Goal: Transaction & Acquisition: Book appointment/travel/reservation

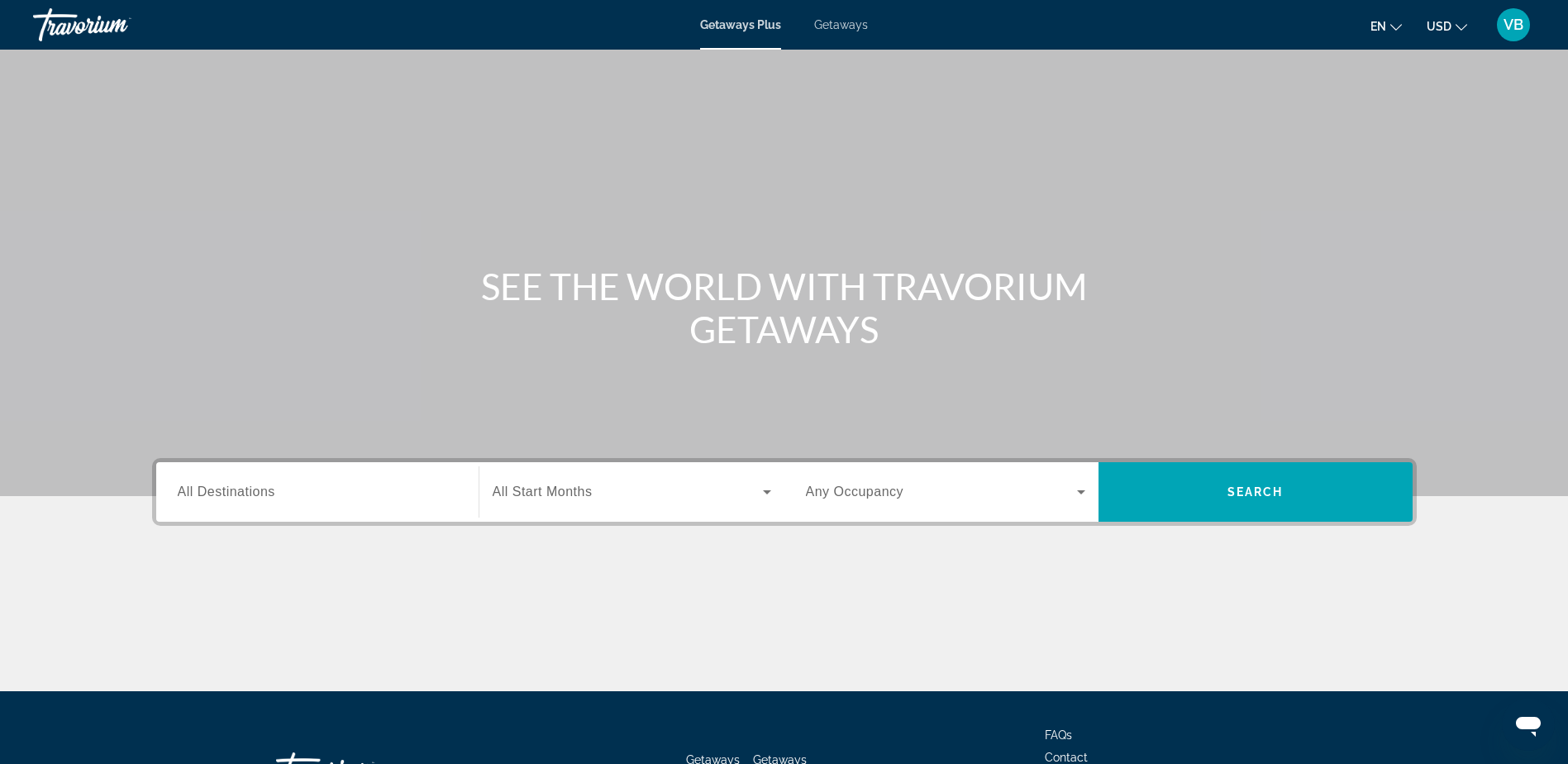
click at [345, 463] on div "Destination All Destinations" at bounding box center [317, 492] width 306 height 60
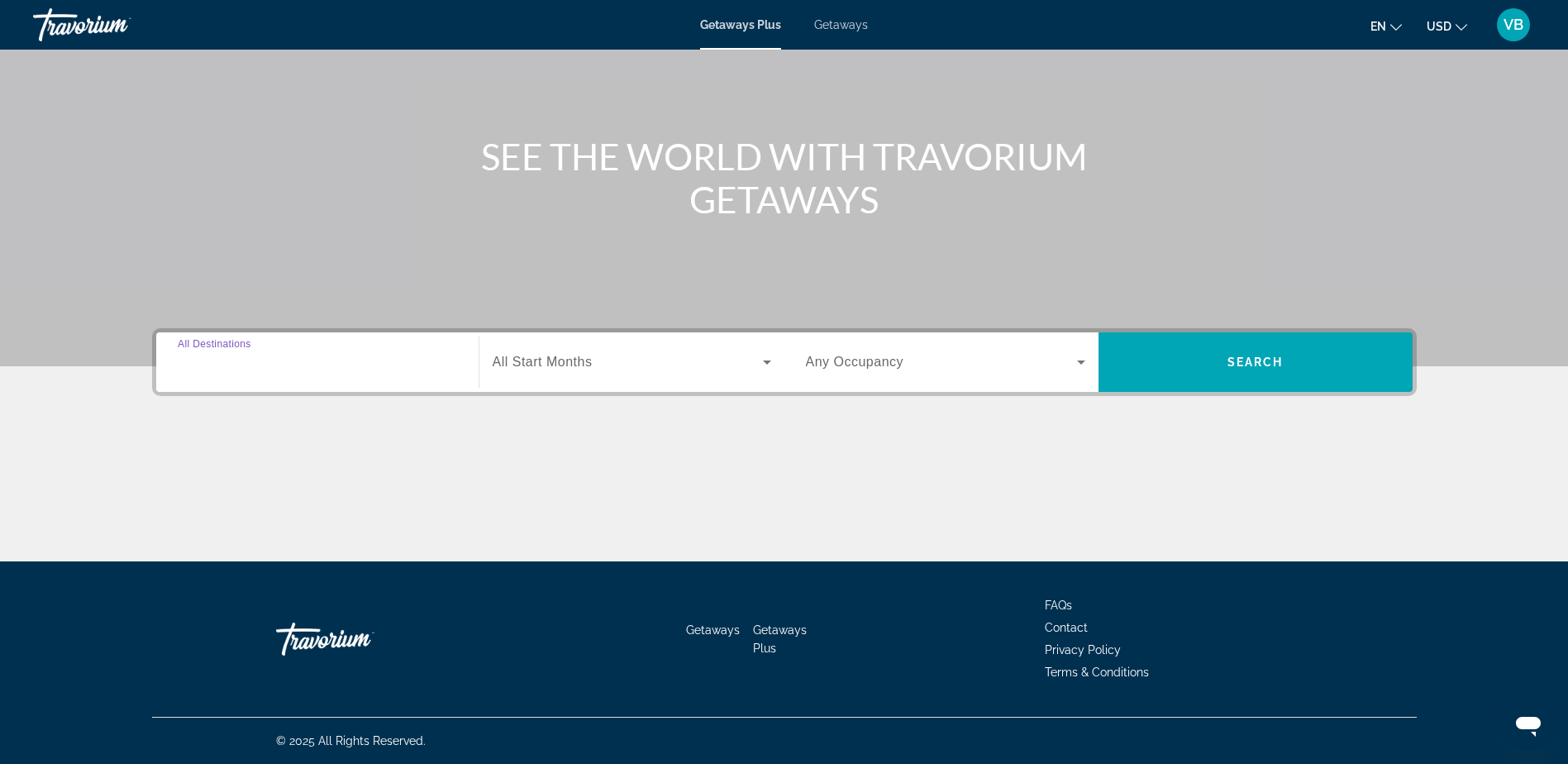
click at [338, 362] on input "Destination All Destinations" at bounding box center [317, 363] width 279 height 20
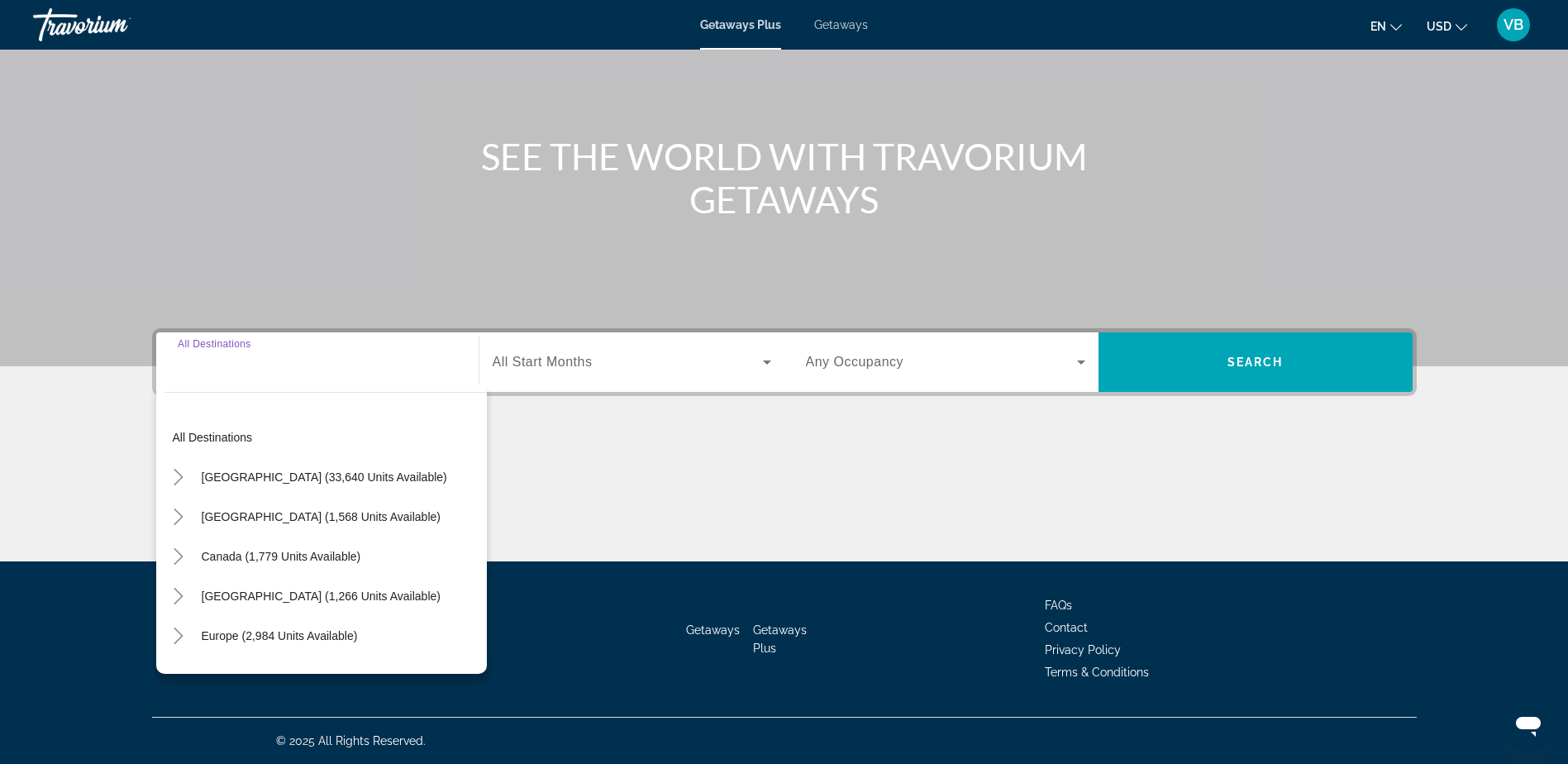
click at [571, 355] on span "All Start Months" at bounding box center [543, 362] width 100 height 14
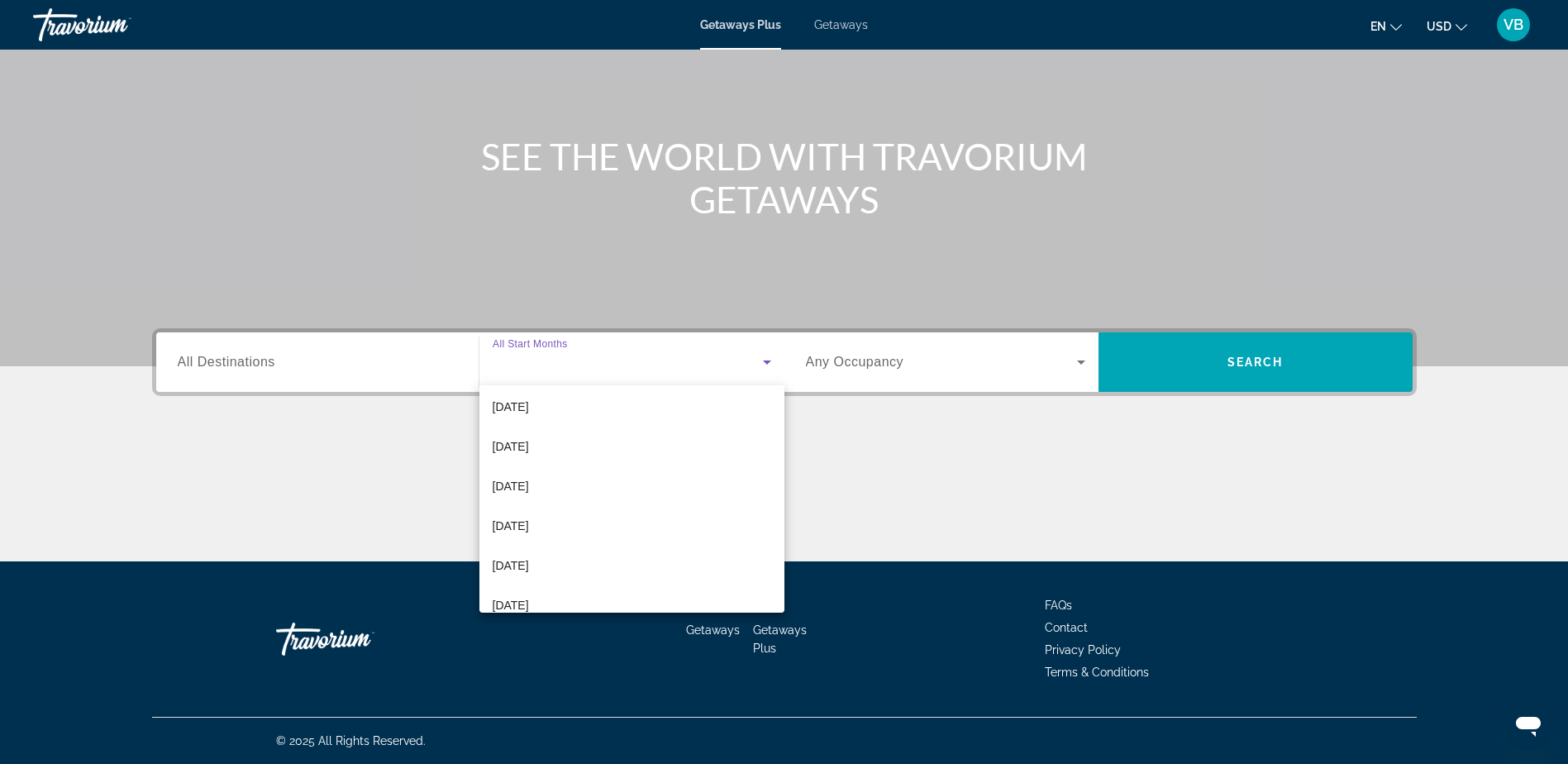
scroll to position [165, 0]
click at [529, 478] on span "[DATE]" at bounding box center [511, 484] width 37 height 20
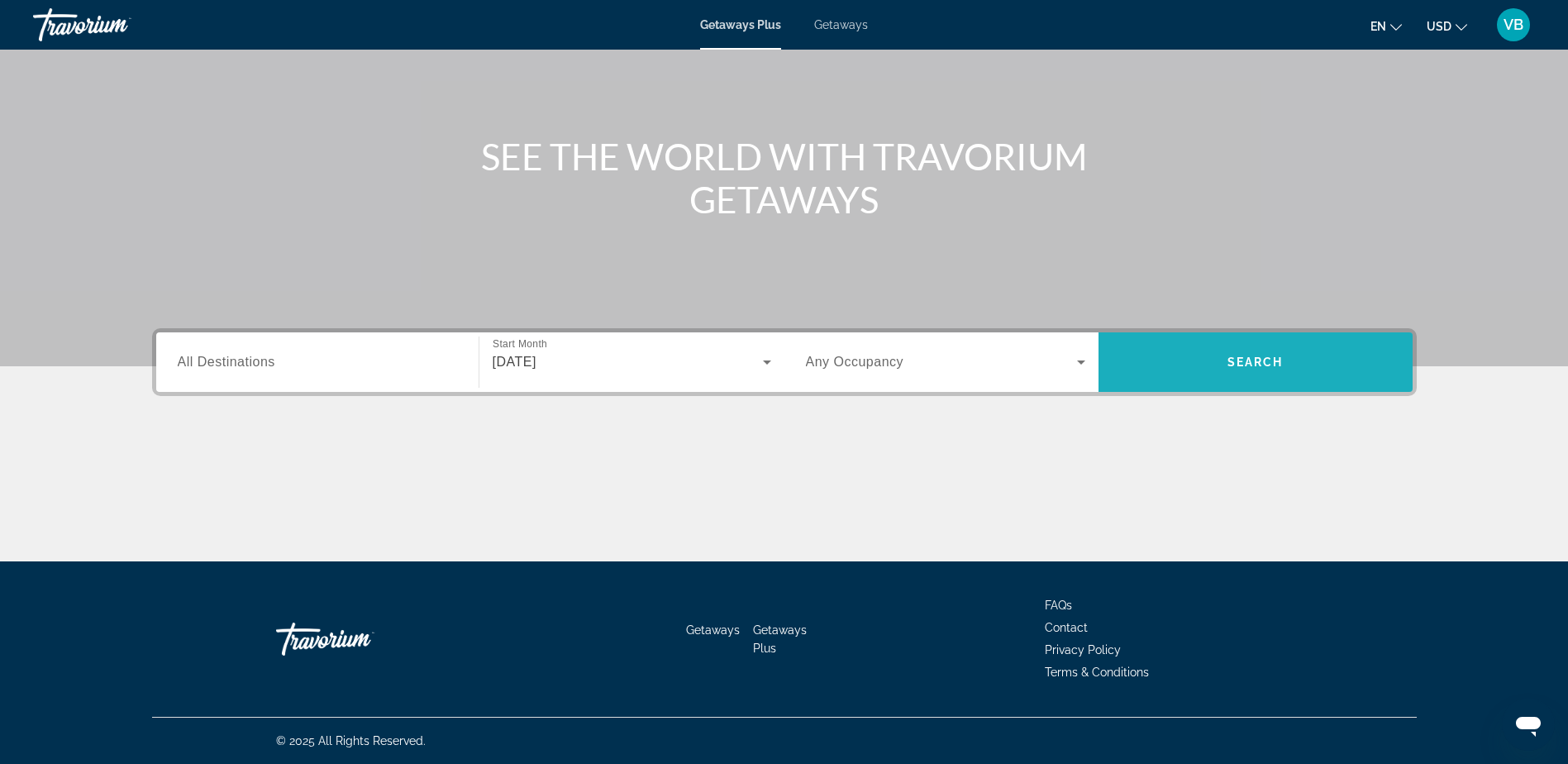
click at [1197, 372] on span "Search widget" at bounding box center [1255, 363] width 314 height 40
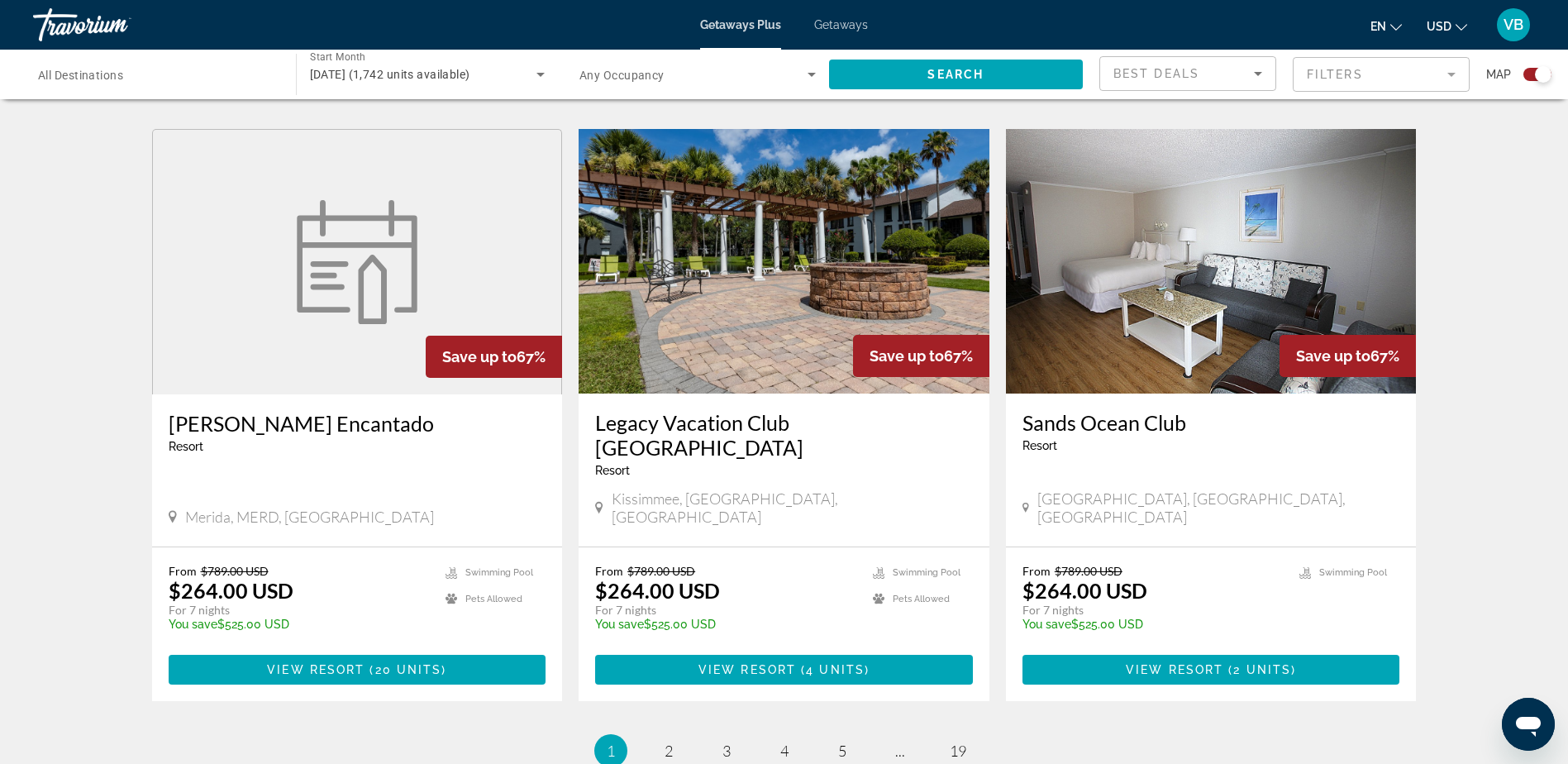
scroll to position [2314, 0]
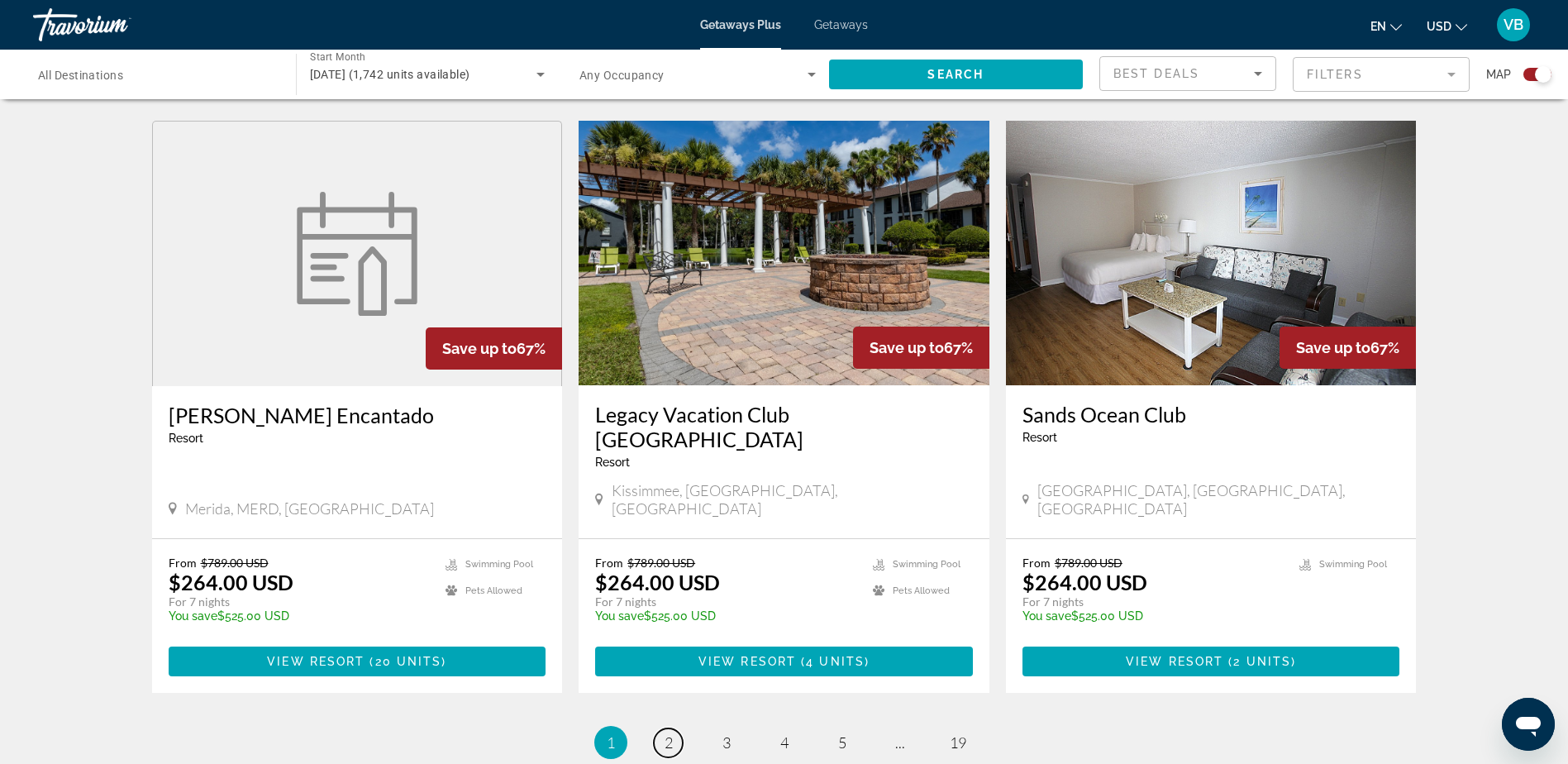
click at [681, 728] on link "page 2" at bounding box center [667, 742] width 29 height 29
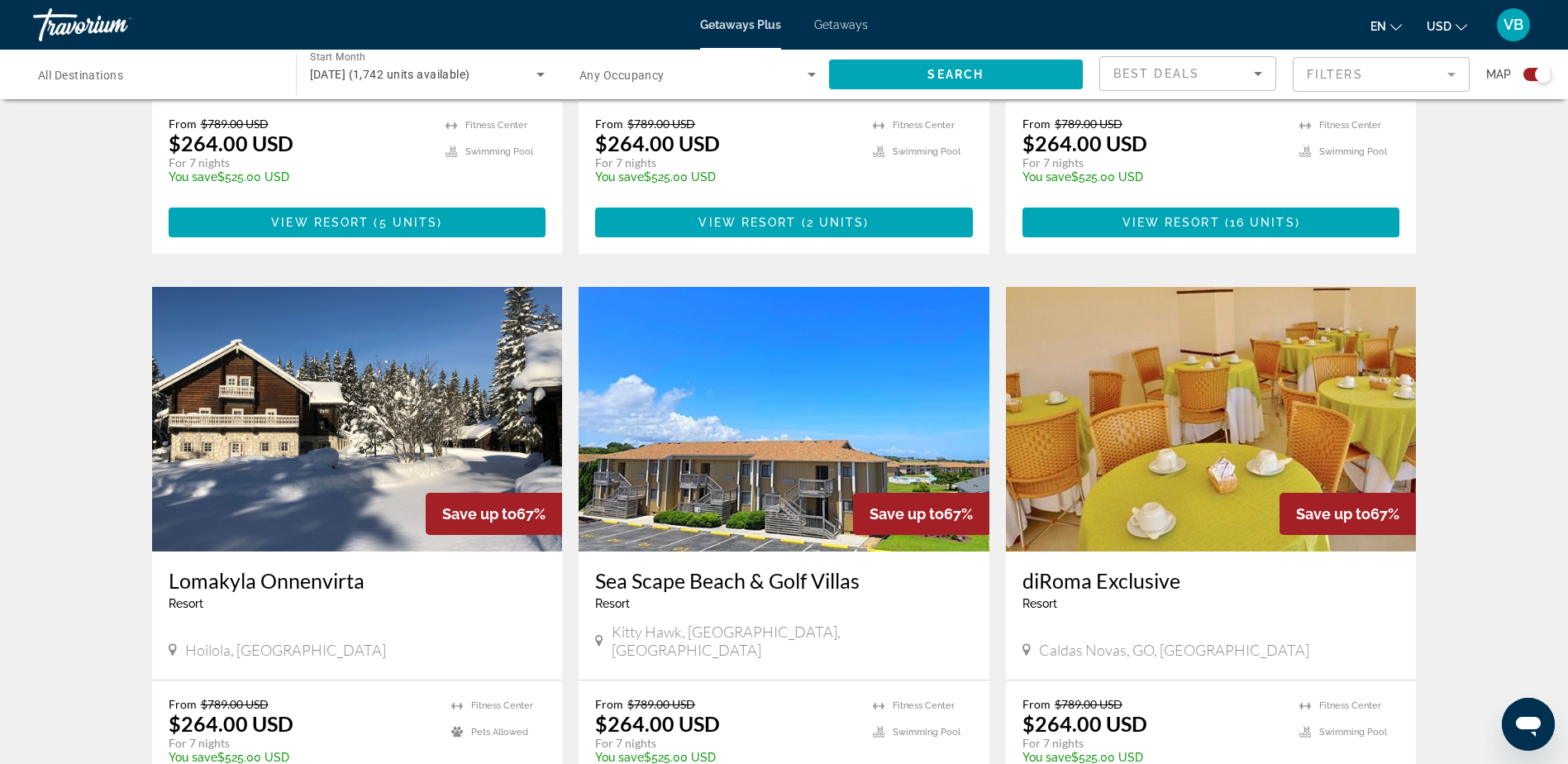
scroll to position [1736, 0]
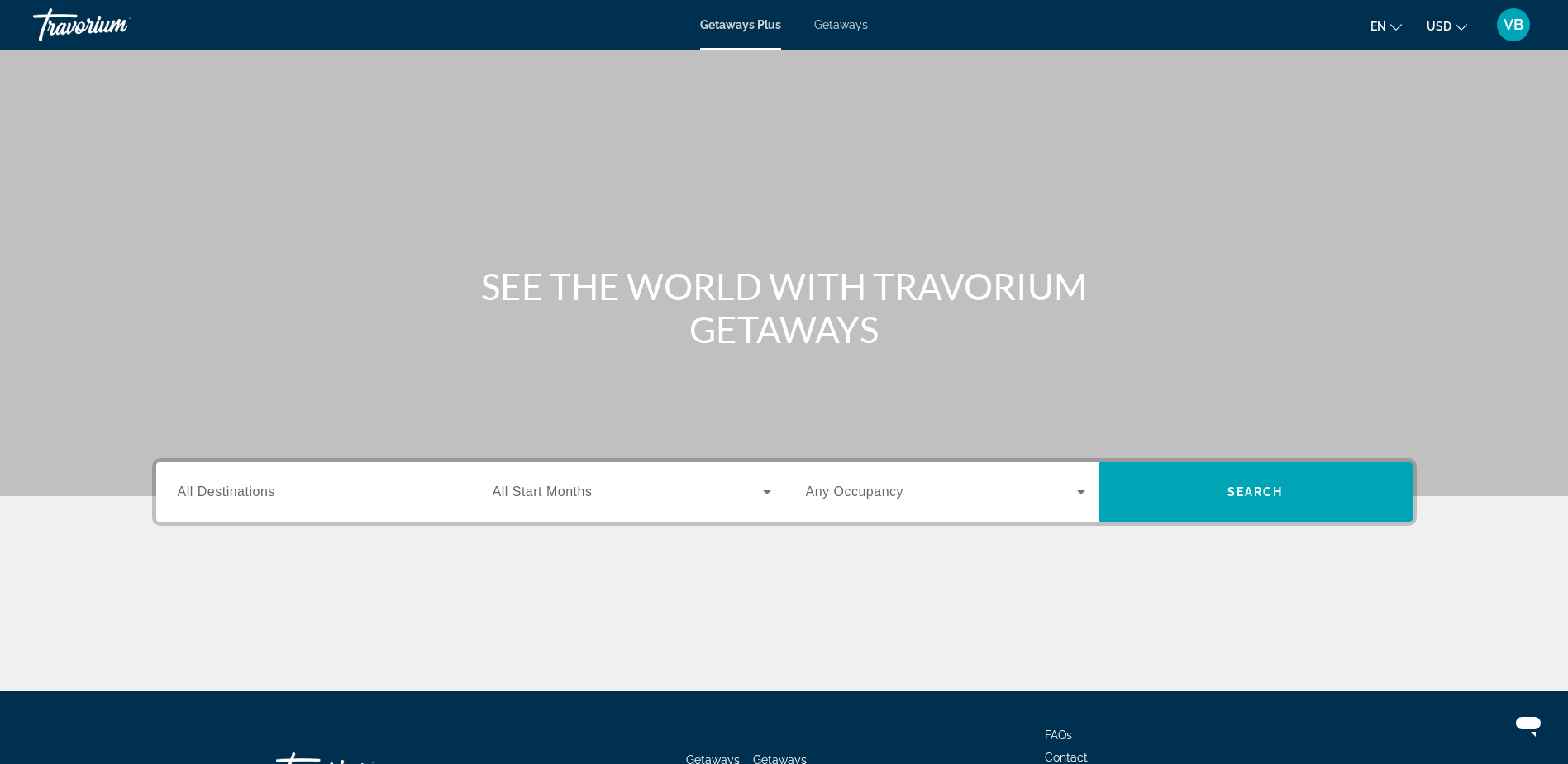
click at [849, 33] on div "Getaways Plus Getaways en English Español Français Italiano Português русский U…" at bounding box center [784, 24] width 1568 height 43
click at [844, 9] on div "Getaways Plus Getaways en English Español Français Italiano Português русский U…" at bounding box center [784, 24] width 1568 height 43
click at [840, 28] on span "Getaways" at bounding box center [841, 24] width 54 height 13
click at [340, 507] on div "Search widget" at bounding box center [317, 492] width 279 height 47
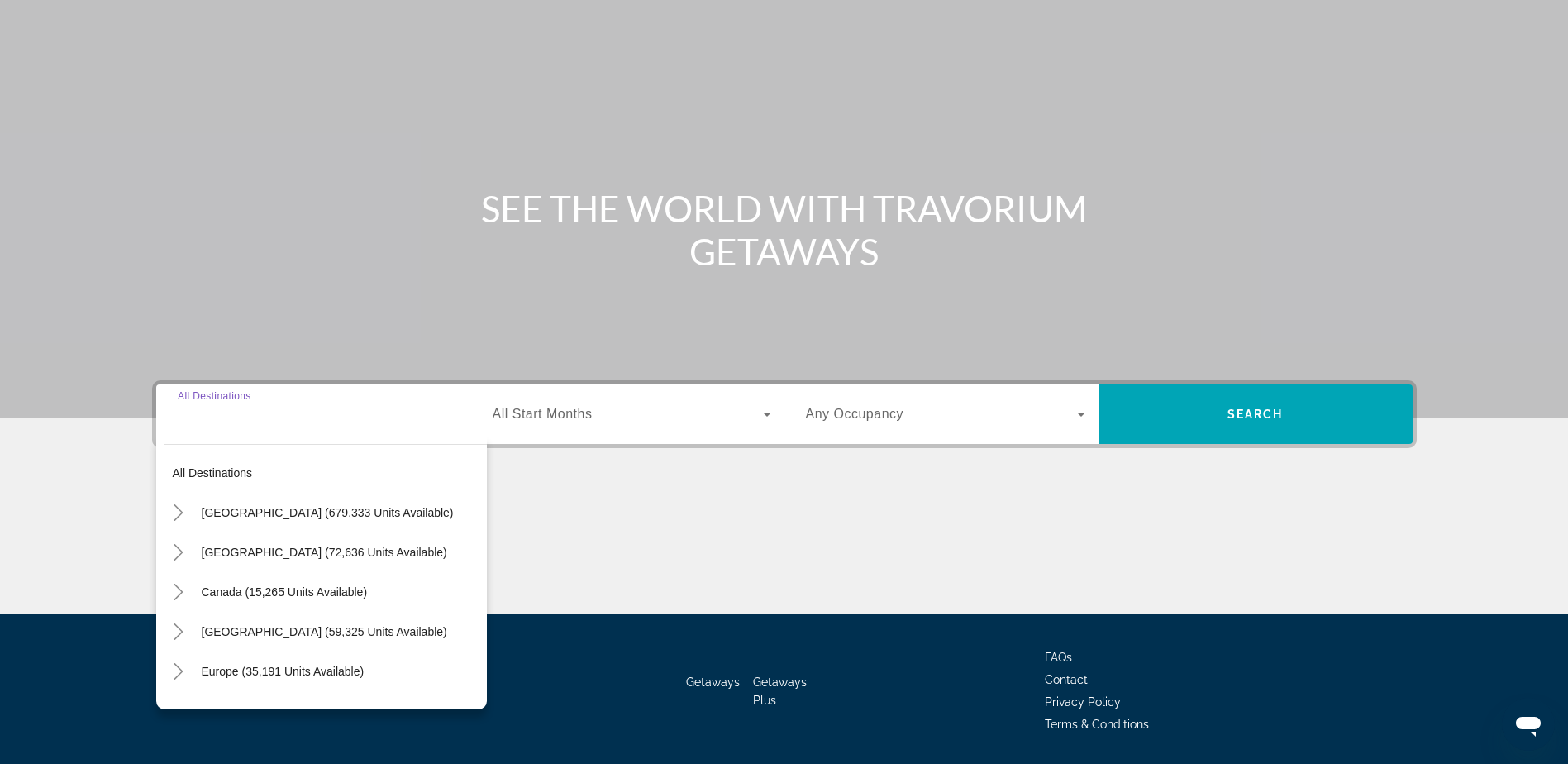
scroll to position [129, 0]
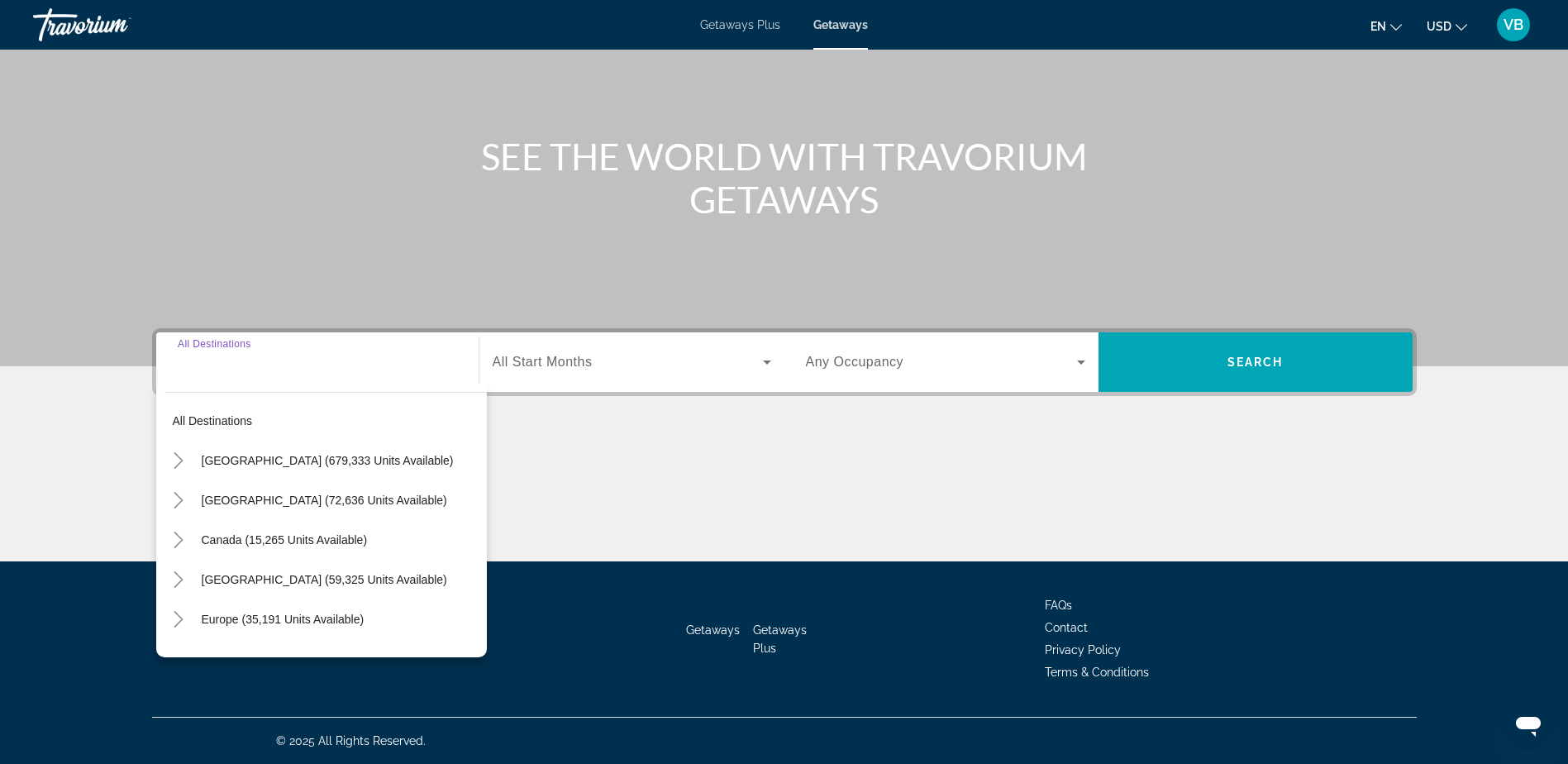
drag, startPoint x: 659, startPoint y: 391, endPoint x: 659, endPoint y: 380, distance: 11.0
click at [659, 391] on div "Destination All Destinations All destinations United States (679,333 units avai…" at bounding box center [785, 362] width 1265 height 68
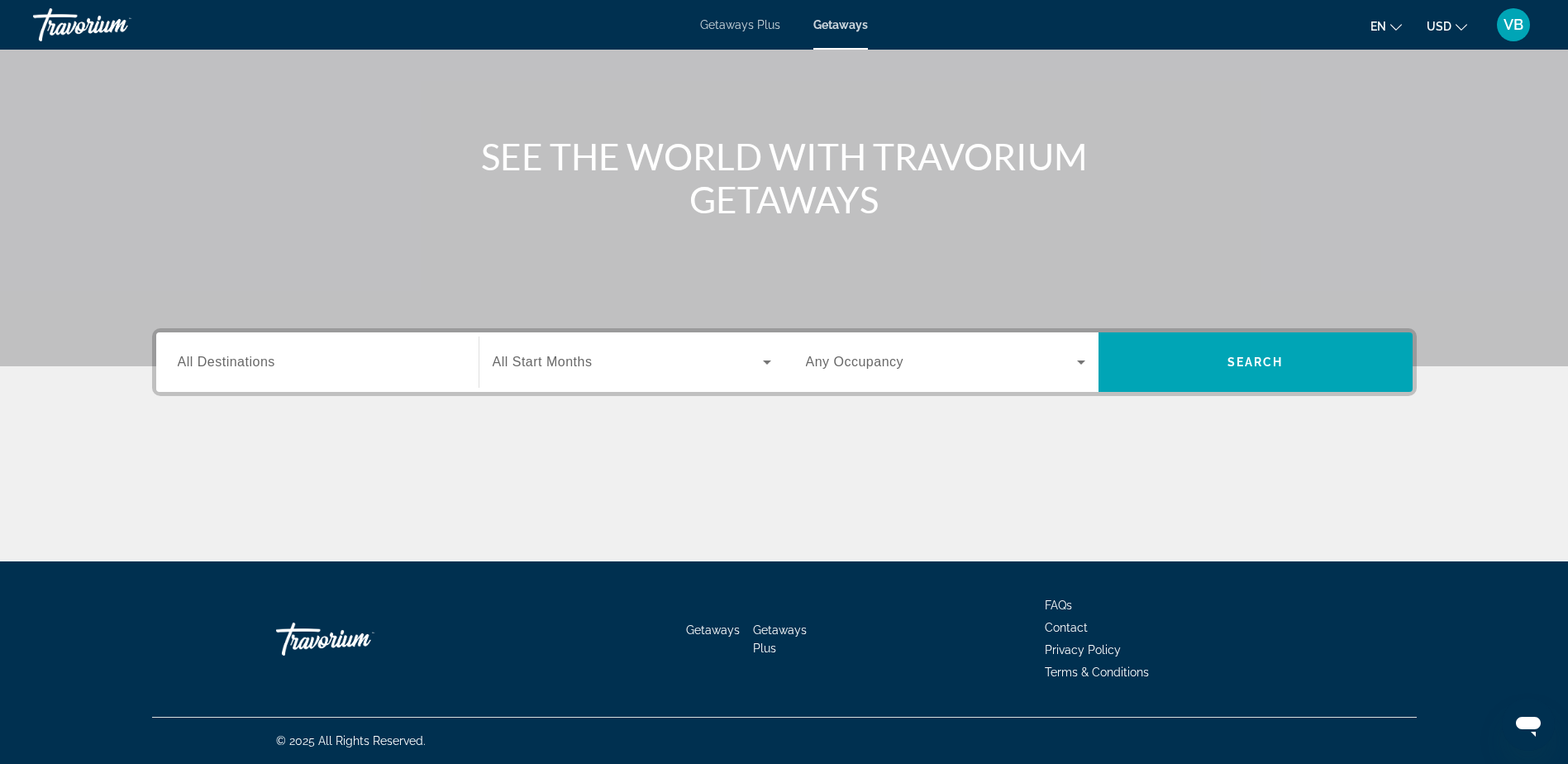
click at [659, 377] on div "Search widget" at bounding box center [633, 362] width 279 height 46
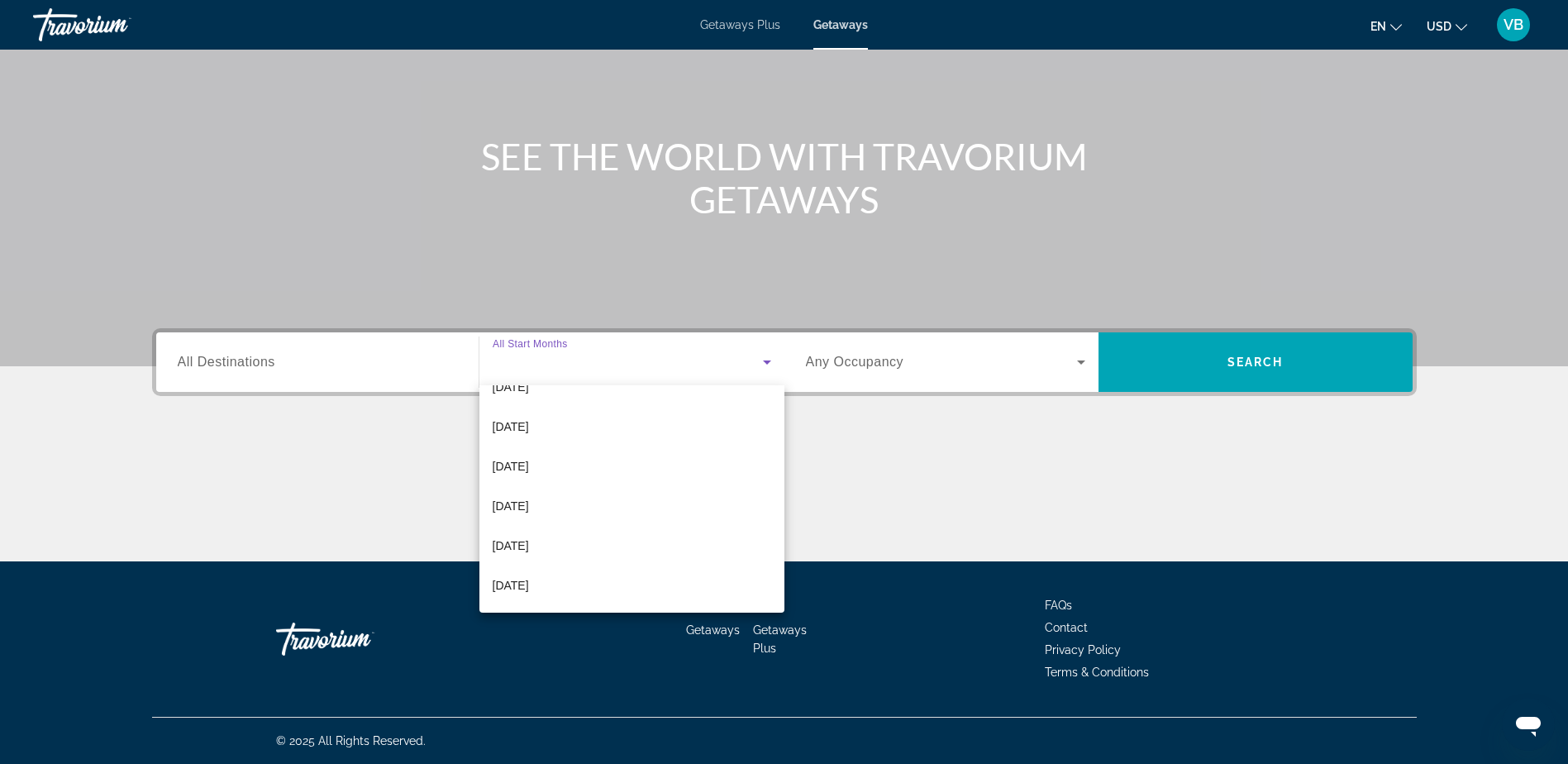
scroll to position [248, 0]
click at [529, 408] on span "[DATE]" at bounding box center [511, 401] width 37 height 20
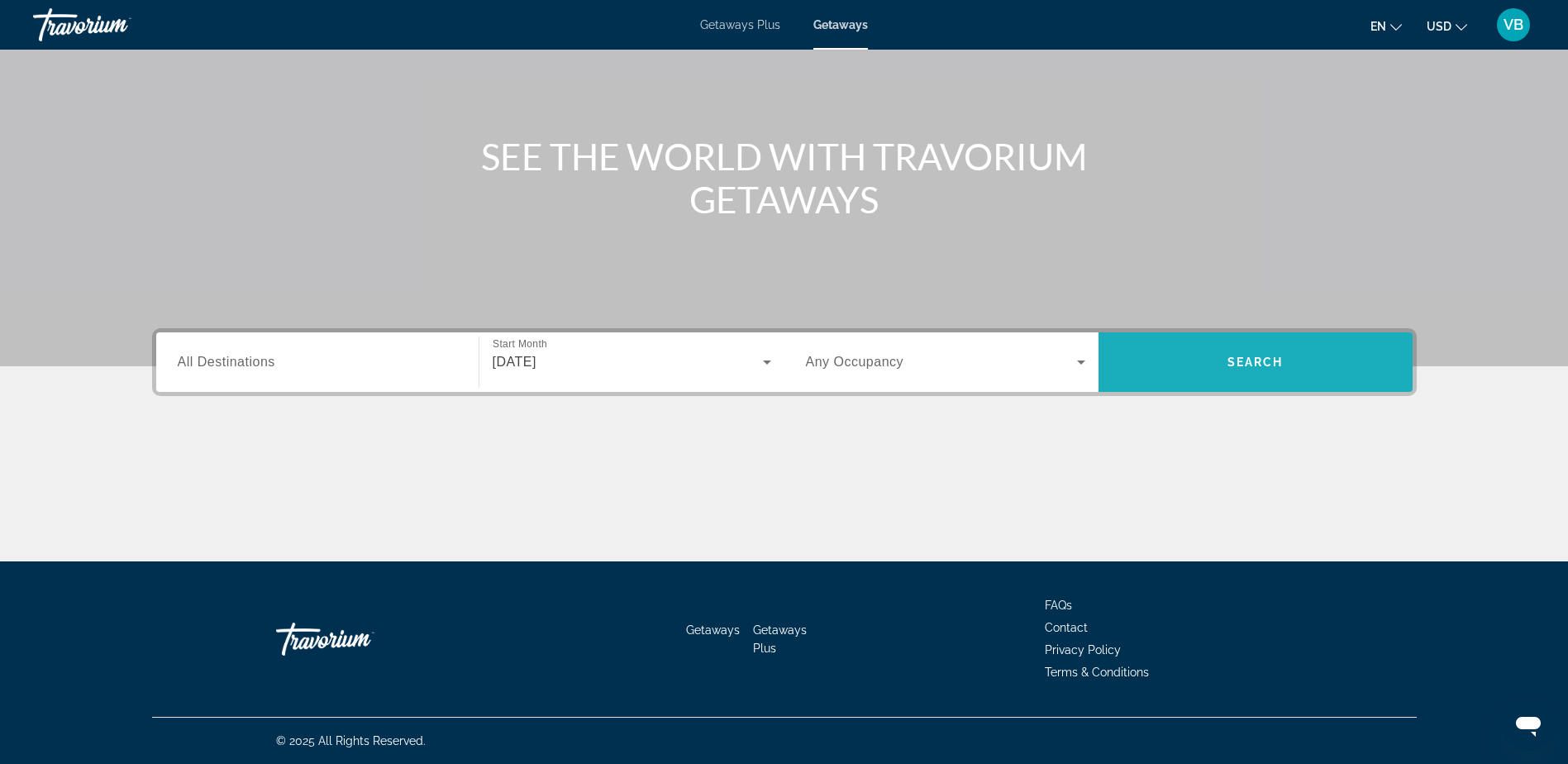
click at [1289, 359] on span "Search widget" at bounding box center [1255, 363] width 314 height 40
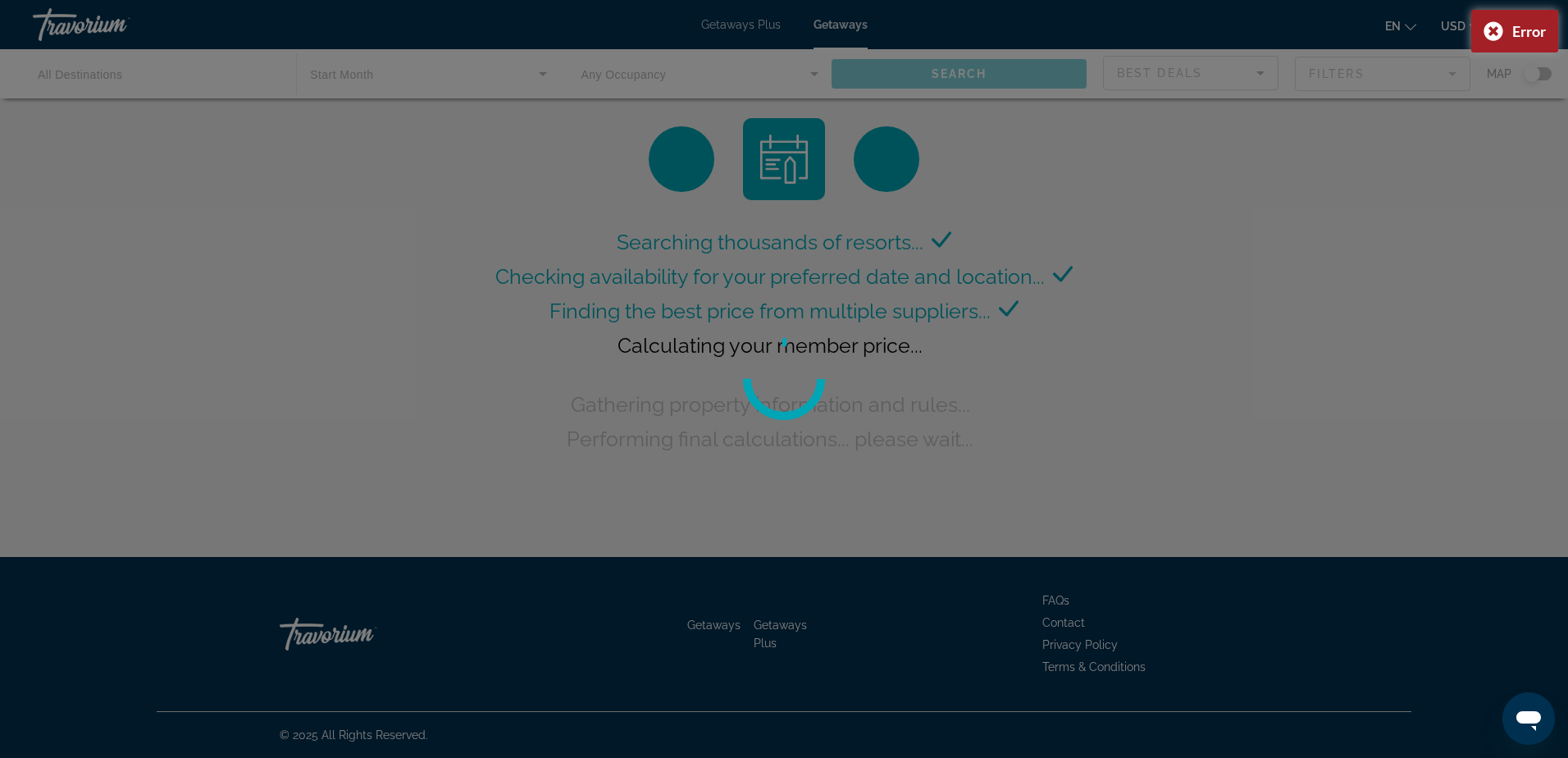
click at [1539, 27] on div "Error" at bounding box center [1528, 31] width 34 height 18
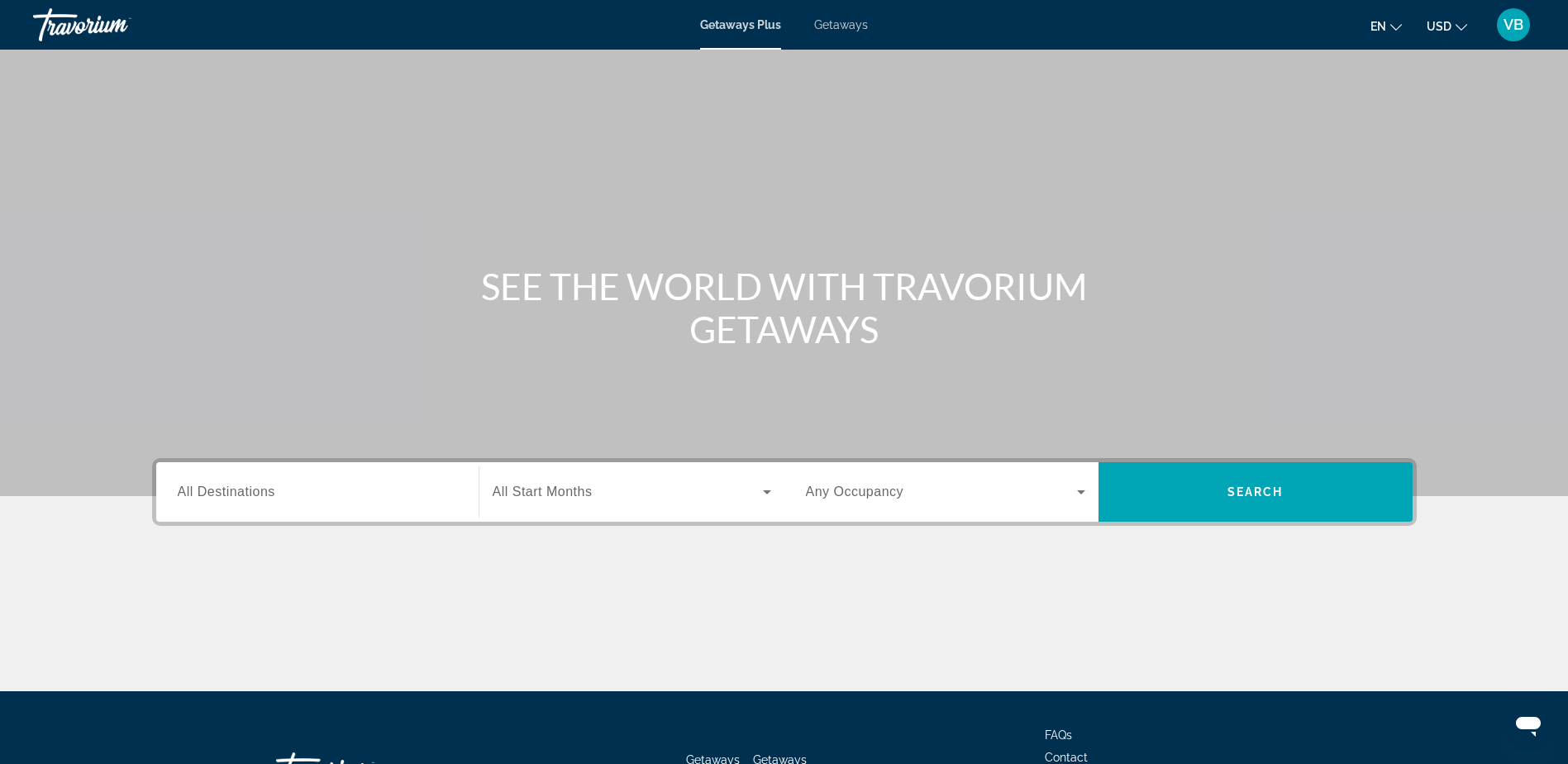
click at [845, 22] on span "Getaways" at bounding box center [841, 24] width 54 height 13
click at [1455, 22] on icon "Change currency" at bounding box center [1461, 28] width 12 height 12
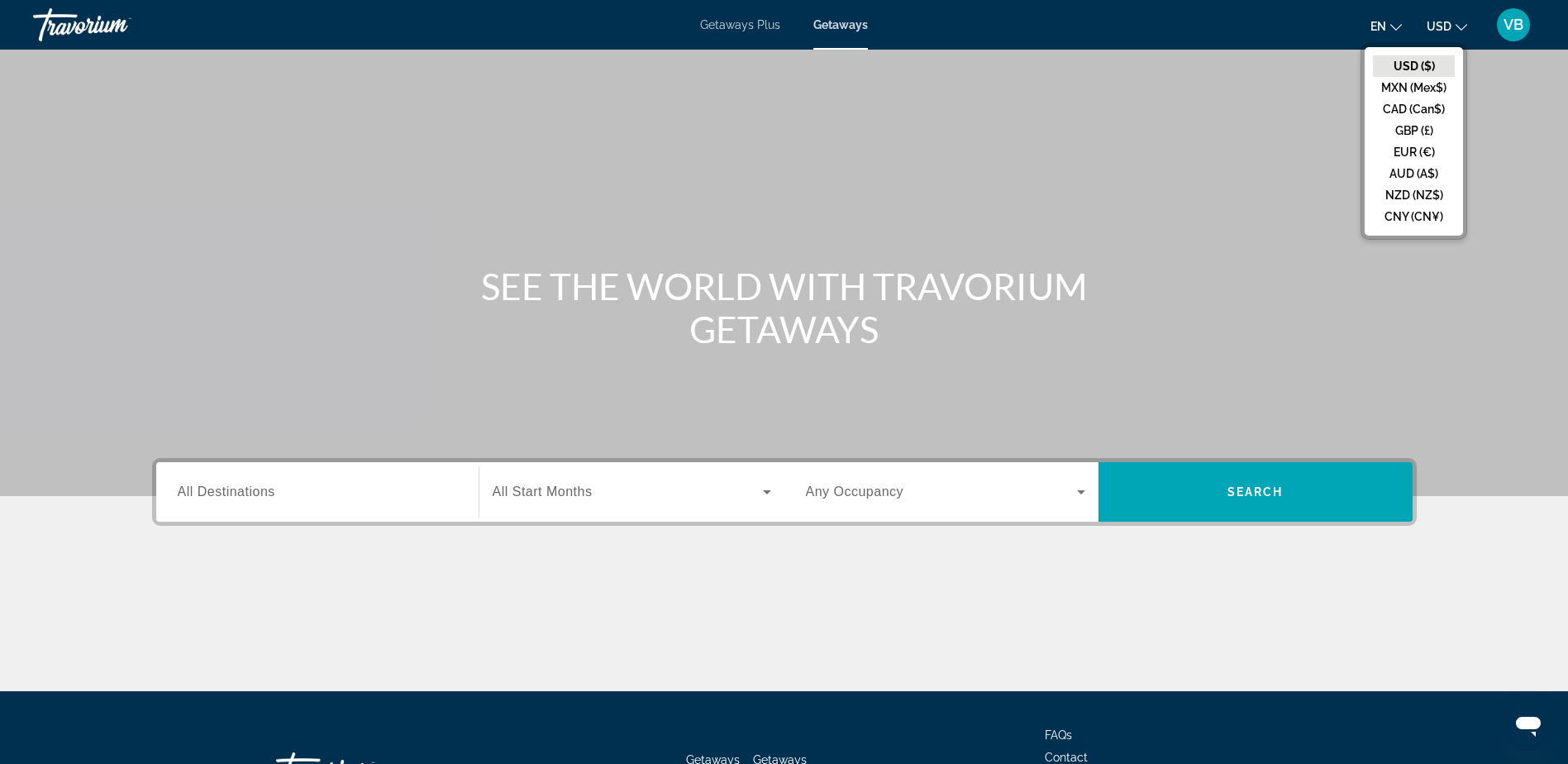
click at [1404, 112] on button "CAD (Can$)" at bounding box center [1414, 110] width 82 height 22
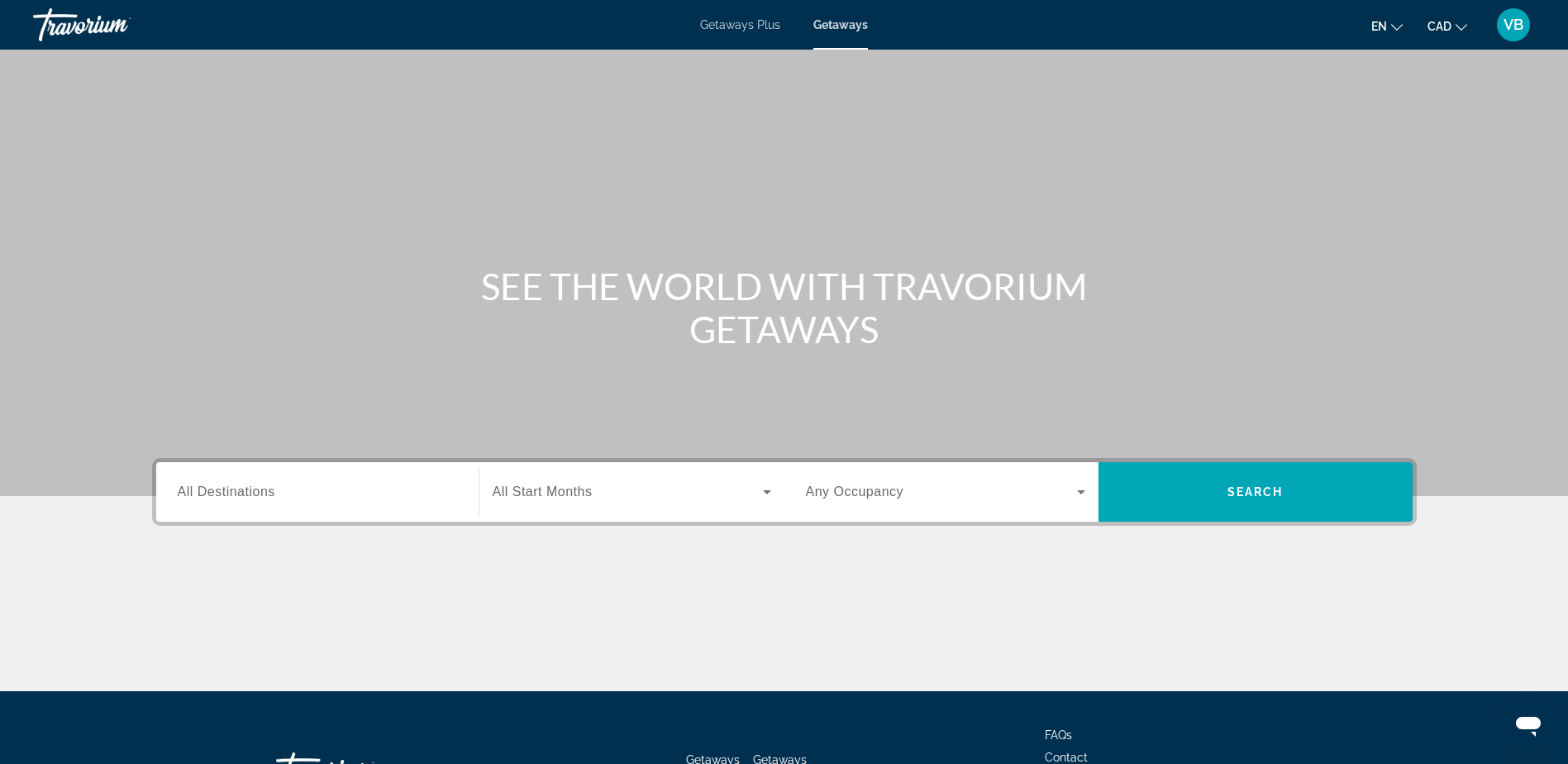
click at [620, 474] on div "Search widget" at bounding box center [633, 492] width 279 height 46
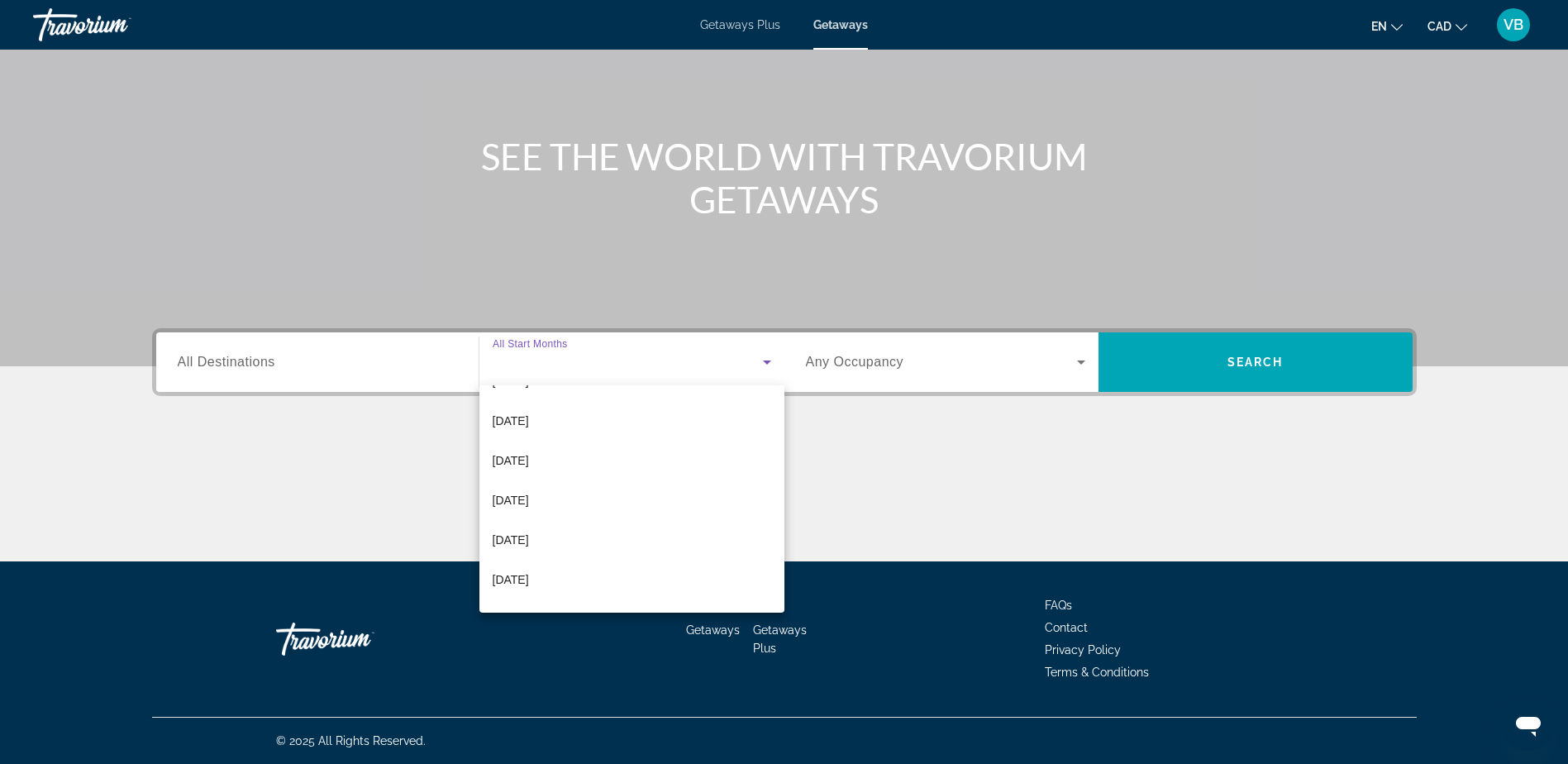
scroll to position [165, 0]
click at [577, 497] on mat-option "[DATE]" at bounding box center [632, 484] width 305 height 40
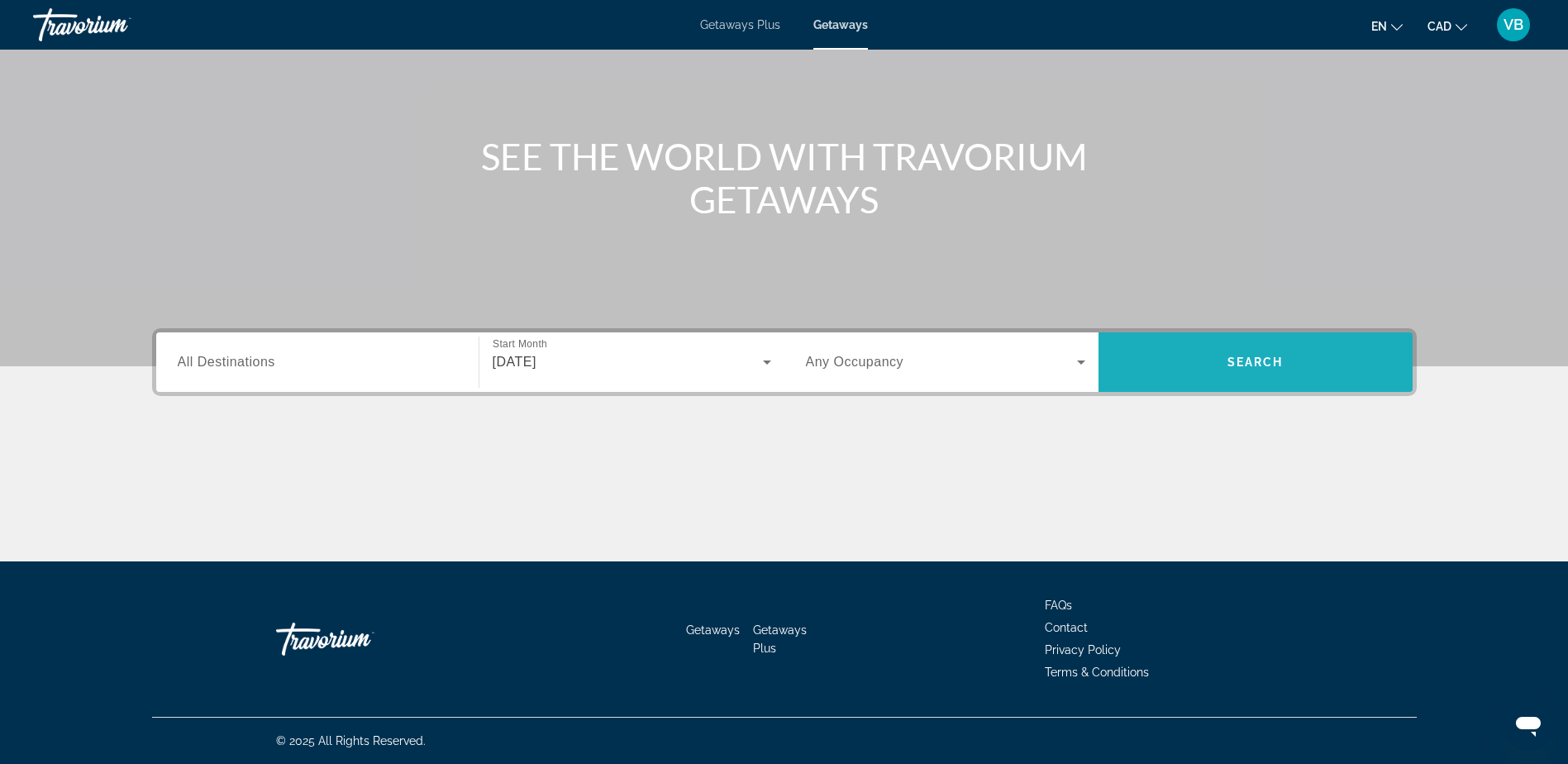
click at [1239, 372] on span "Search widget" at bounding box center [1255, 363] width 314 height 40
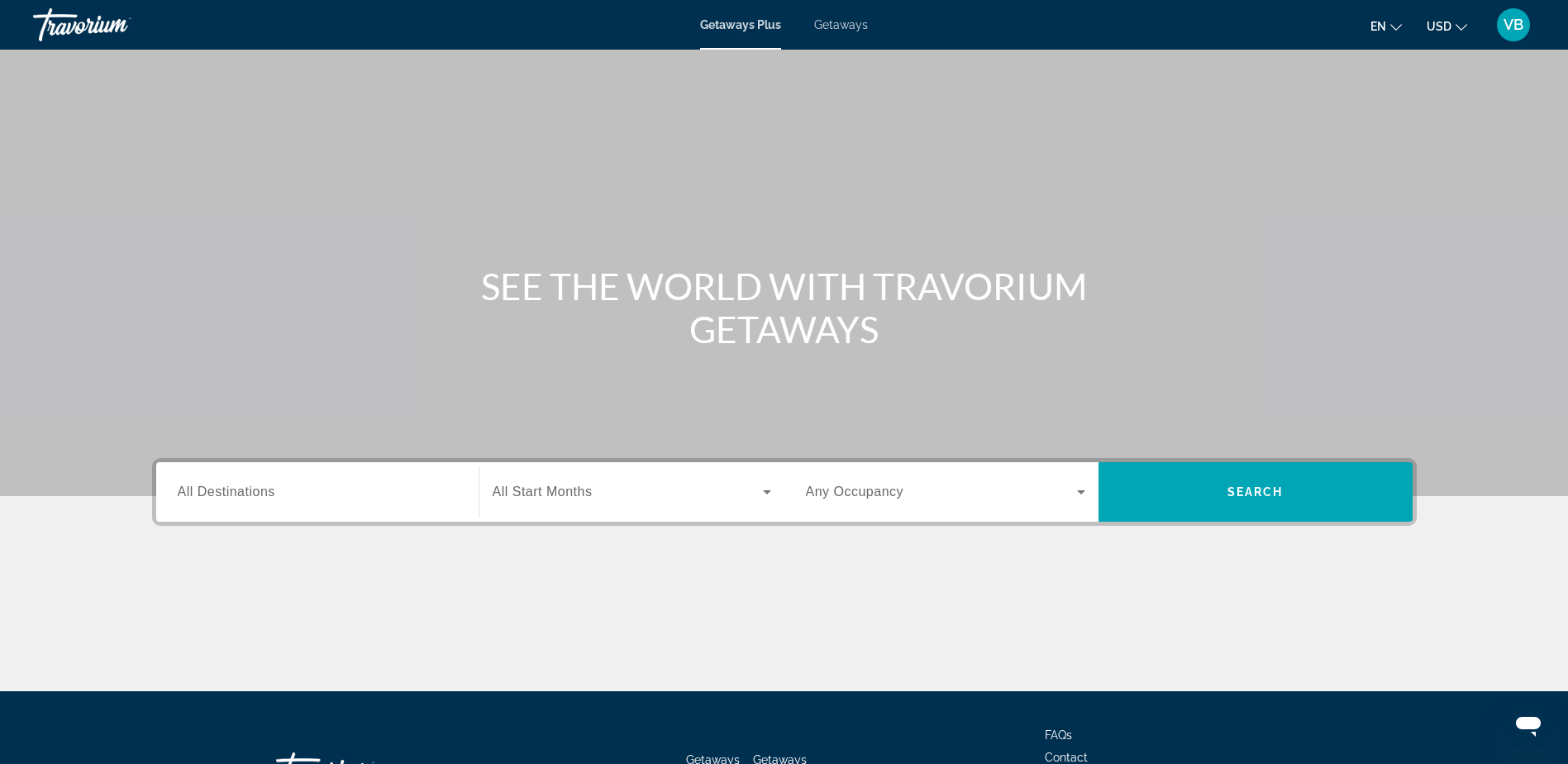
click at [860, 22] on span "Getaways" at bounding box center [841, 24] width 54 height 13
click at [1449, 32] on span "USD" at bounding box center [1438, 26] width 25 height 13
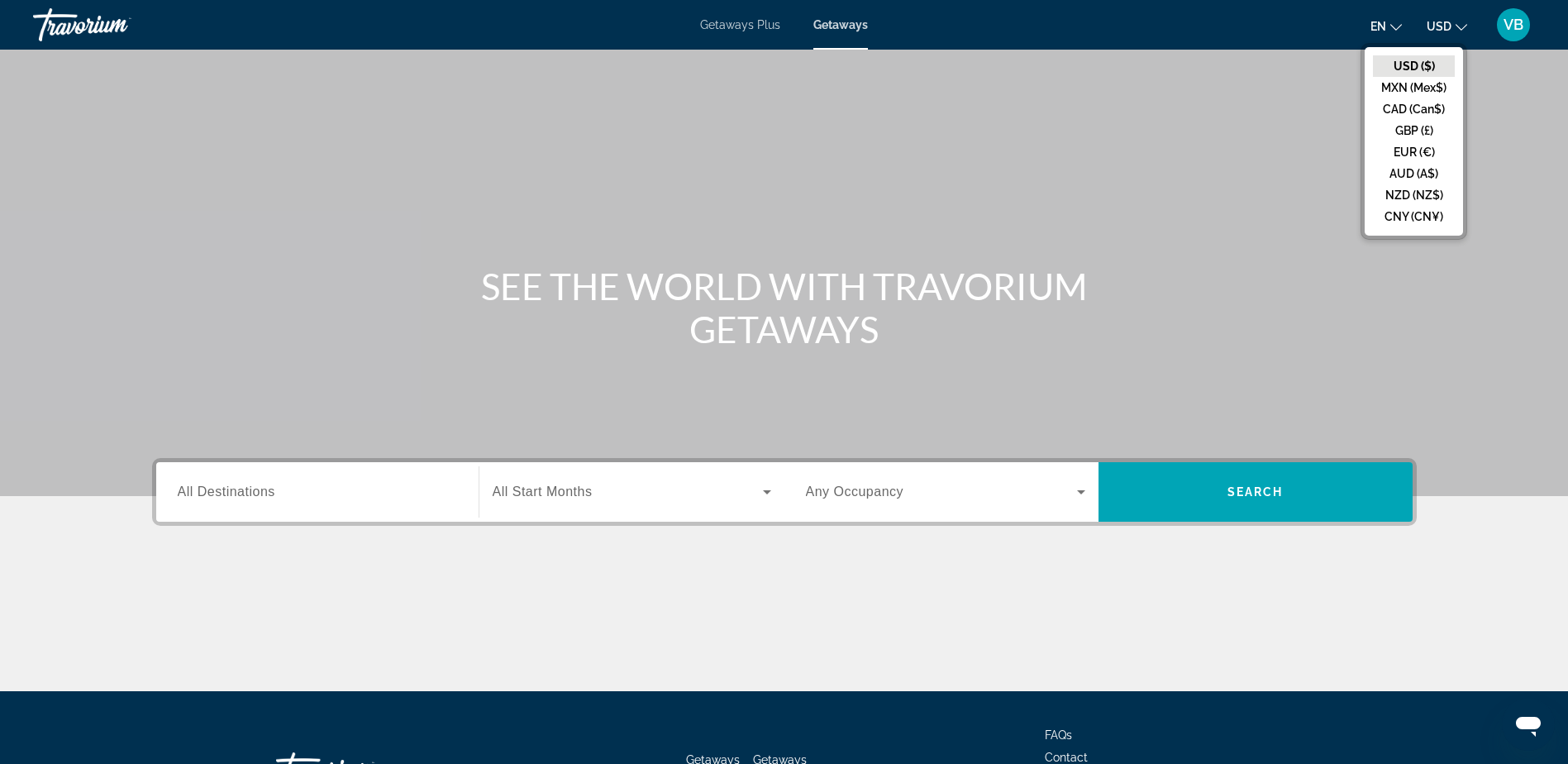
click at [1405, 101] on button "CAD (Can$)" at bounding box center [1414, 110] width 82 height 22
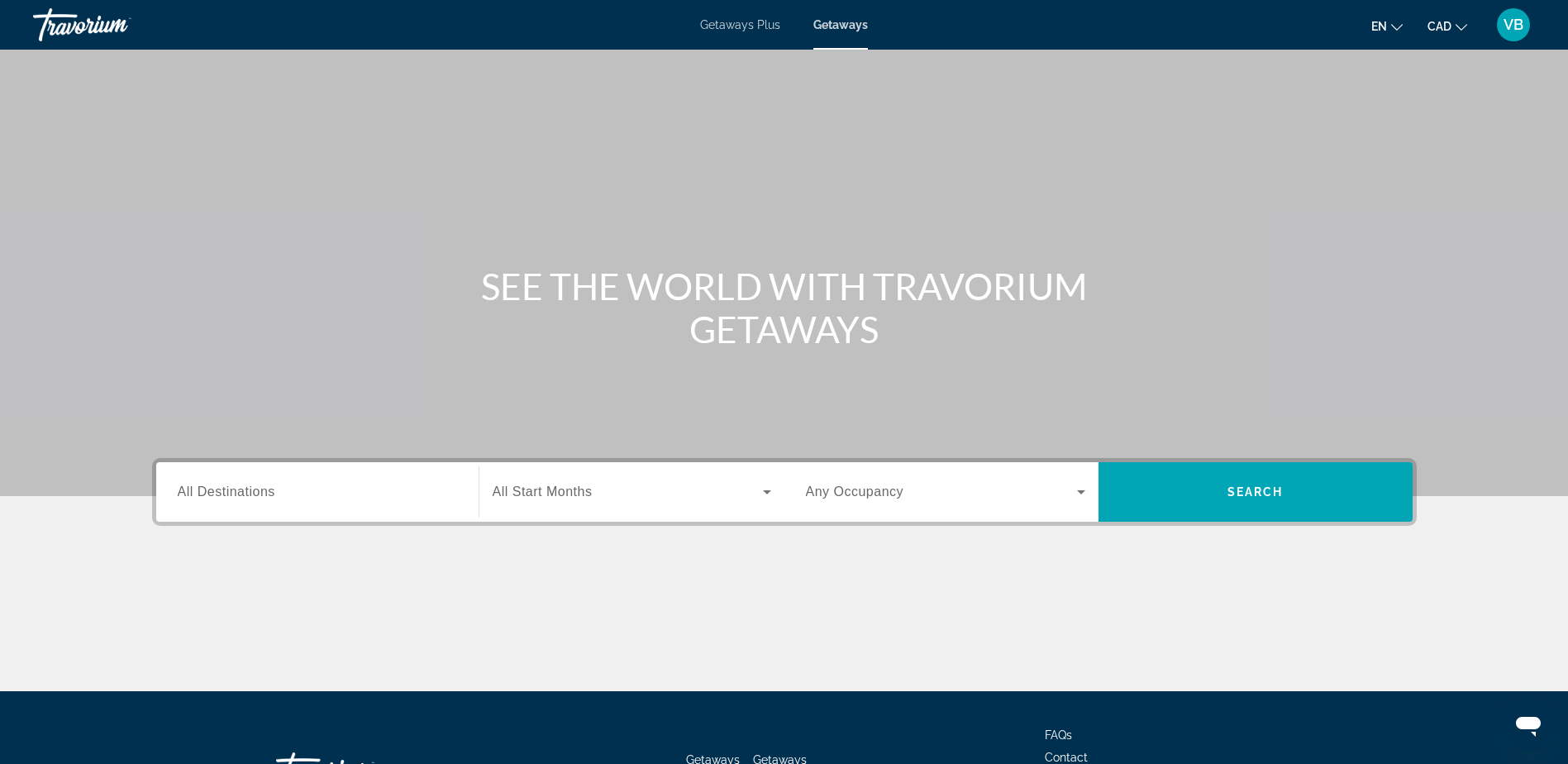
click at [677, 464] on div "Start Month All Start Months" at bounding box center [631, 492] width 306 height 60
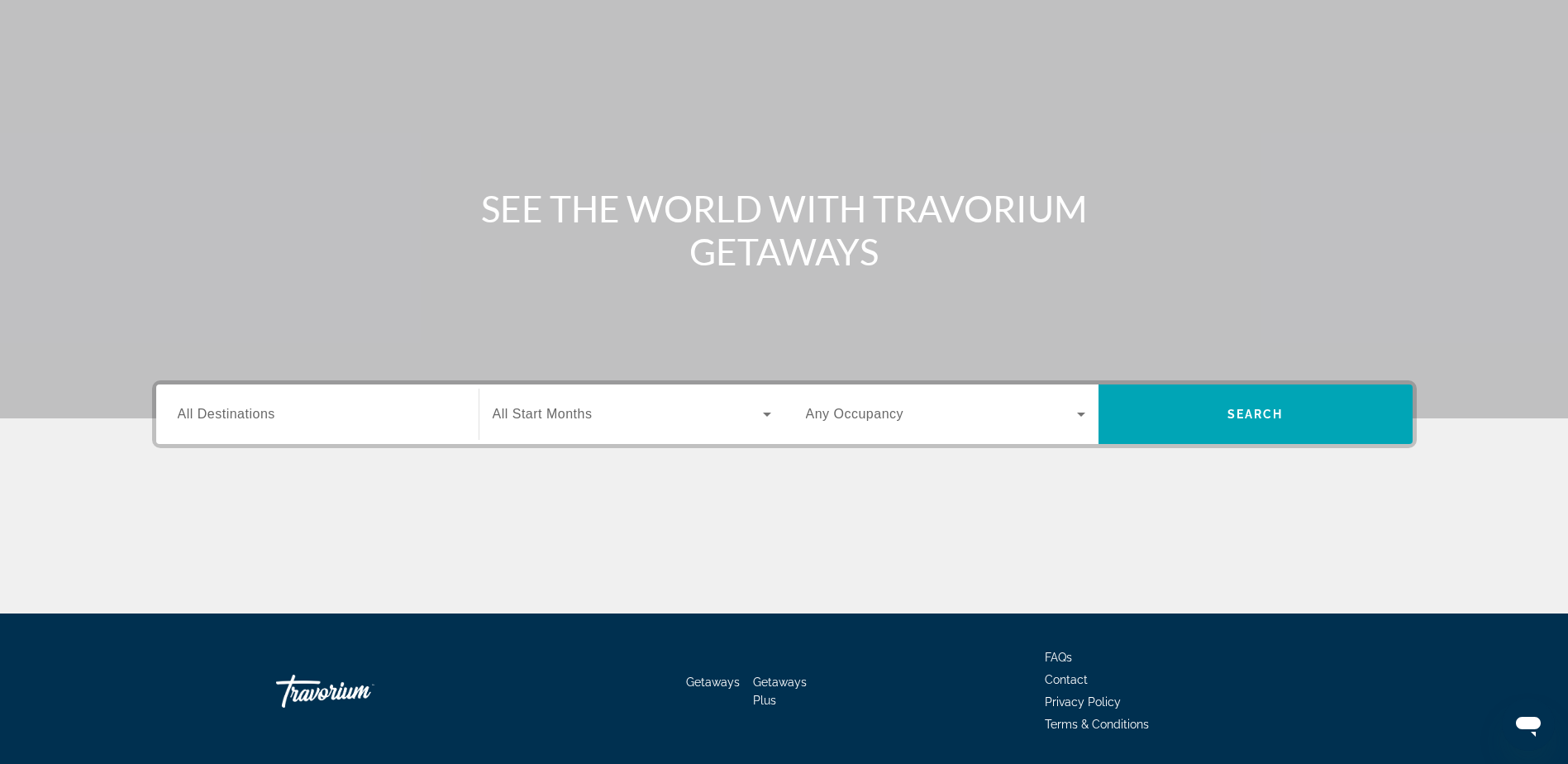
scroll to position [129, 0]
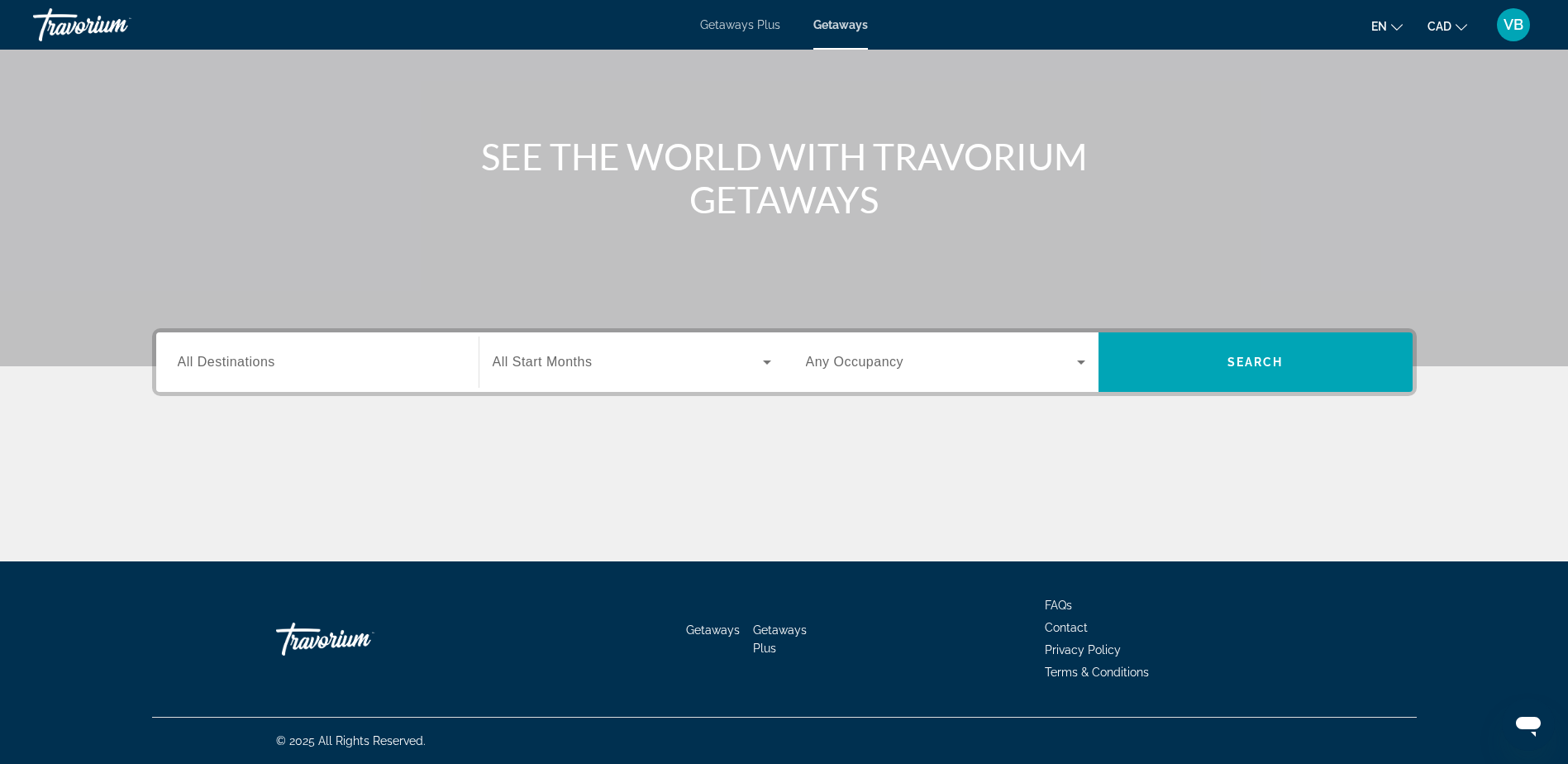
click at [698, 331] on div "Destination All Destinations Start Month All Start Months Occupancy Any Occupan…" at bounding box center [785, 362] width 1265 height 68
click at [693, 367] on span "Search widget" at bounding box center [628, 363] width 270 height 20
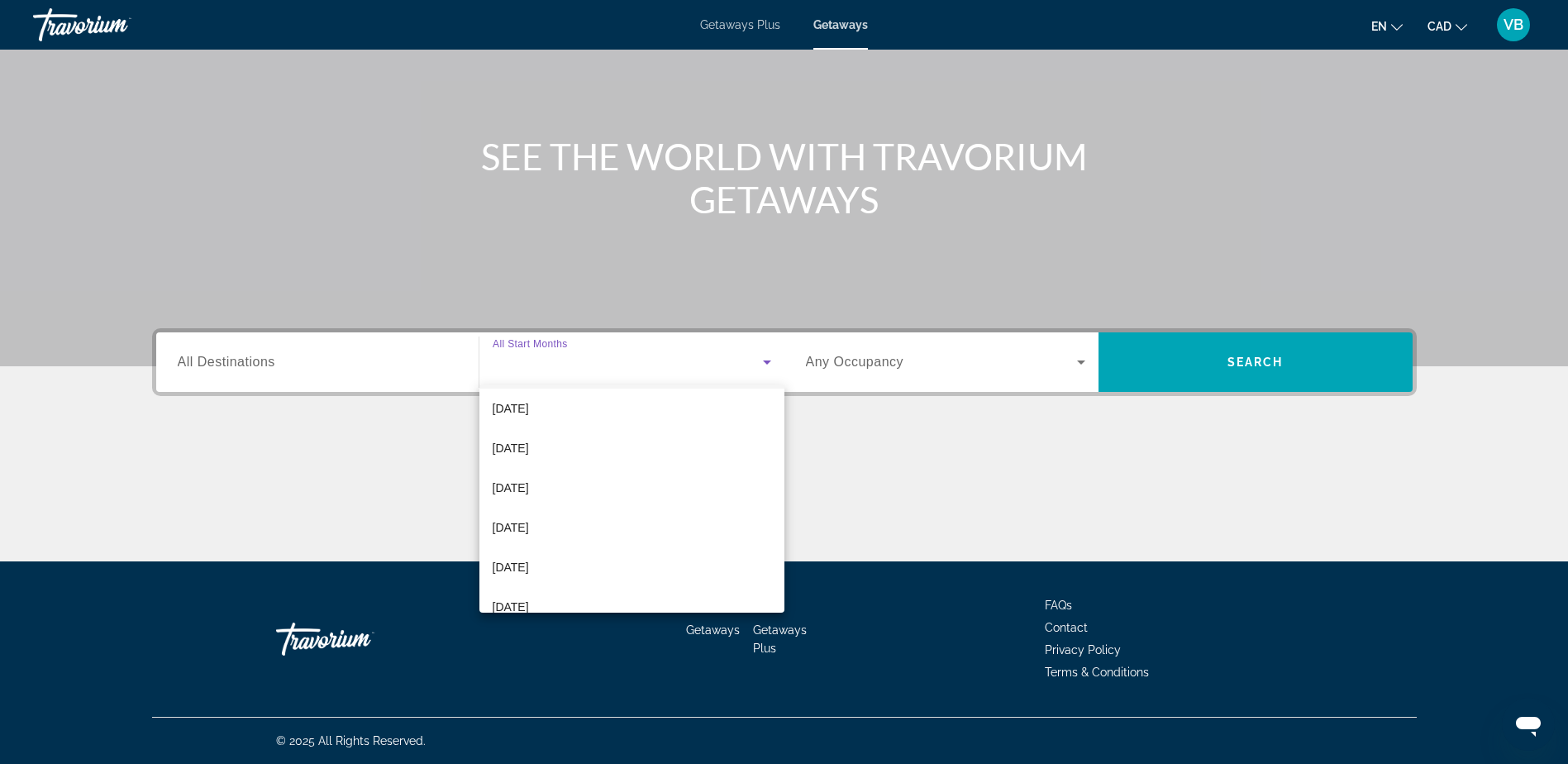
scroll to position [83, 0]
click at [653, 551] on mat-option "[DATE]" at bounding box center [632, 567] width 305 height 40
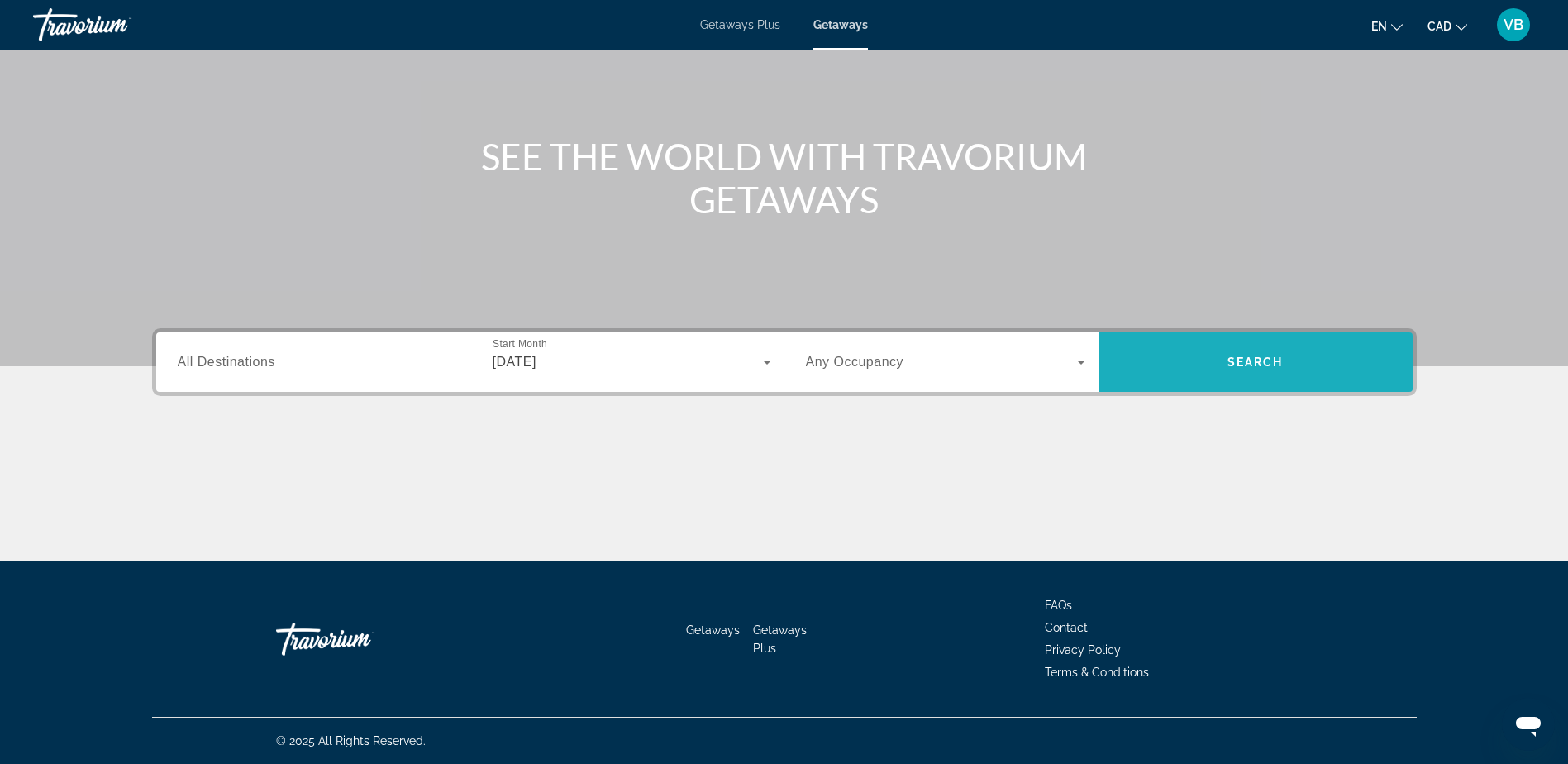
click at [1180, 340] on span "Search widget" at bounding box center [1255, 363] width 314 height 60
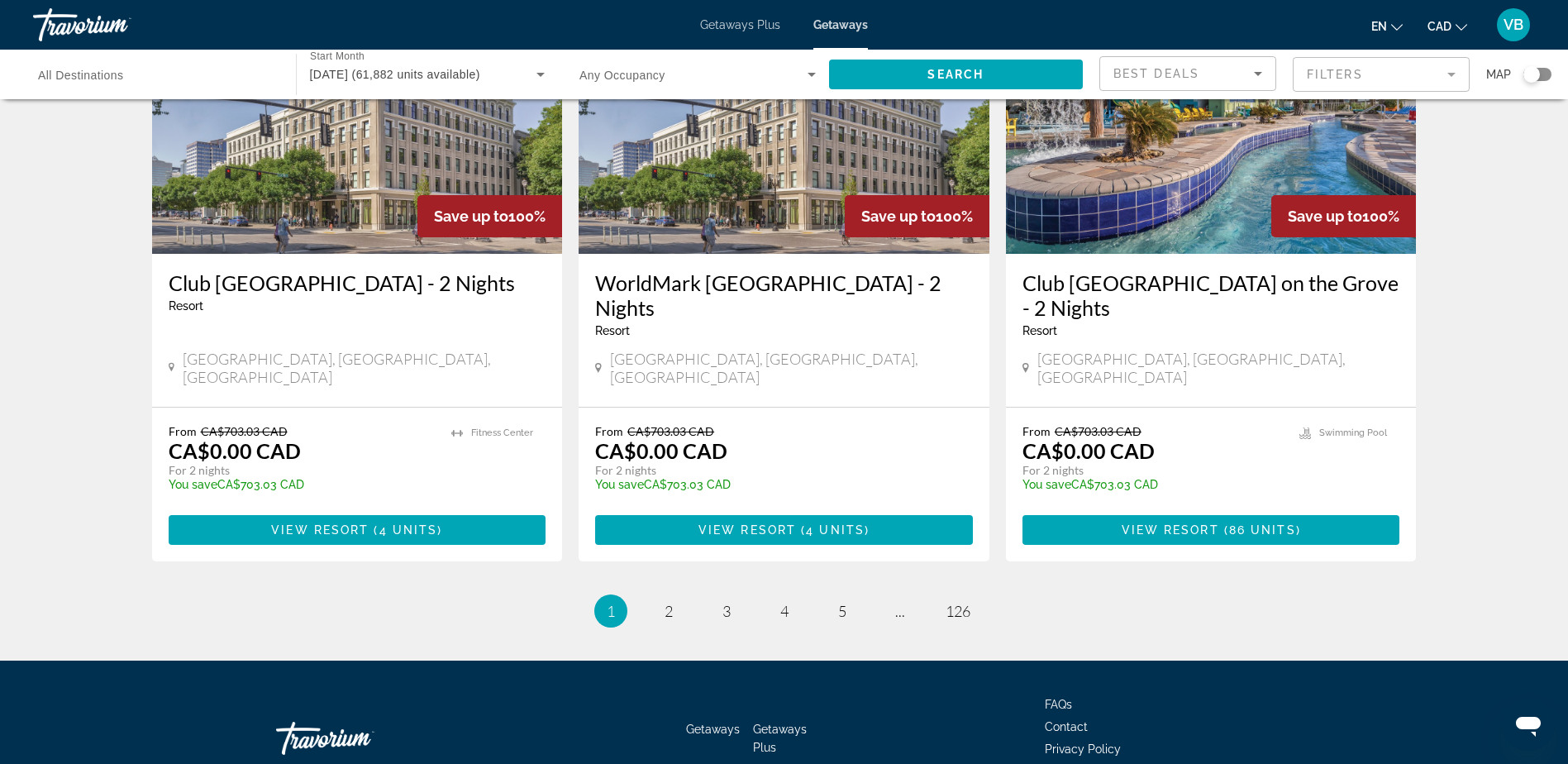
scroll to position [1961, 0]
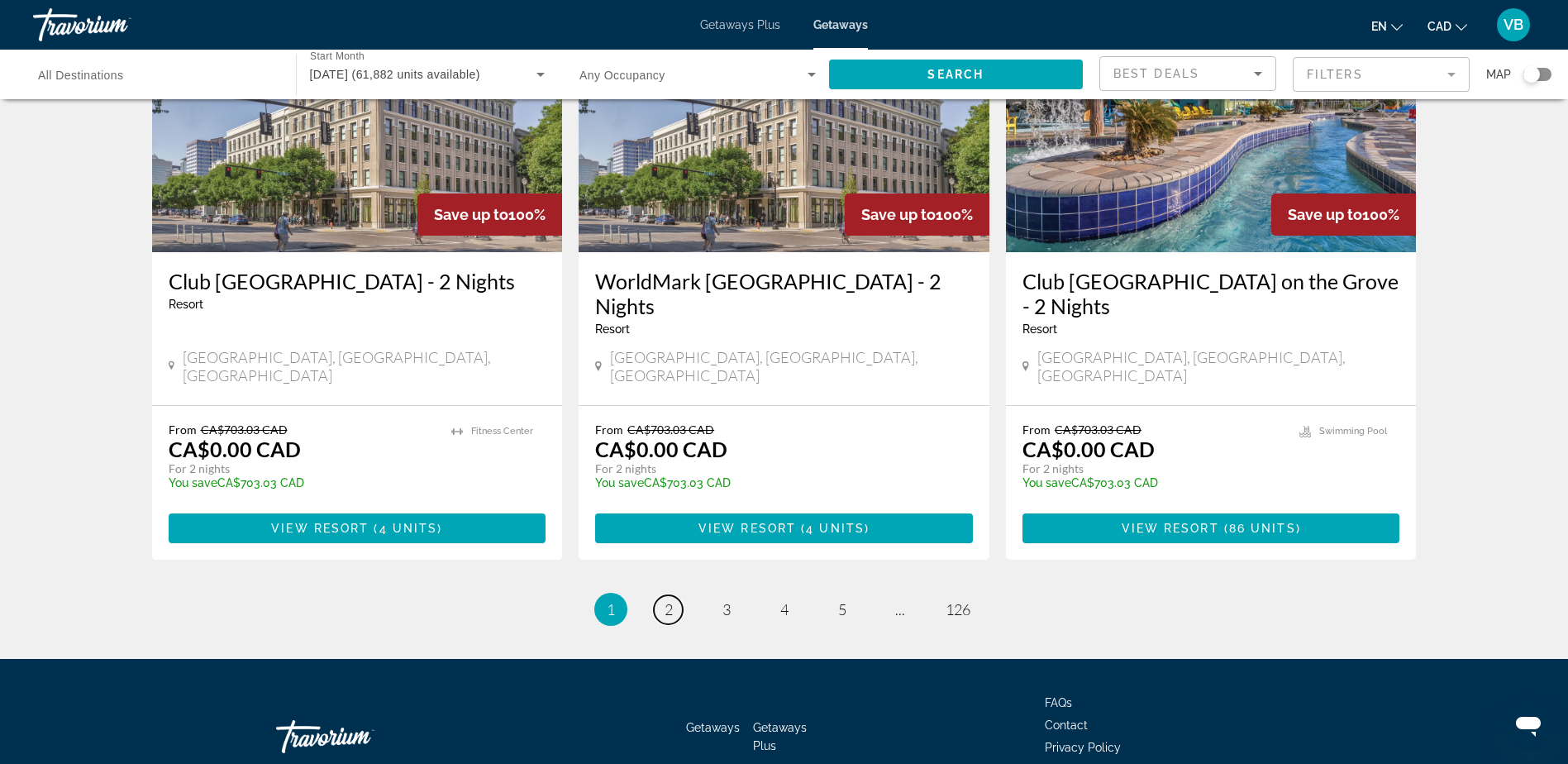
click at [658, 595] on link "page 2" at bounding box center [667, 609] width 29 height 29
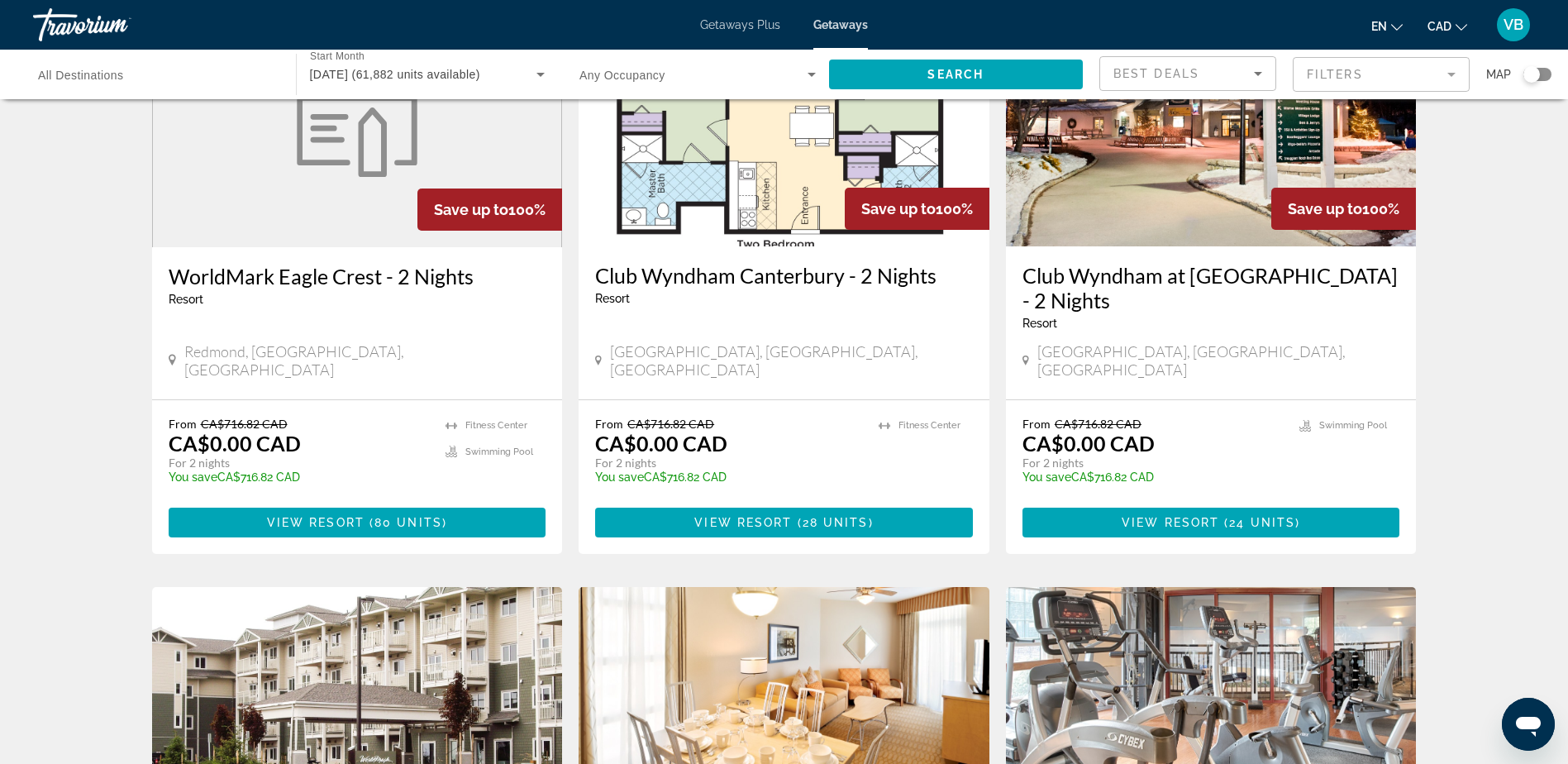
scroll to position [1986, 0]
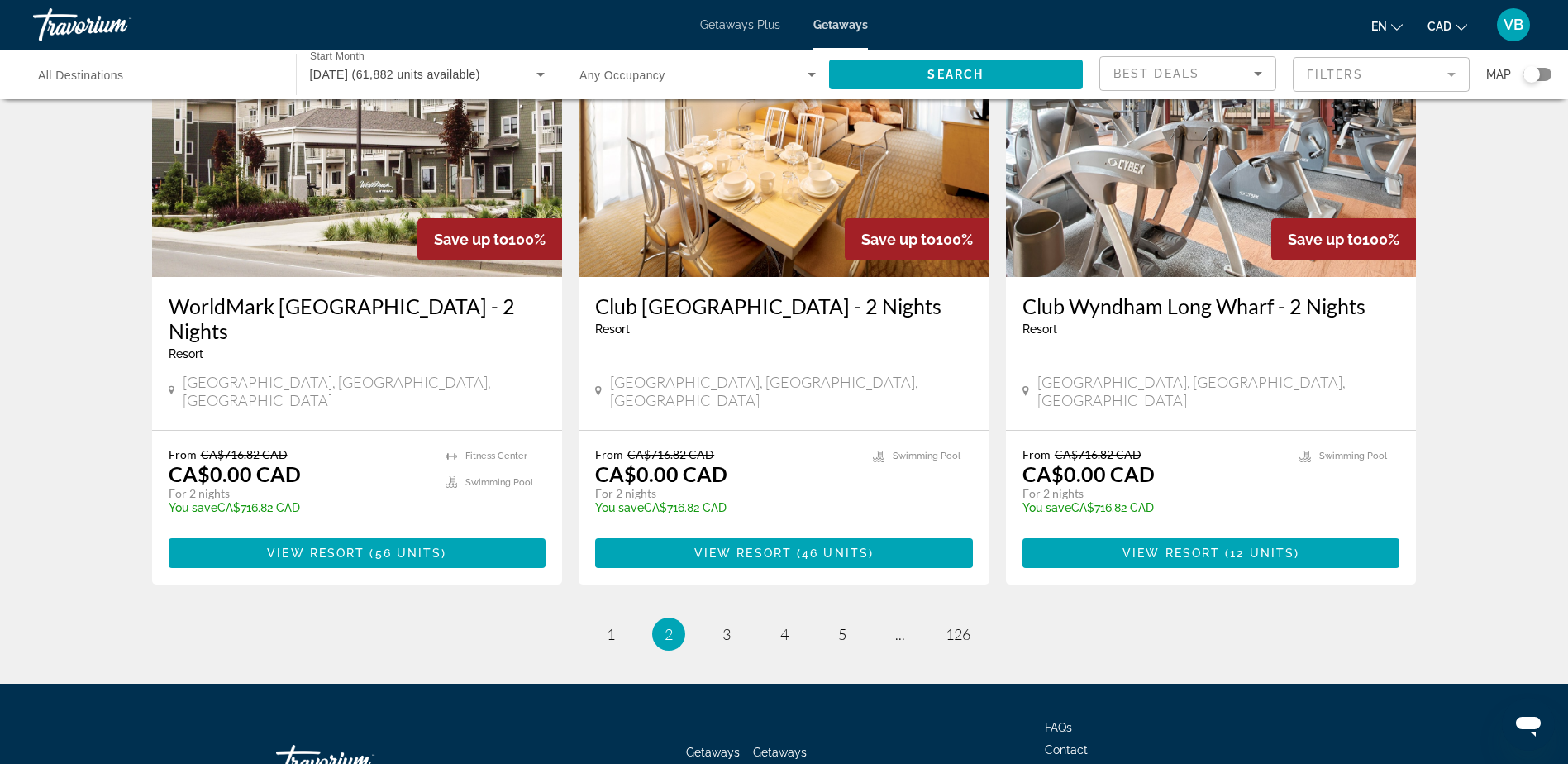
click at [1333, 67] on mat-form-field "Filters" at bounding box center [1382, 74] width 177 height 35
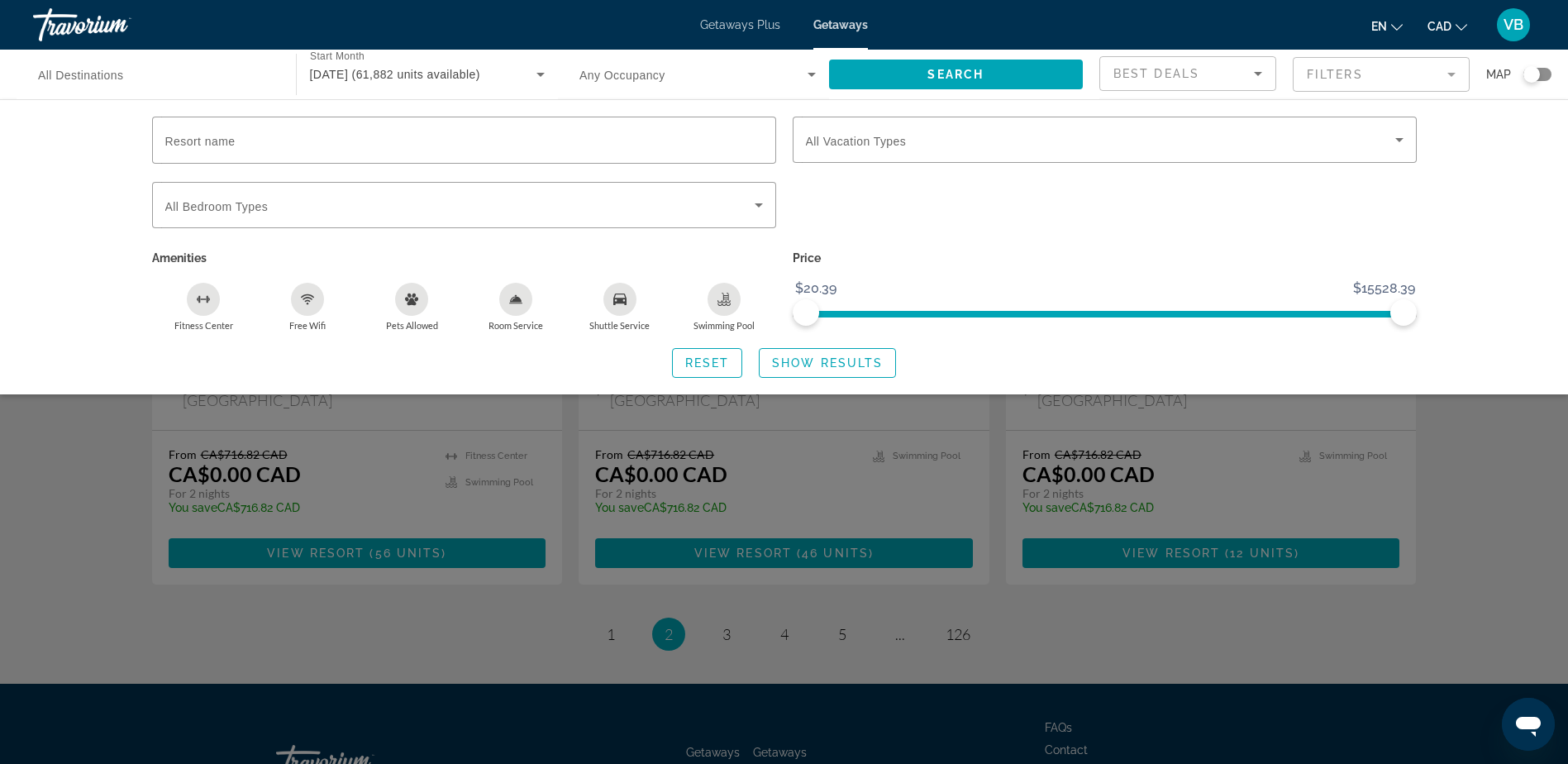
click at [1350, 70] on mat-form-field "Filters" at bounding box center [1382, 74] width 177 height 35
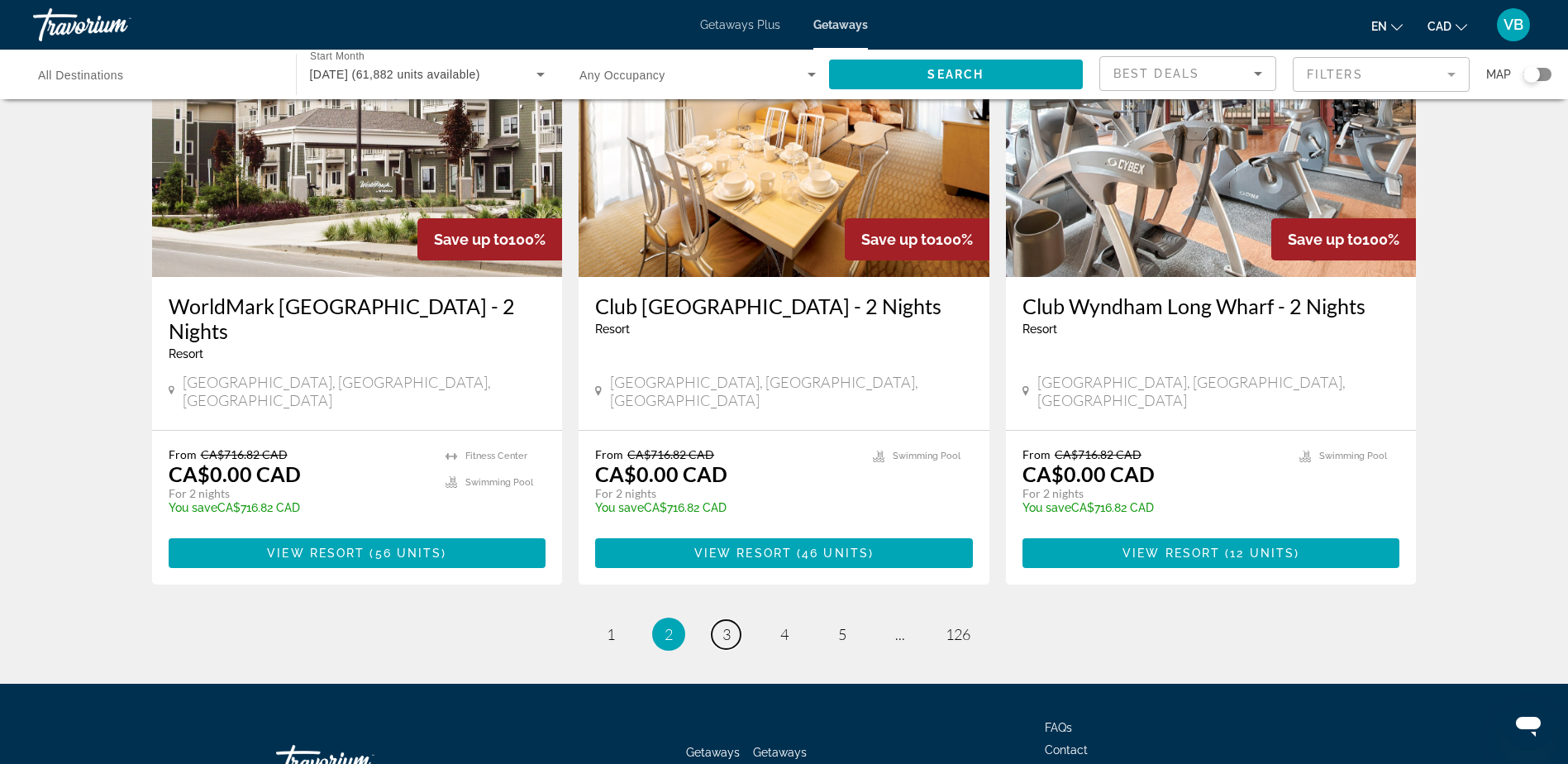
click at [722, 625] on span "3" at bounding box center [726, 634] width 8 height 18
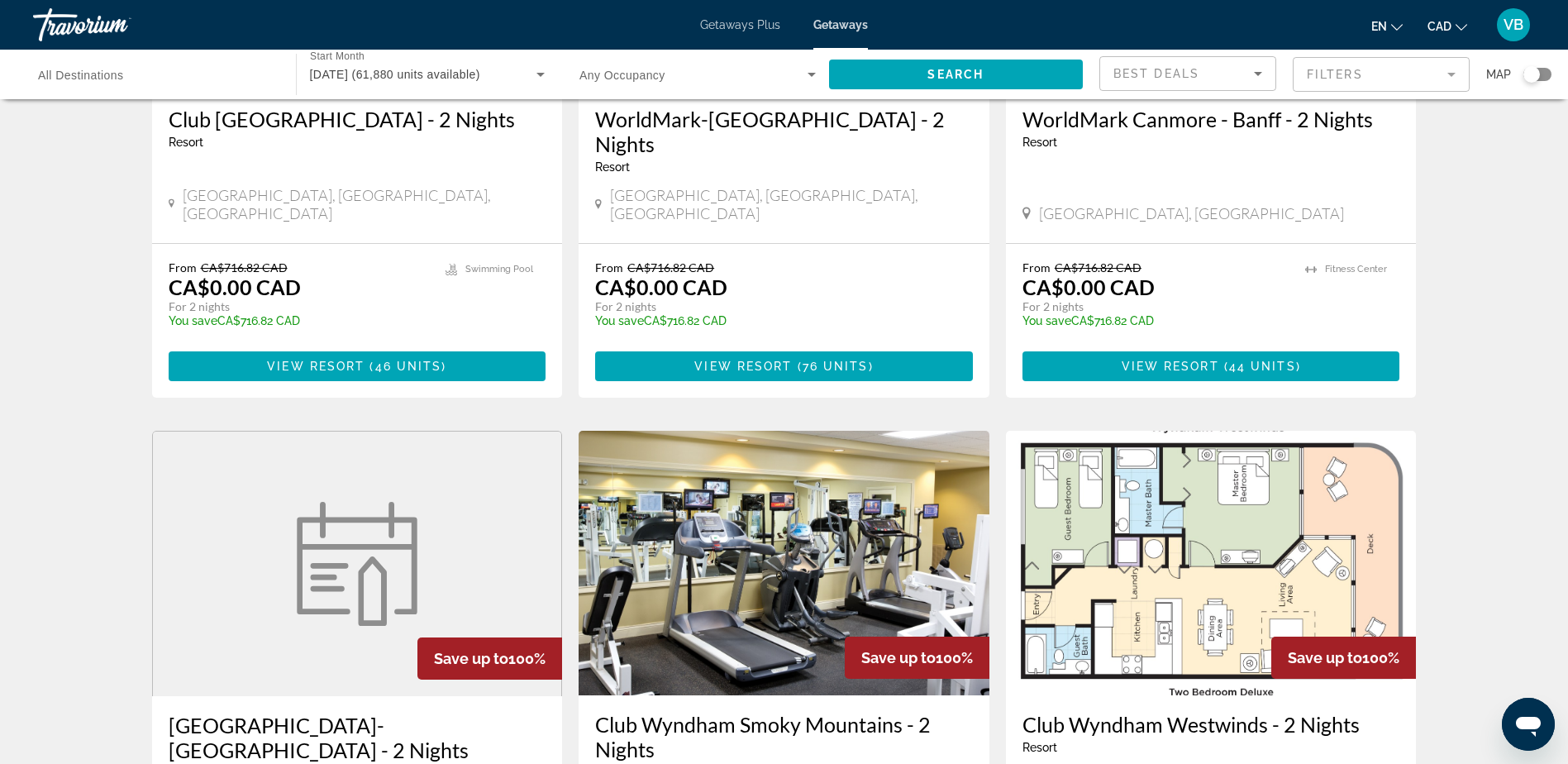
scroll to position [2010, 0]
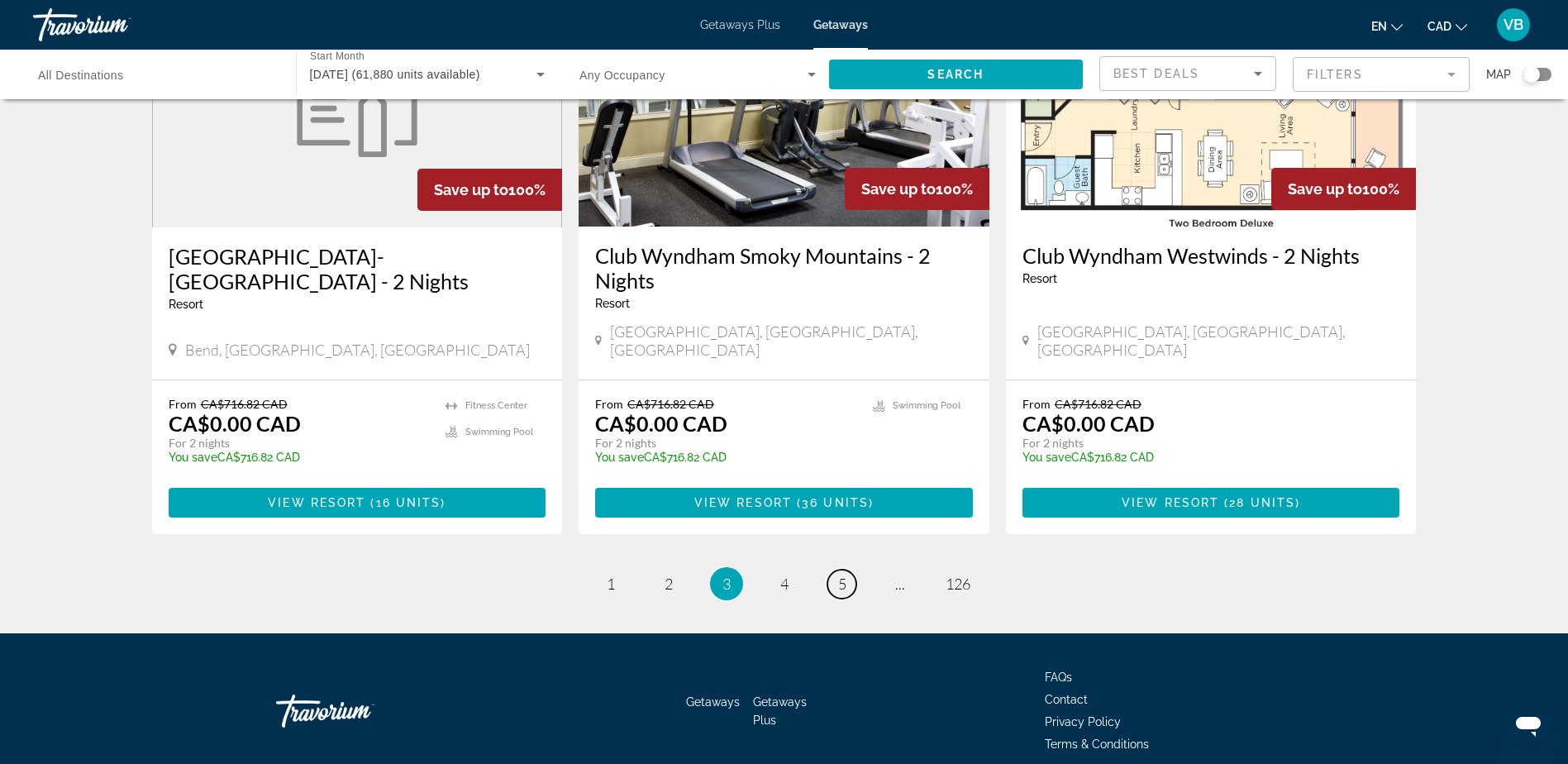
click at [846, 575] on span "5" at bounding box center [842, 584] width 8 height 18
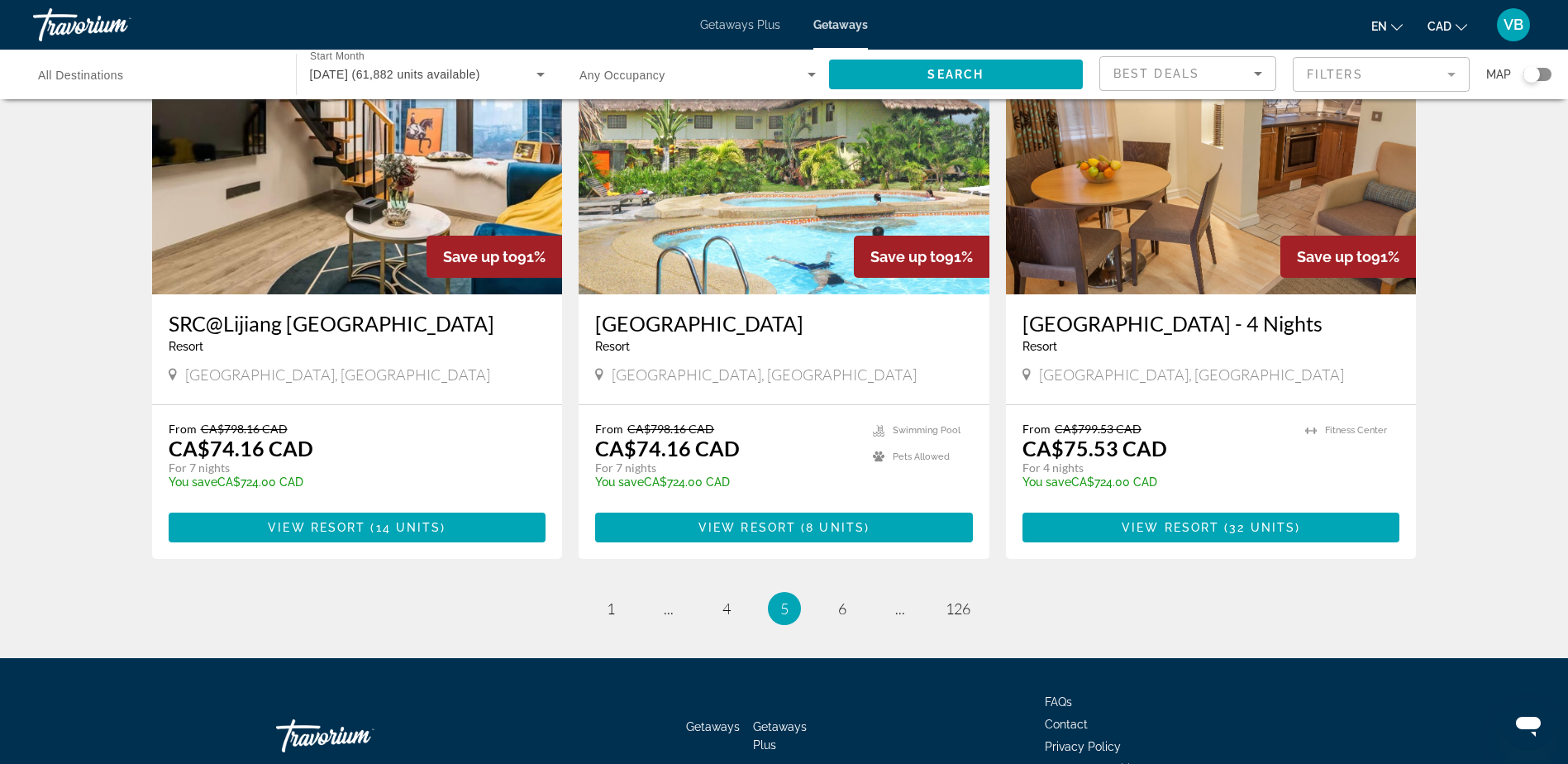
scroll to position [1902, 0]
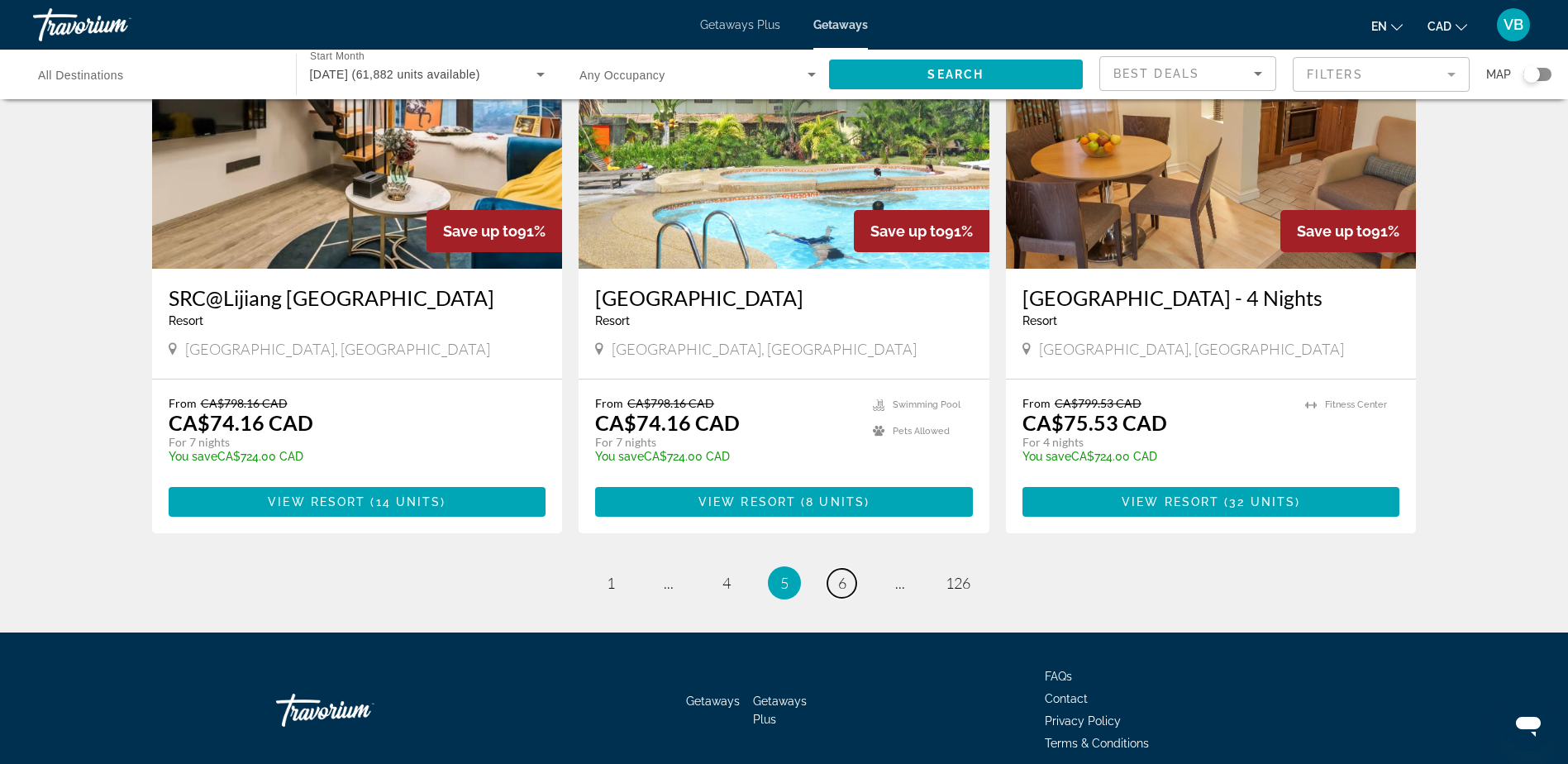
click at [847, 569] on link "page 6" at bounding box center [842, 583] width 29 height 29
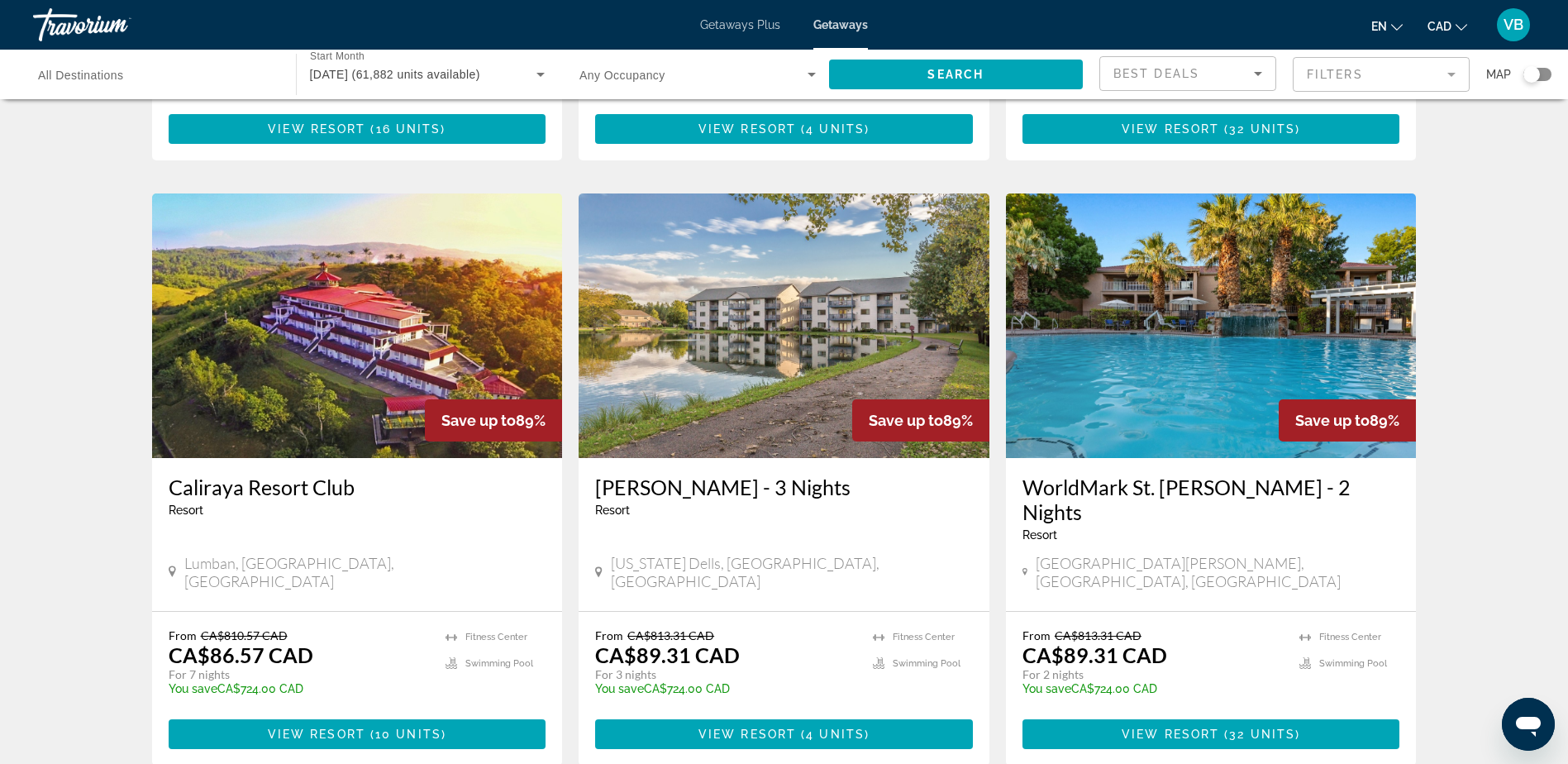
scroll to position [1984, 0]
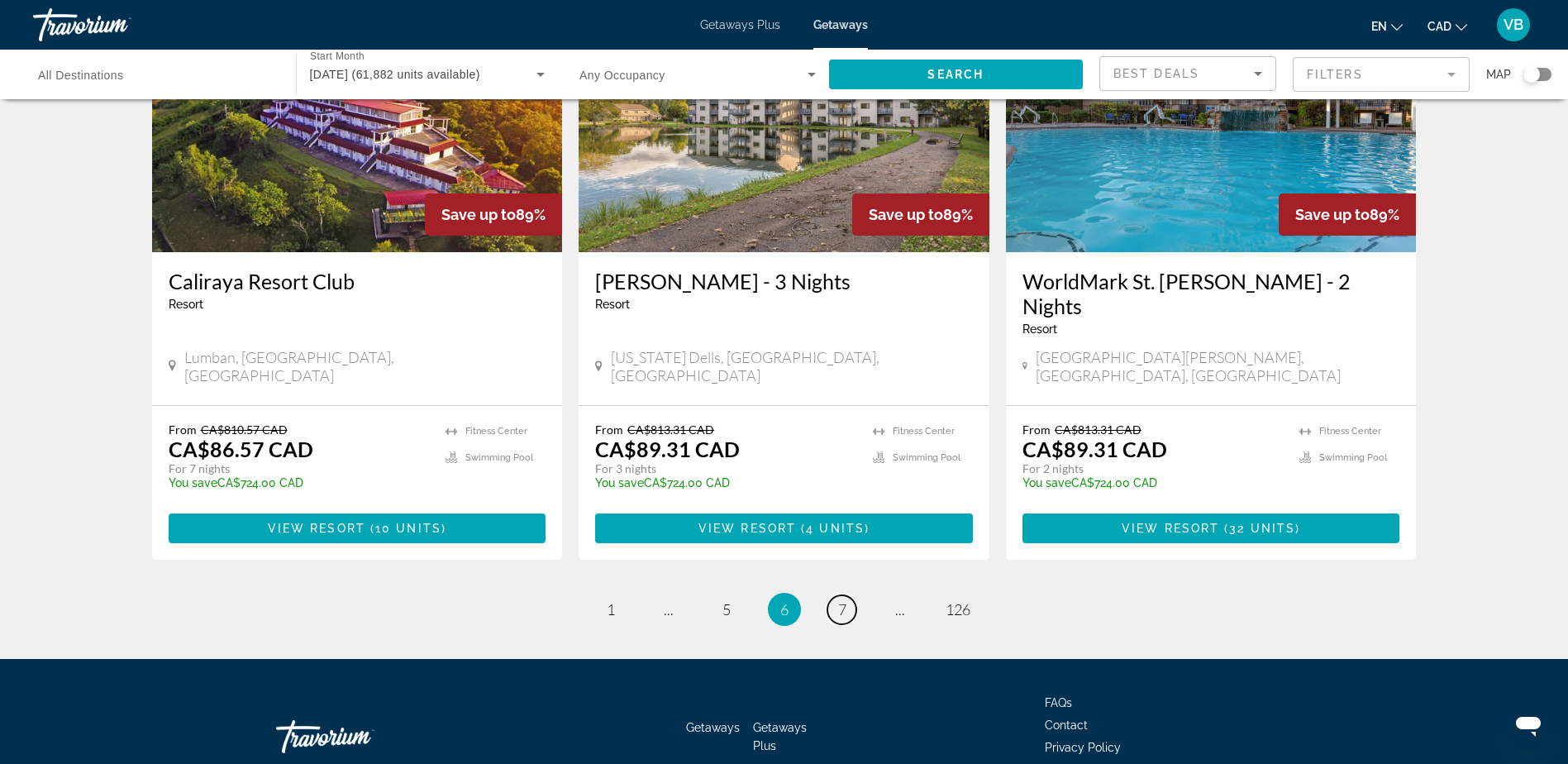
click at [828, 595] on link "page 7" at bounding box center [842, 609] width 29 height 29
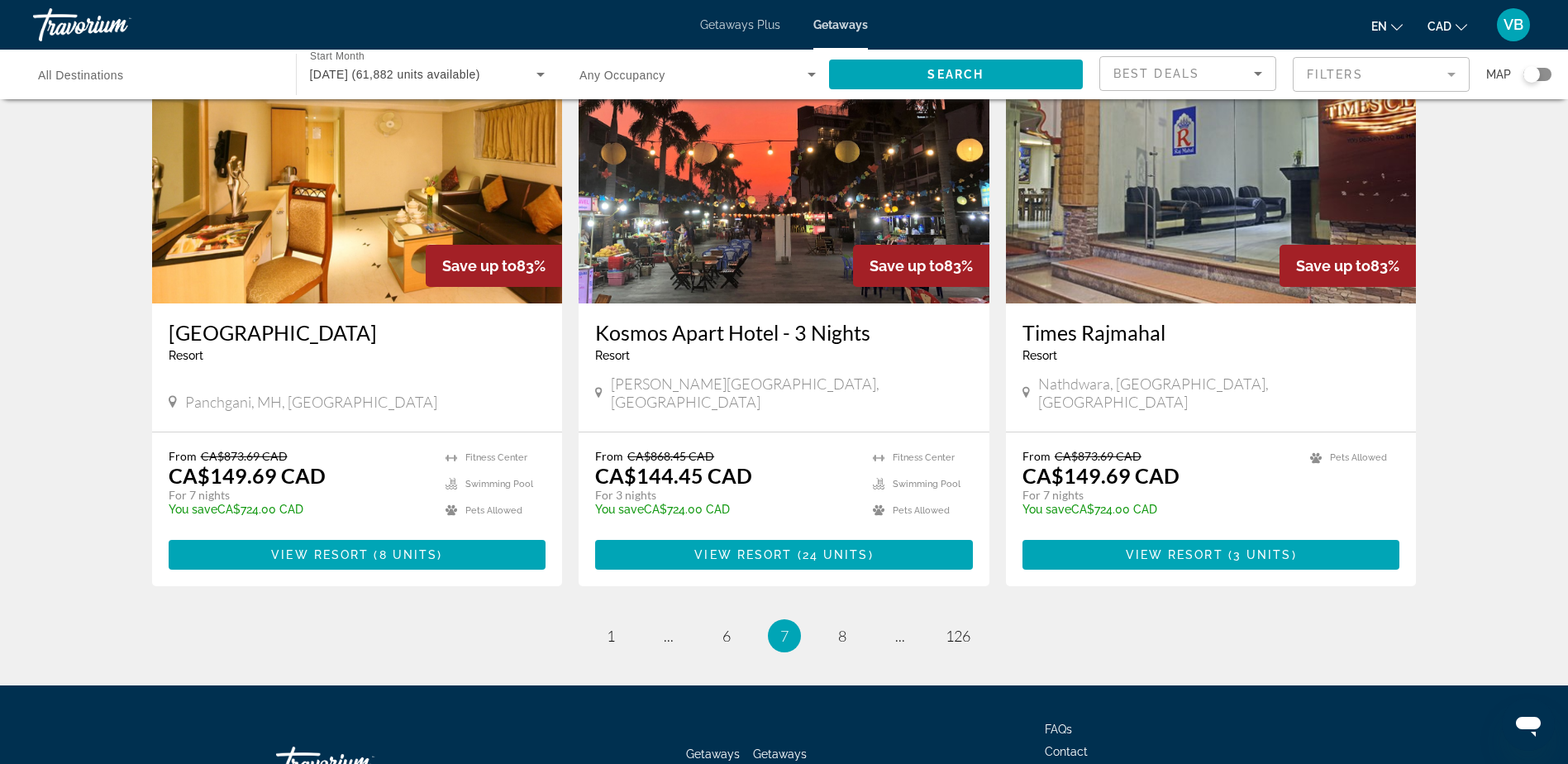
scroll to position [1935, 0]
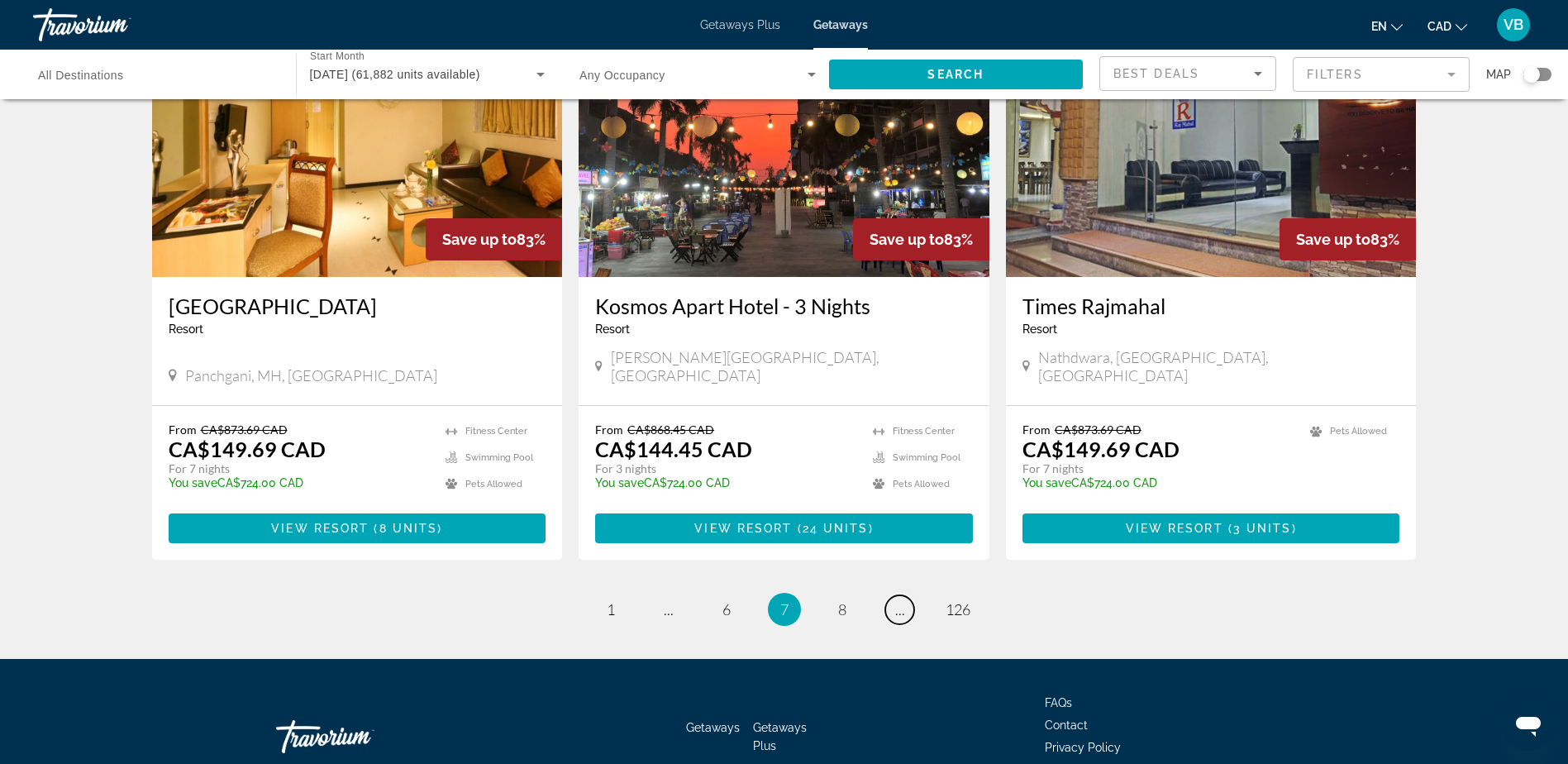
click at [906, 595] on link "page ..." at bounding box center [900, 609] width 29 height 29
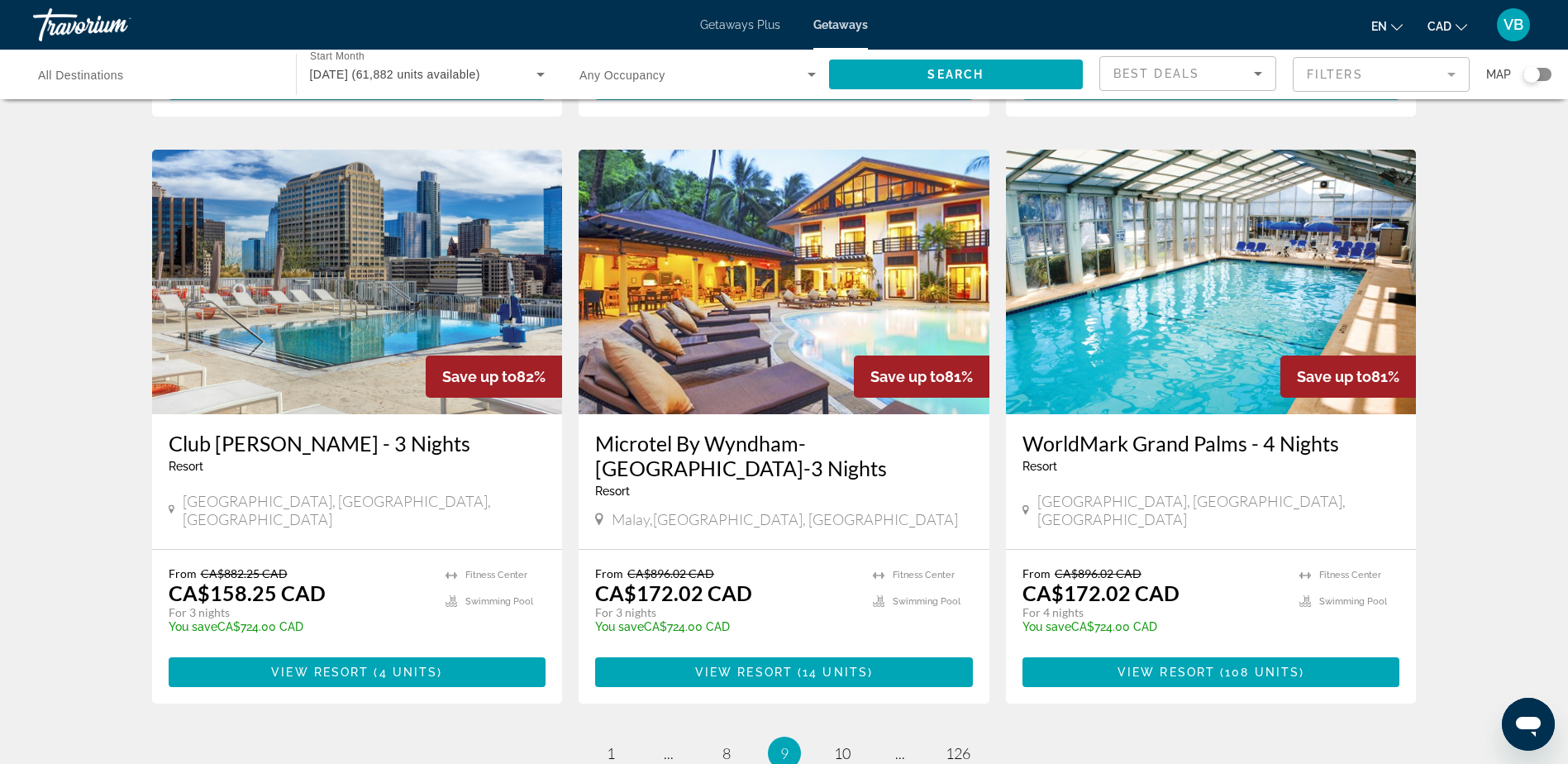
scroll to position [1959, 0]
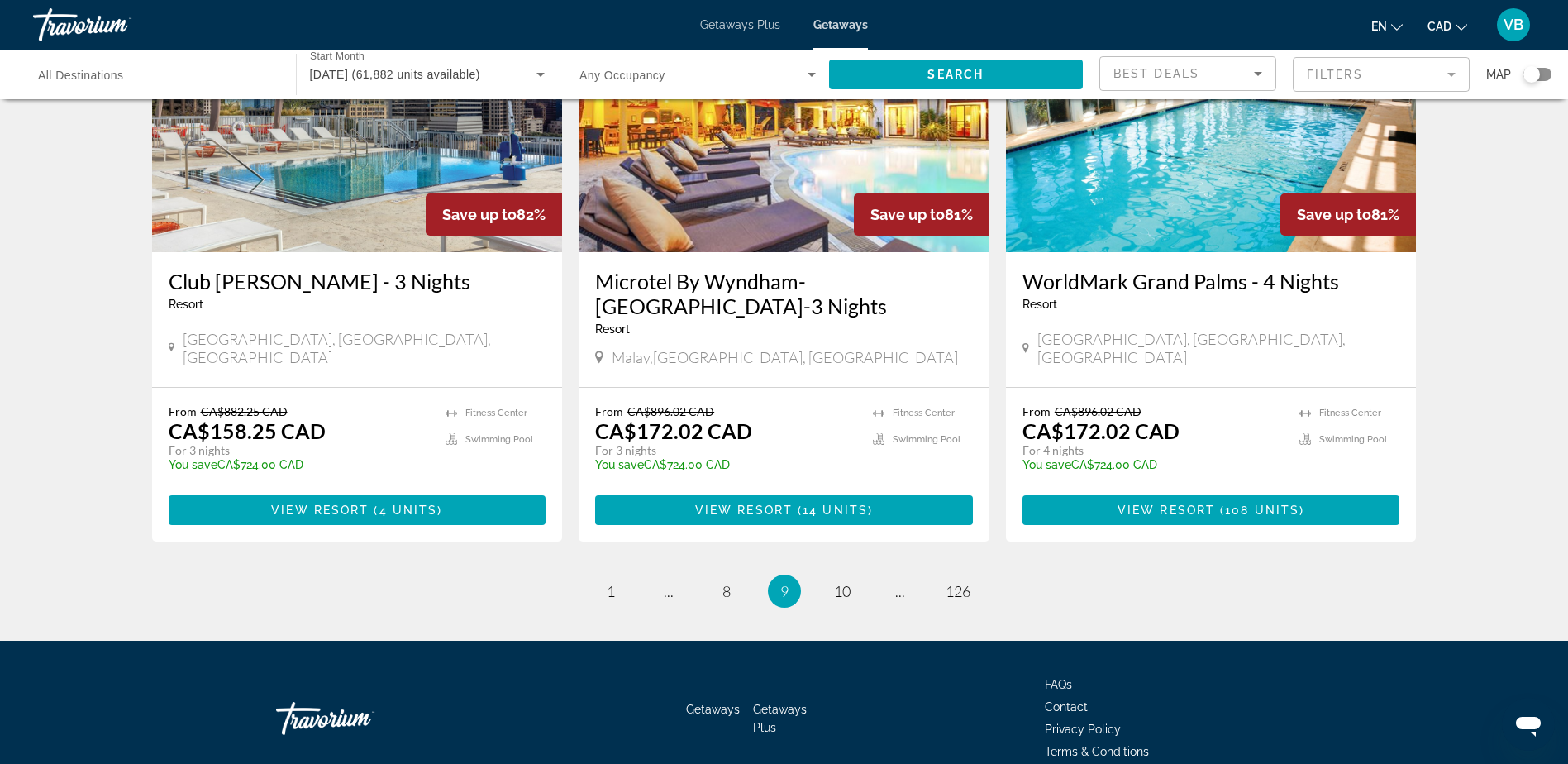
click at [1340, 80] on mat-form-field "Filters" at bounding box center [1382, 74] width 177 height 35
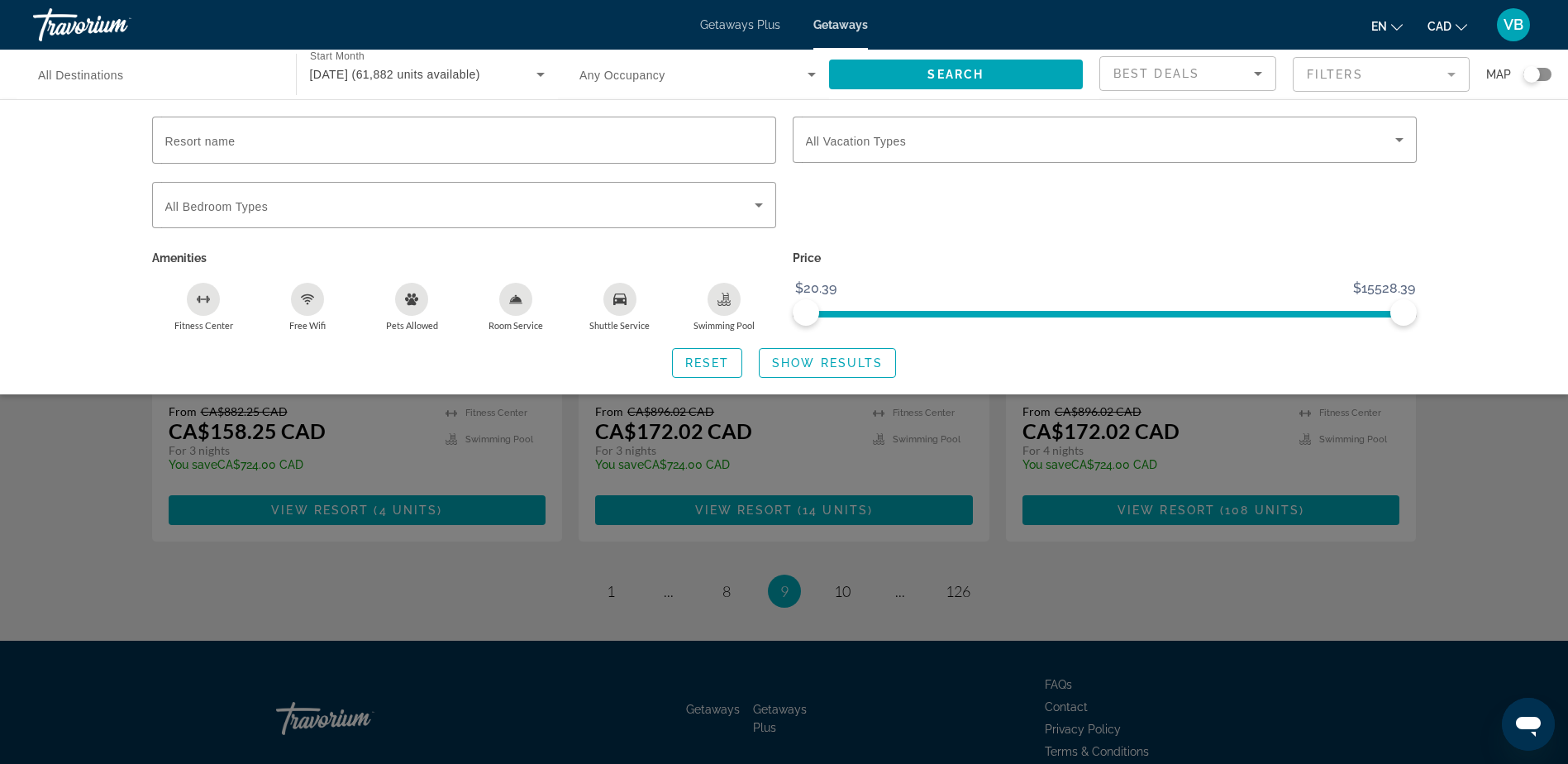
click at [250, 207] on span "All Bedroom Types" at bounding box center [217, 206] width 104 height 13
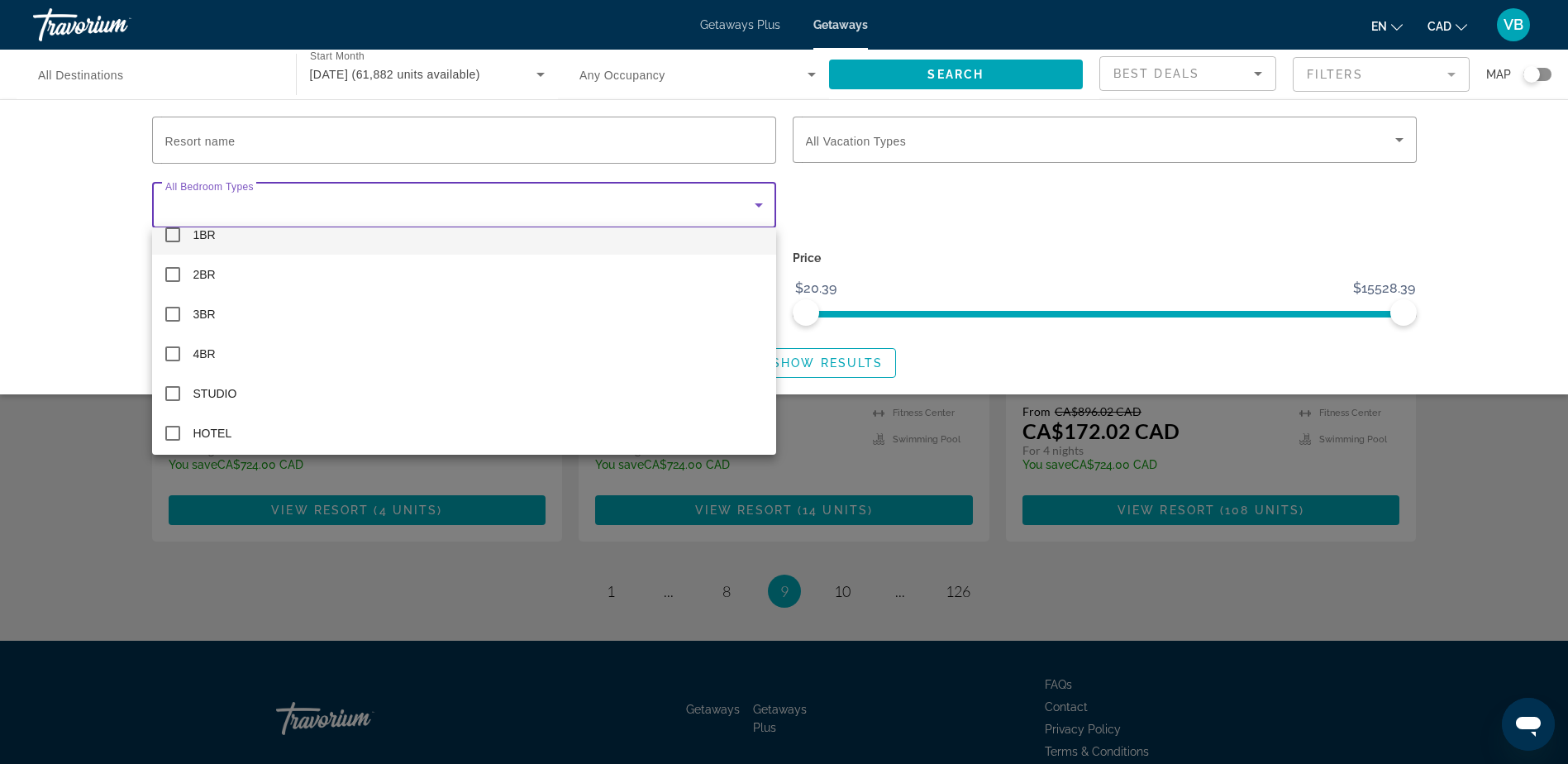
scroll to position [24, 0]
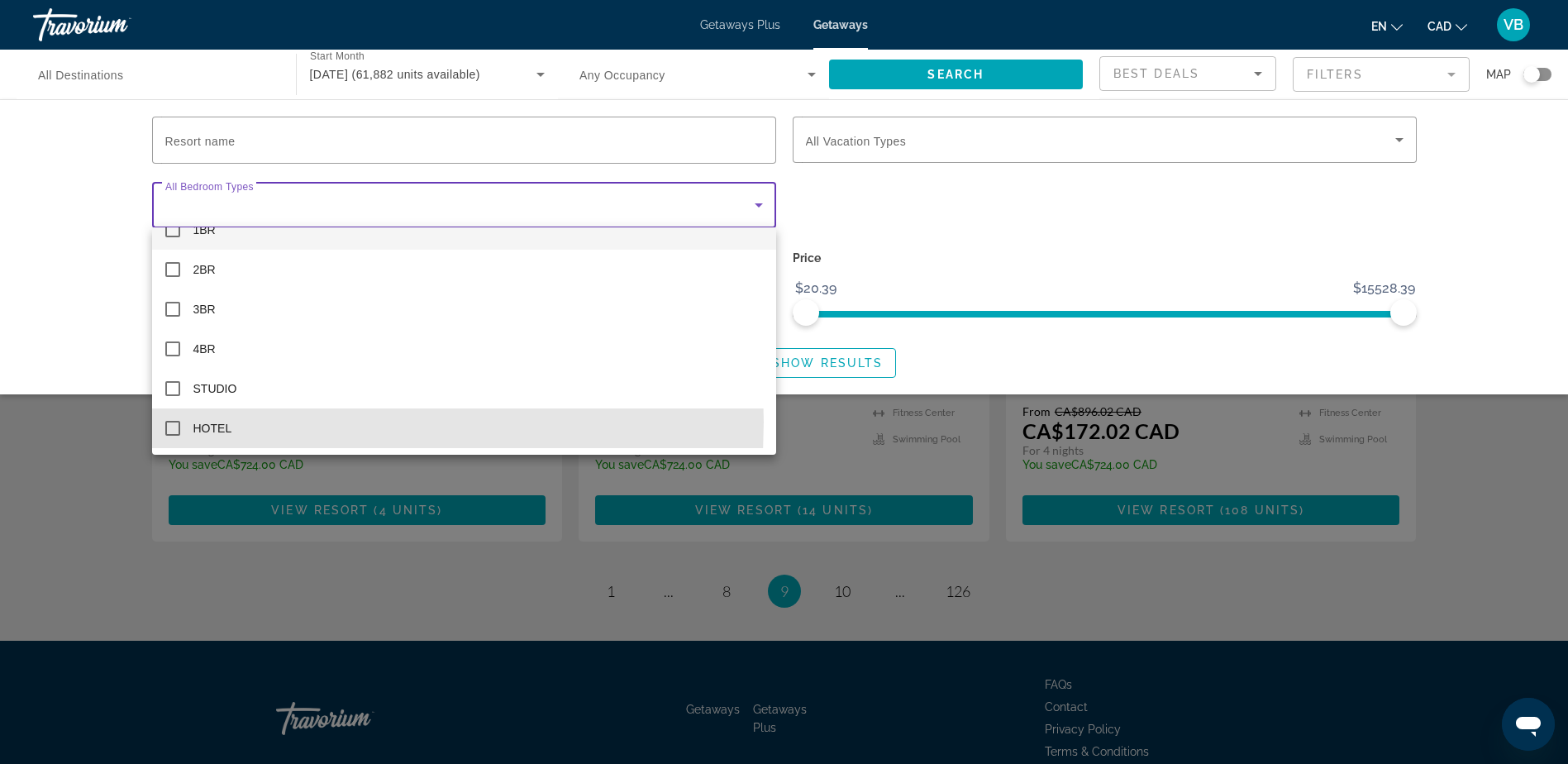
click at [201, 421] on span "HOTEL" at bounding box center [212, 428] width 39 height 20
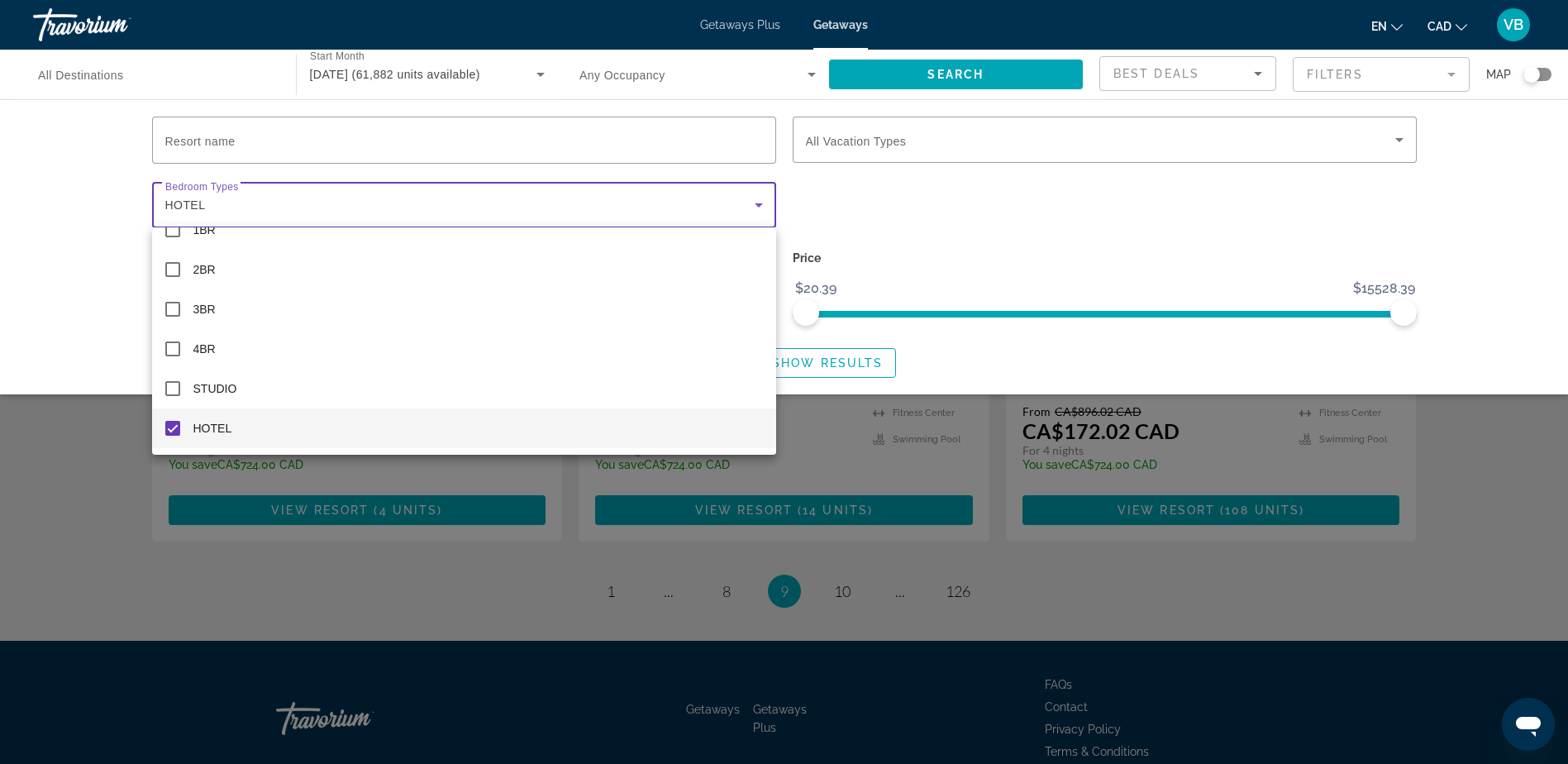
click at [271, 143] on div at bounding box center [784, 382] width 1568 height 764
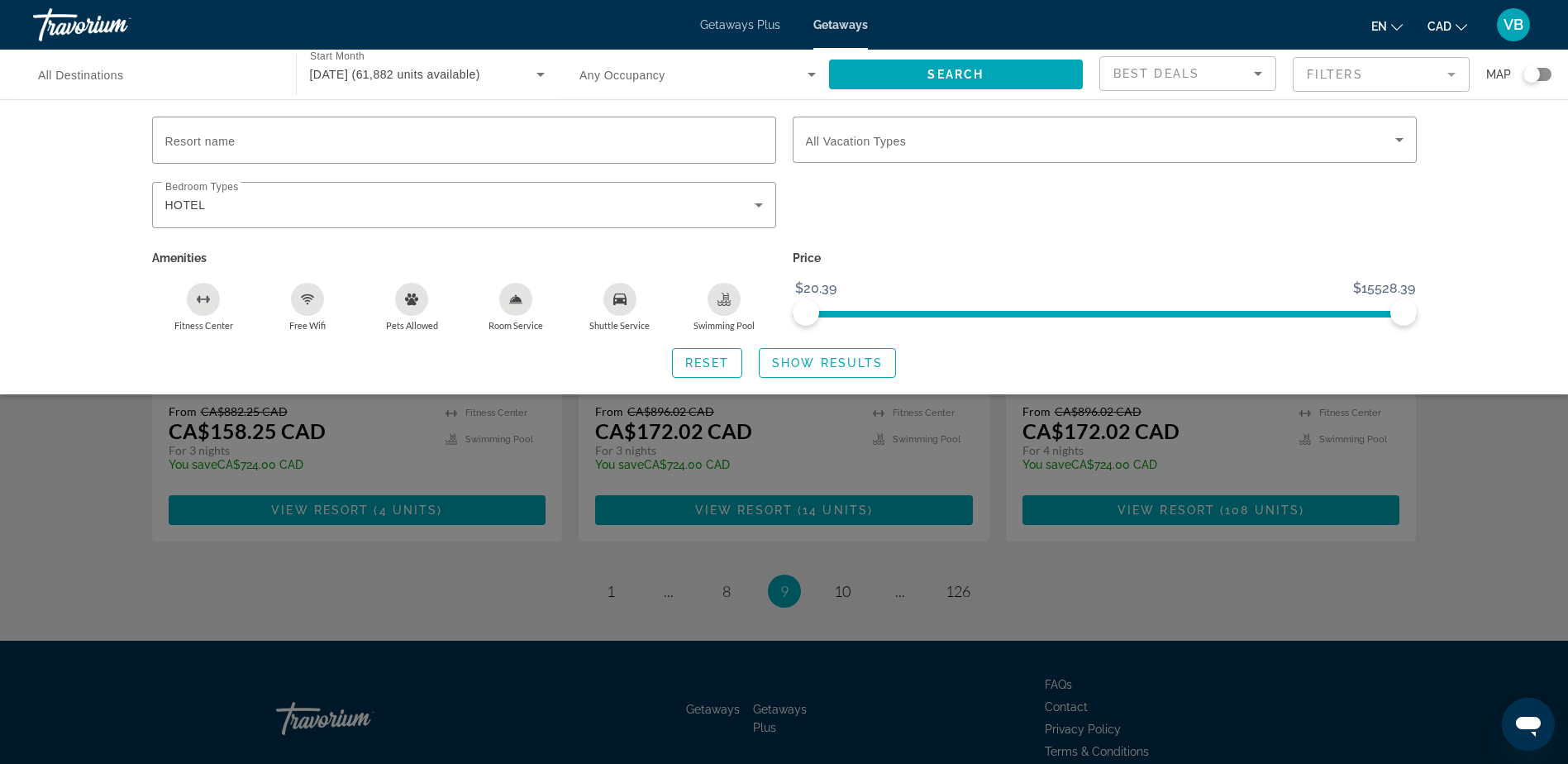
drag, startPoint x: 816, startPoint y: 367, endPoint x: 823, endPoint y: 359, distance: 10.6
click at [819, 364] on span "Show Results" at bounding box center [827, 363] width 111 height 13
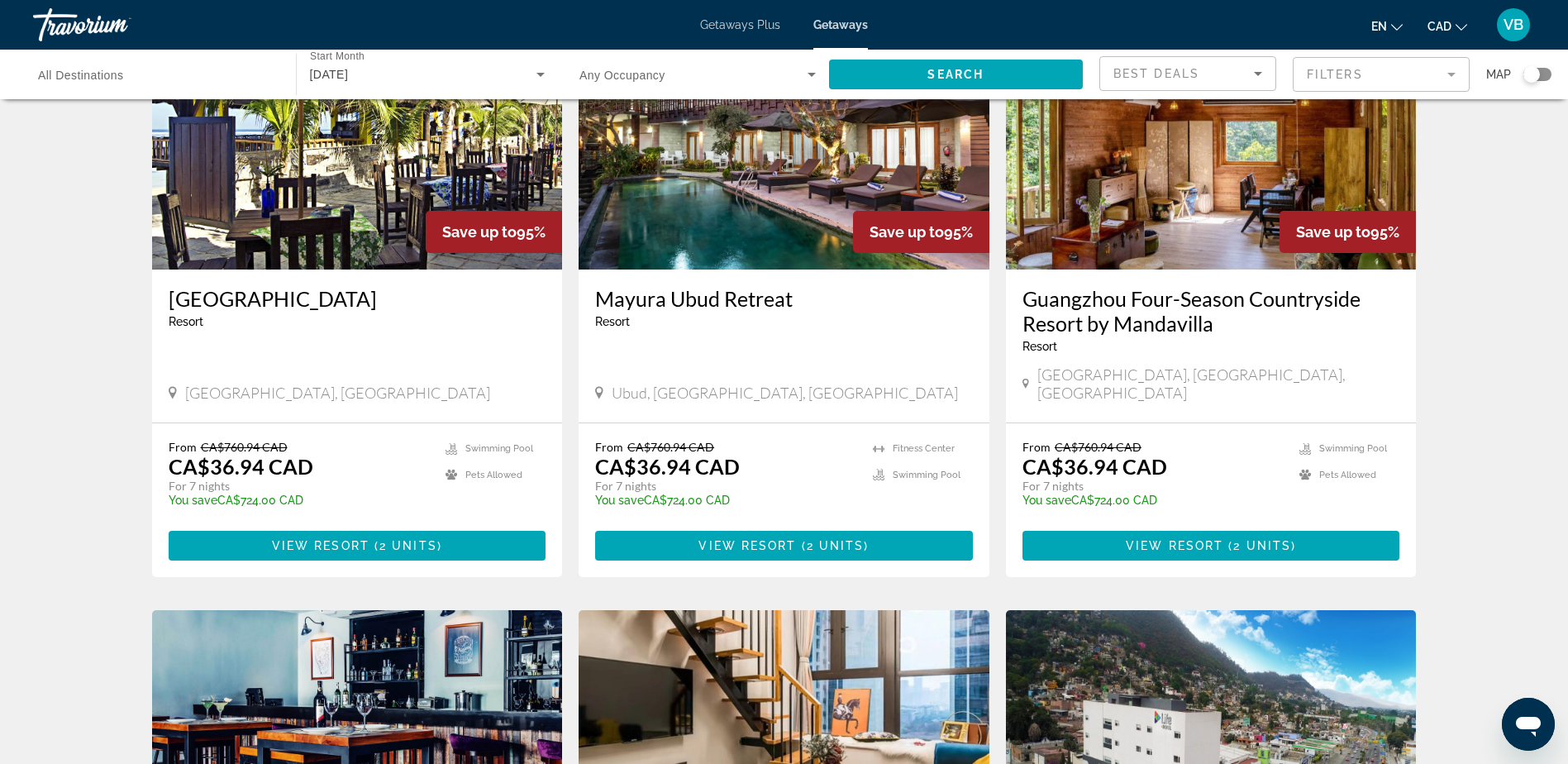
scroll to position [744, 0]
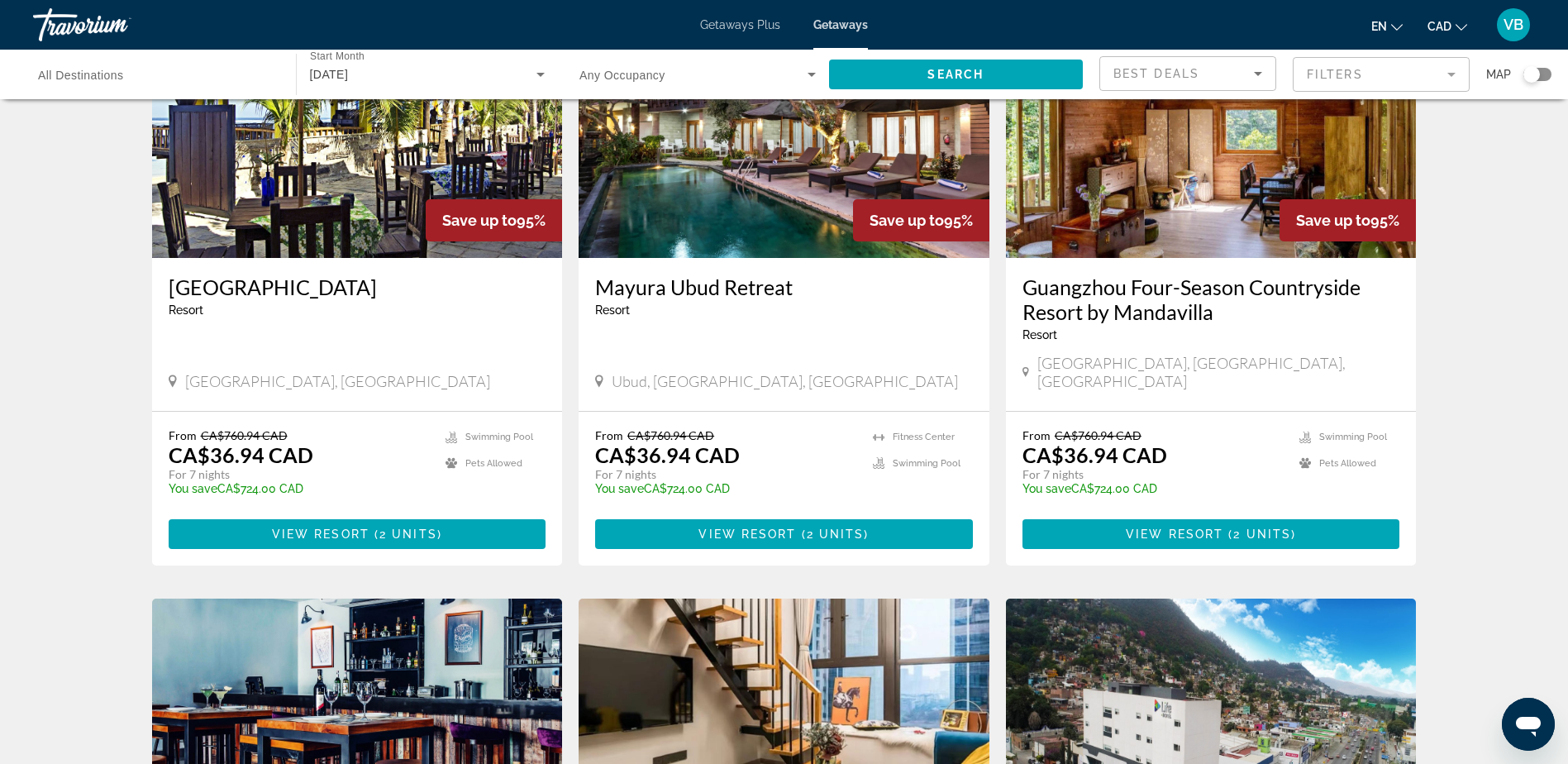
click at [898, 458] on ul "Fitness Center Swimming Pool" at bounding box center [922, 467] width 100 height 79
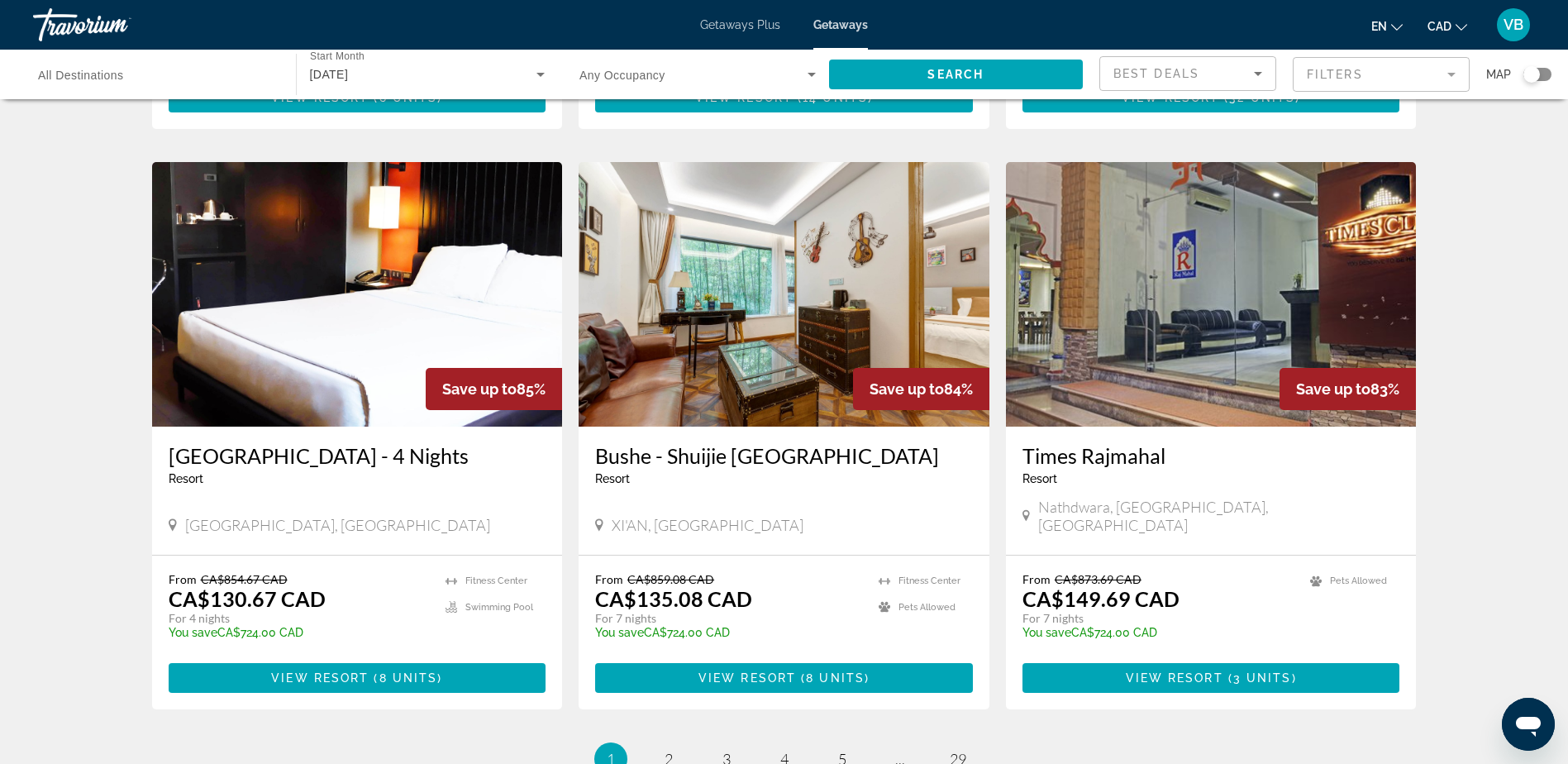
scroll to position [1770, 0]
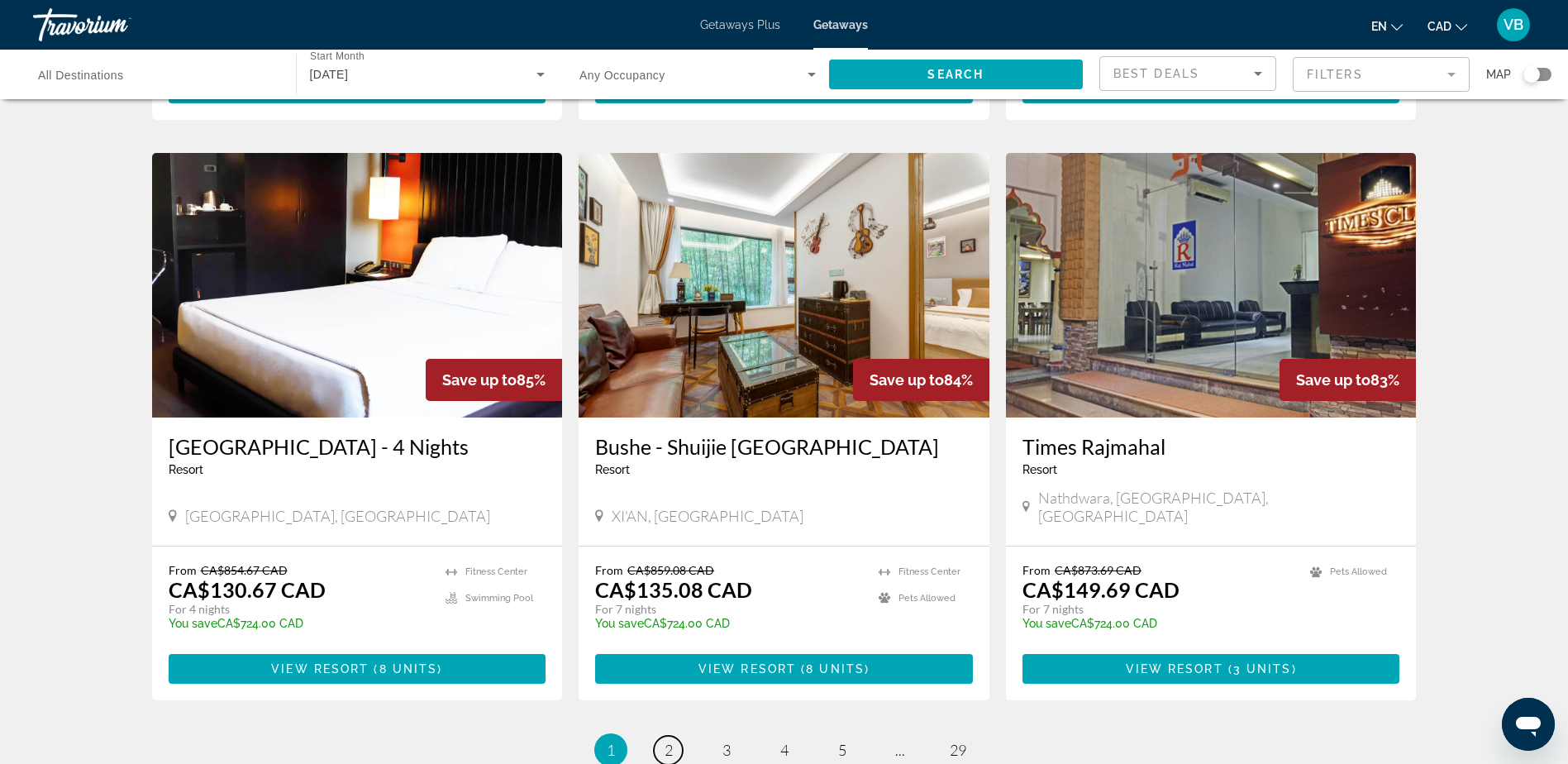
click at [669, 741] on span "2" at bounding box center [668, 750] width 8 height 18
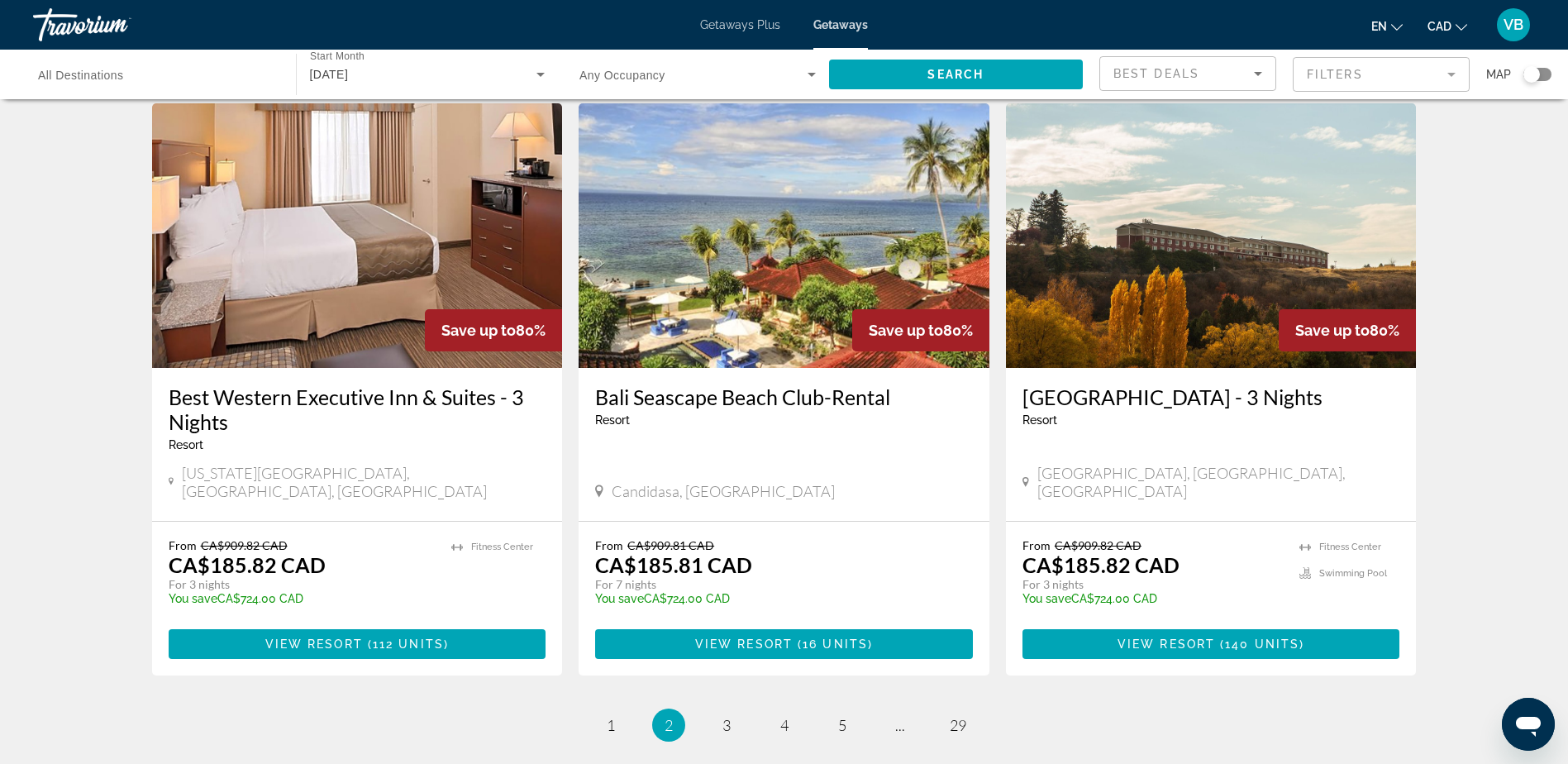
scroll to position [1902, 0]
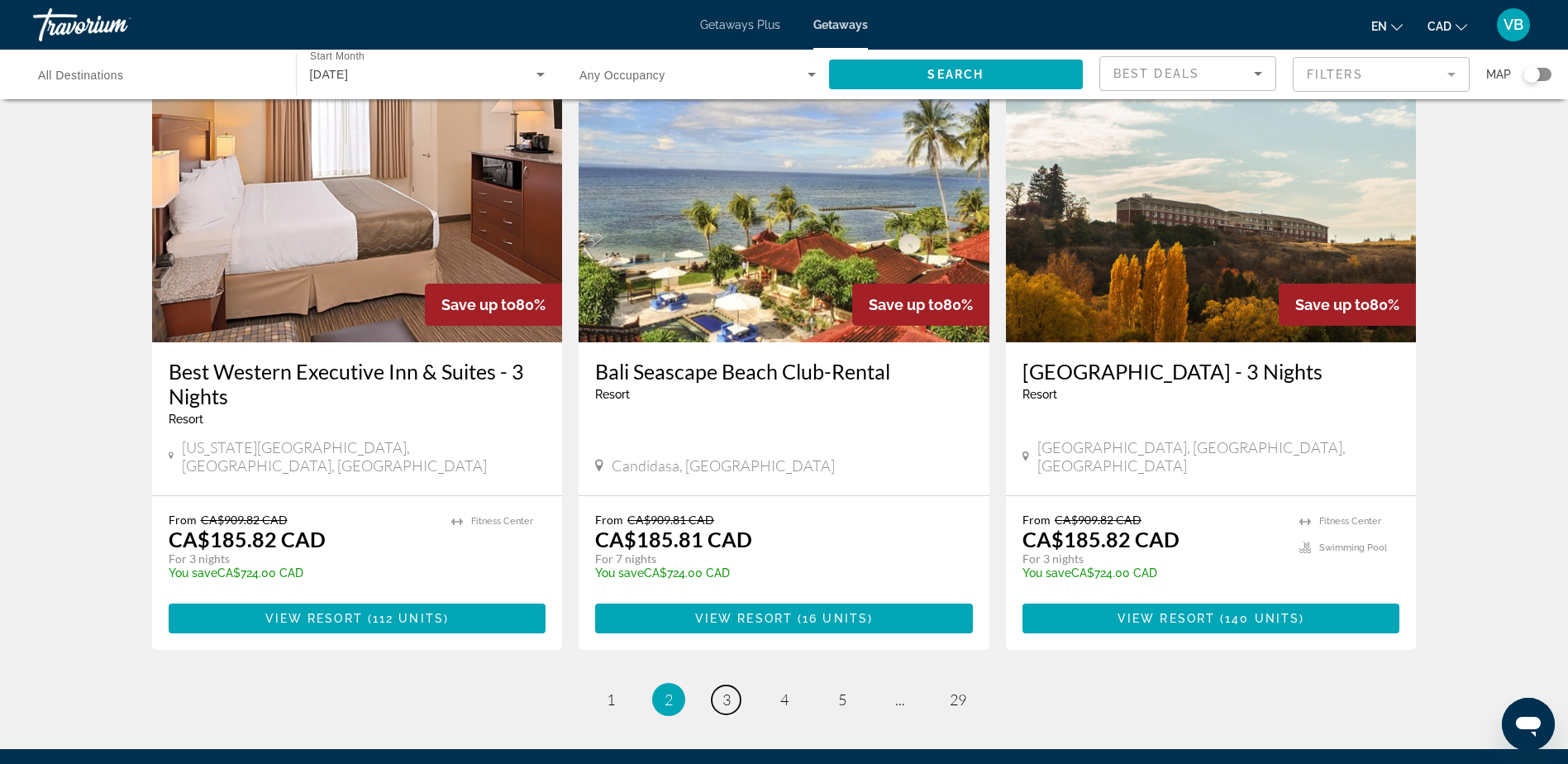
click at [722, 690] on span "3" at bounding box center [726, 699] width 8 height 18
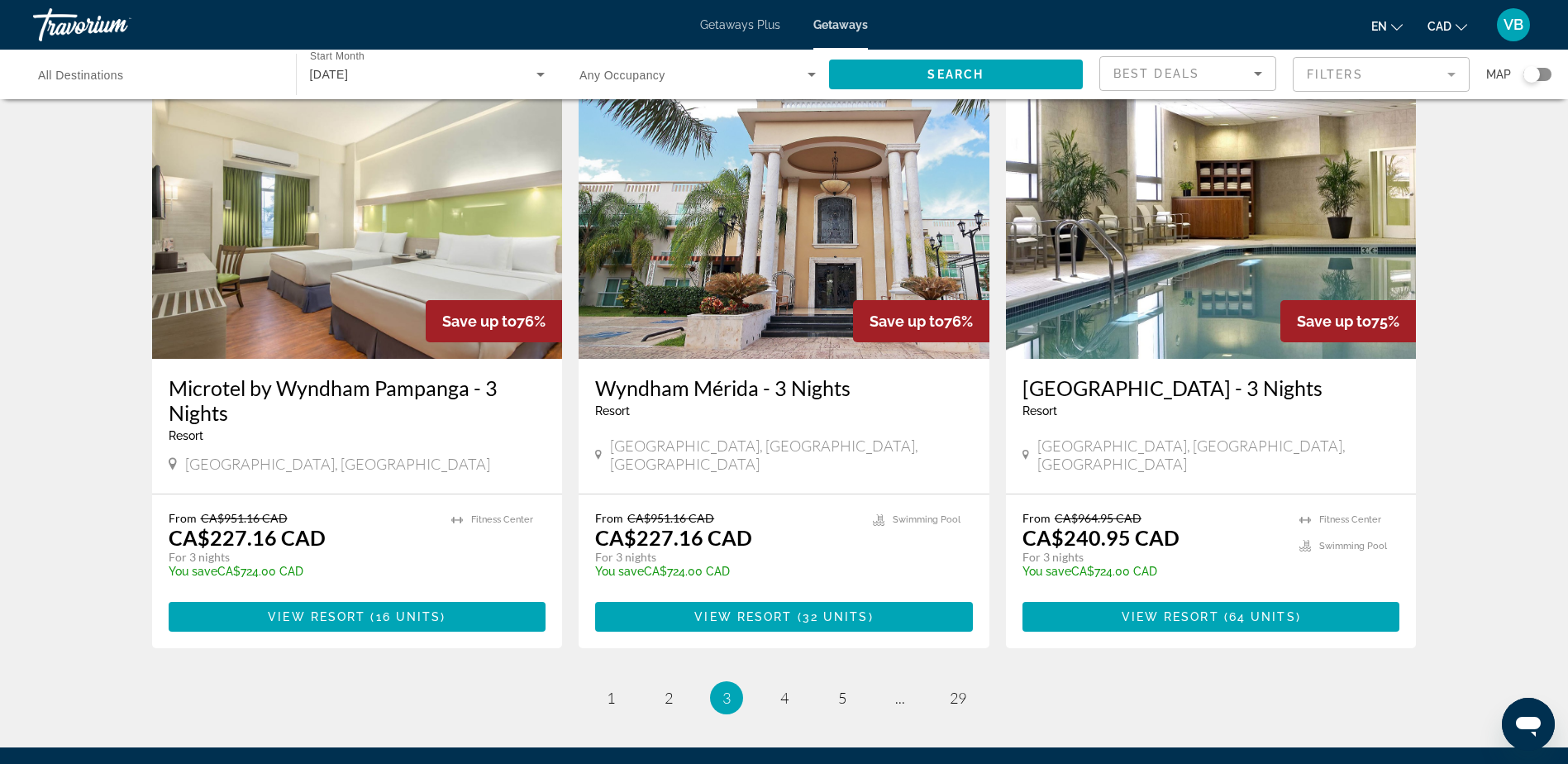
scroll to position [1959, 0]
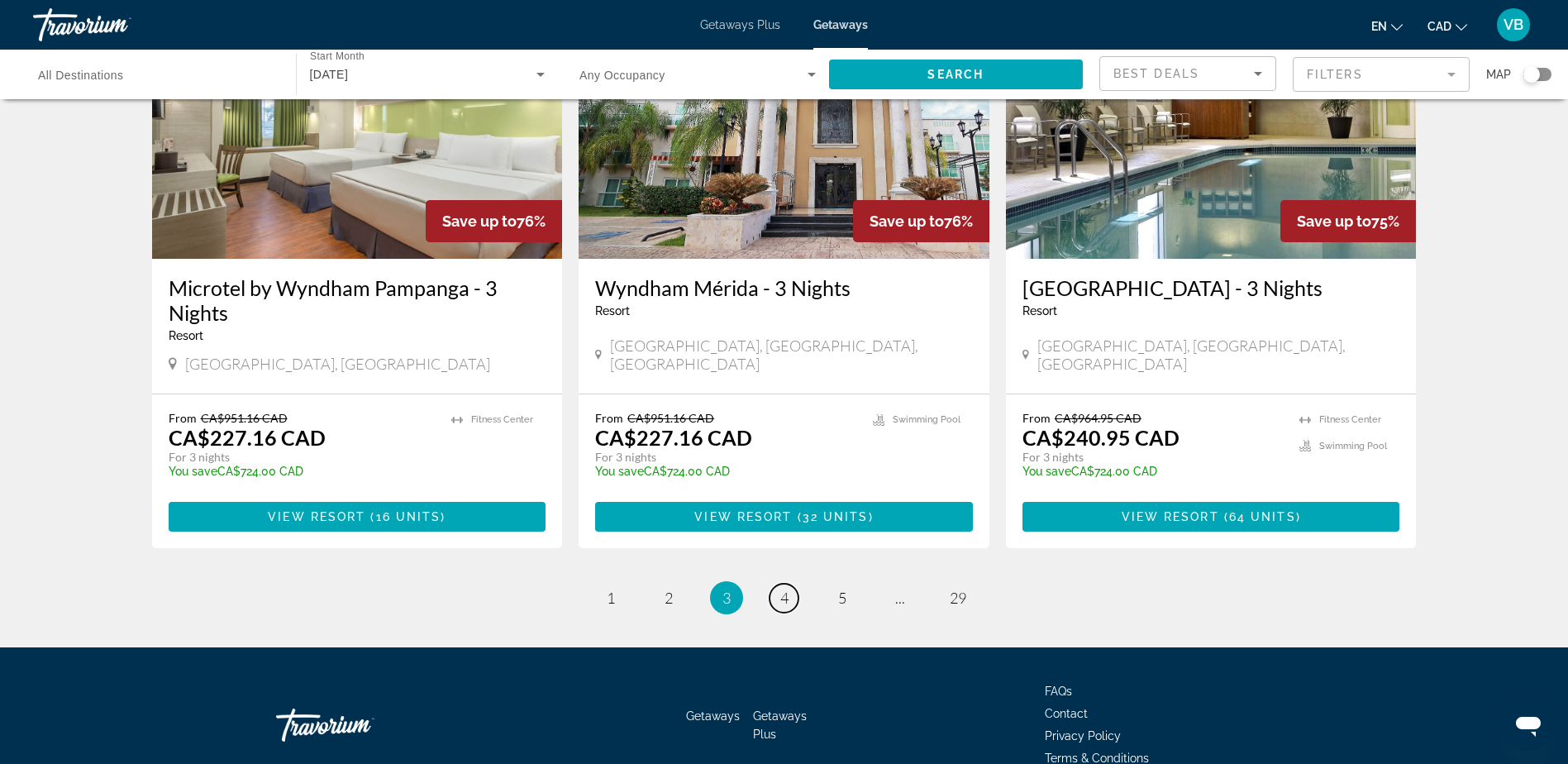
drag, startPoint x: 781, startPoint y: 513, endPoint x: 790, endPoint y: 525, distance: 15.0
click at [781, 589] on span "4" at bounding box center [784, 598] width 8 height 18
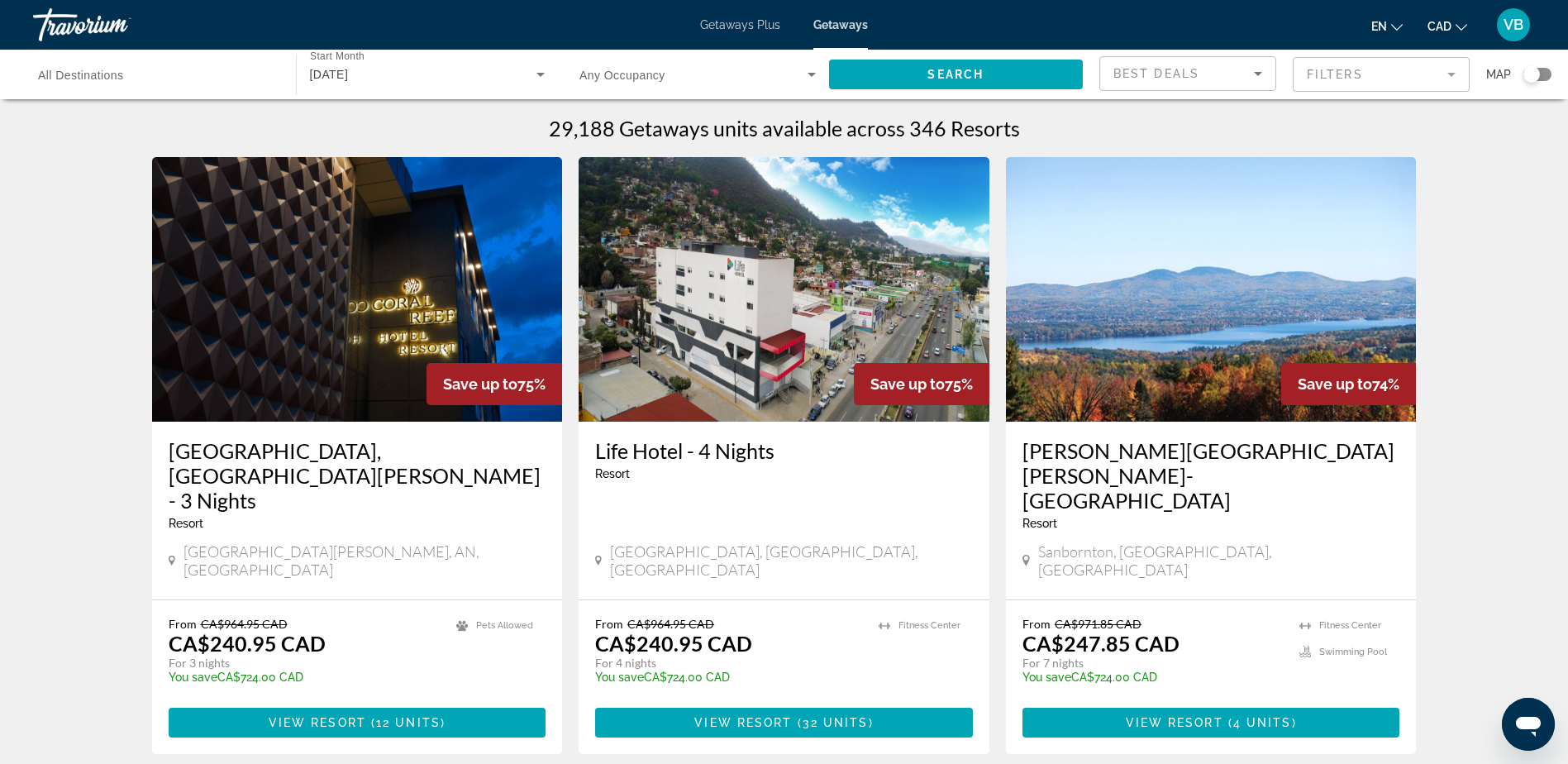
click at [210, 71] on input "Destination All Destinations" at bounding box center [155, 76] width 236 height 20
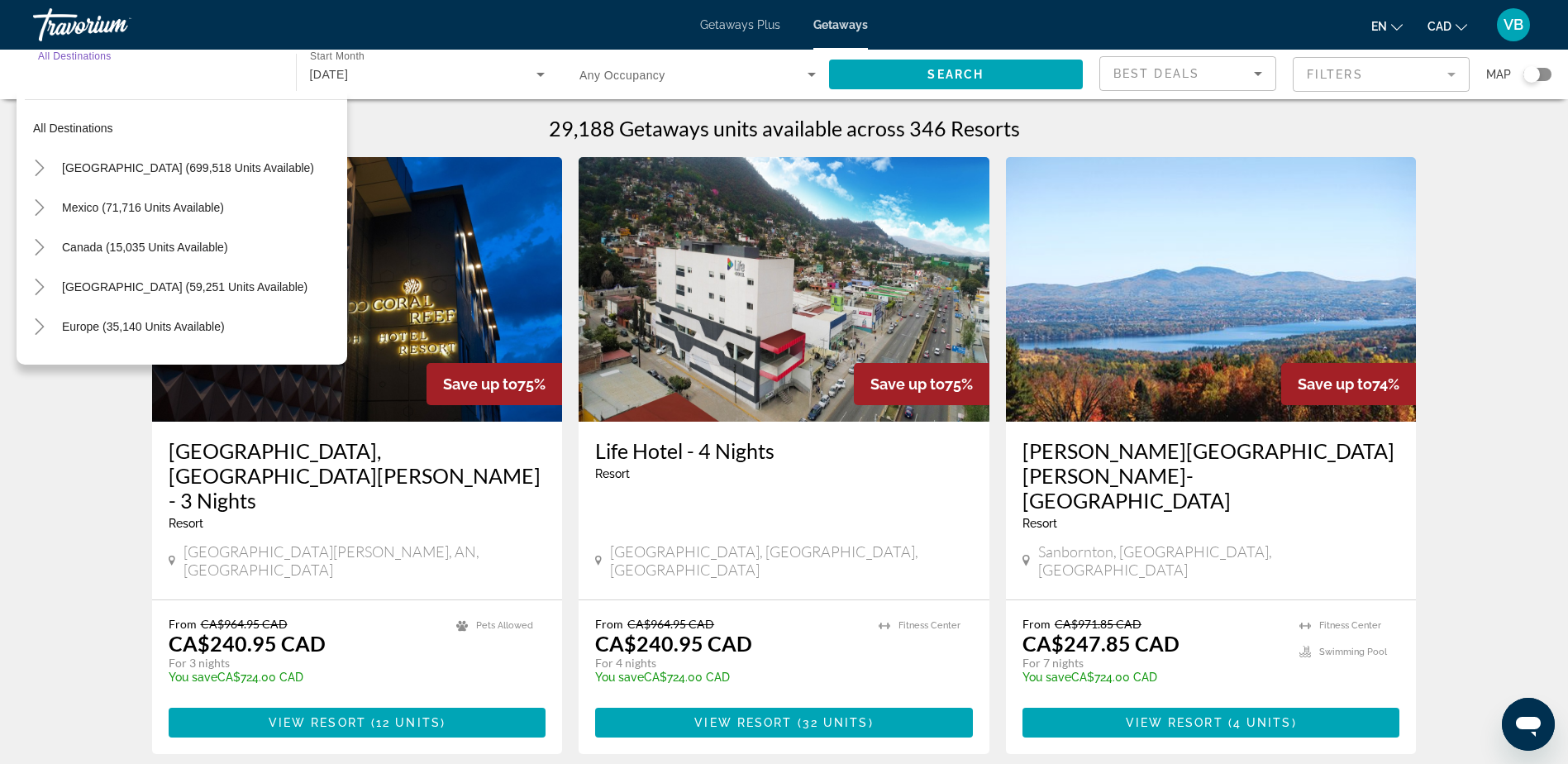
click at [229, 215] on span "Search widget" at bounding box center [200, 207] width 294 height 40
type input "**********"
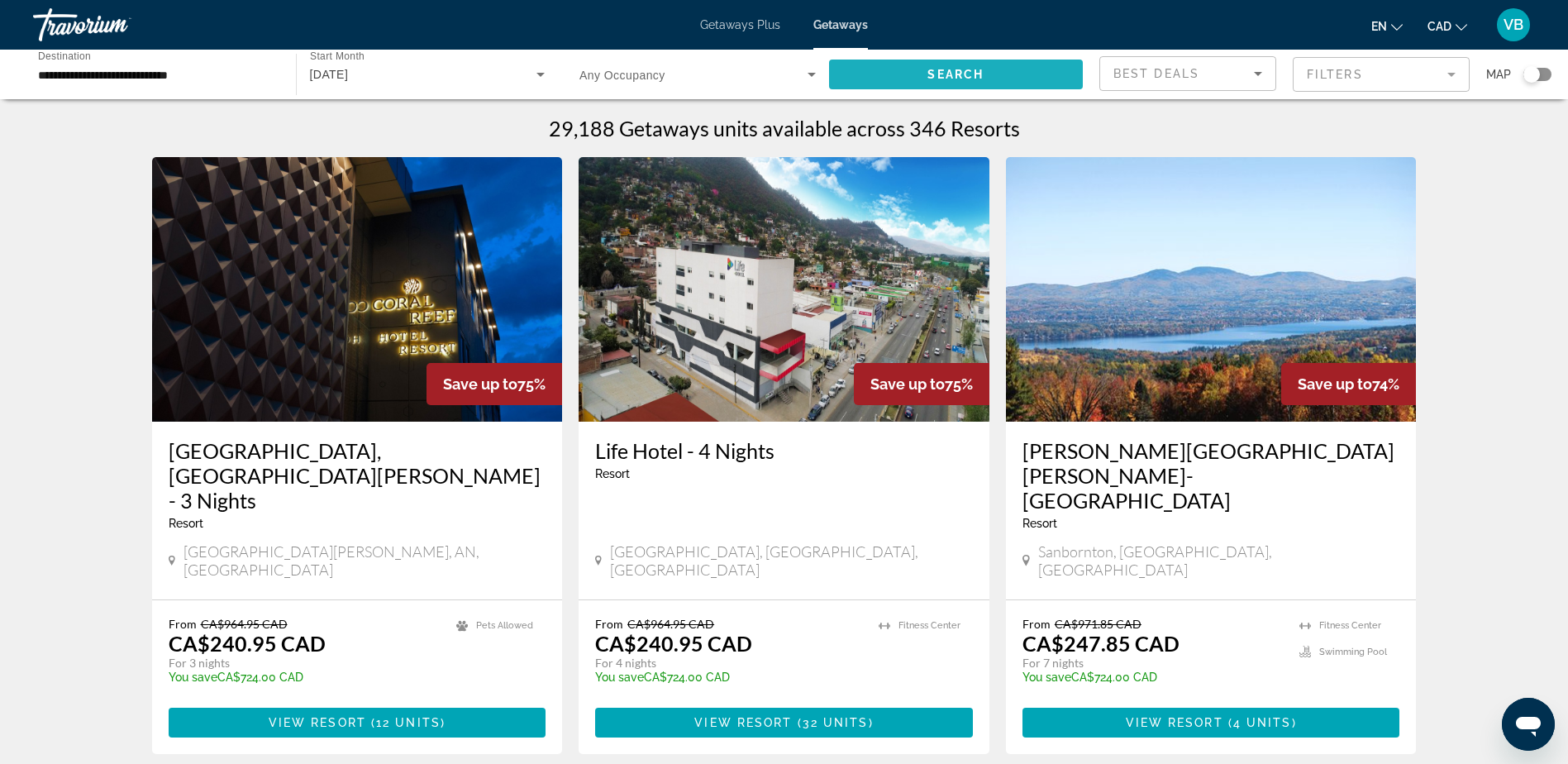
click at [1047, 81] on span "Search widget" at bounding box center [956, 75] width 255 height 40
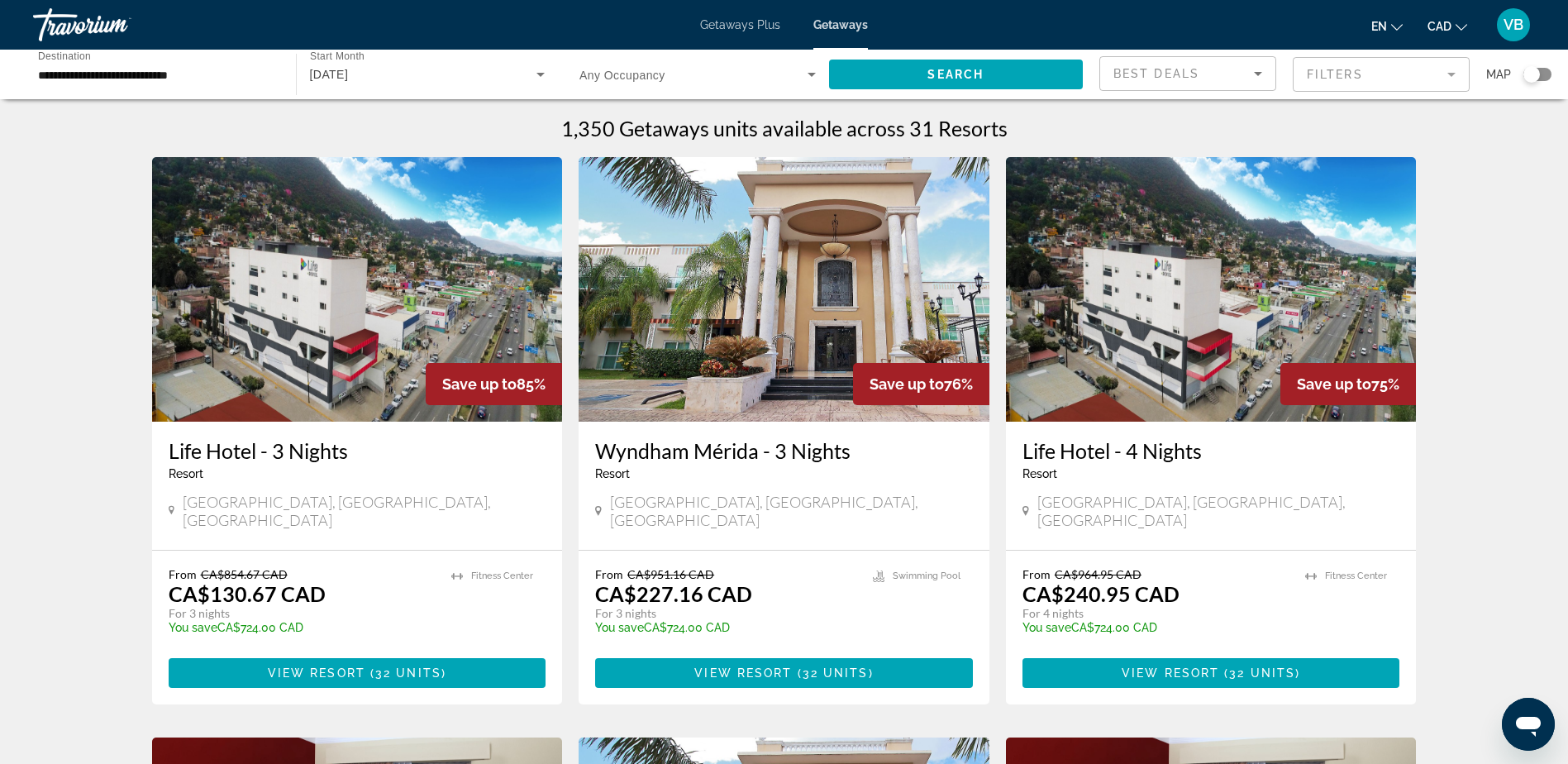
click at [1343, 74] on mat-form-field "Filters" at bounding box center [1382, 74] width 177 height 35
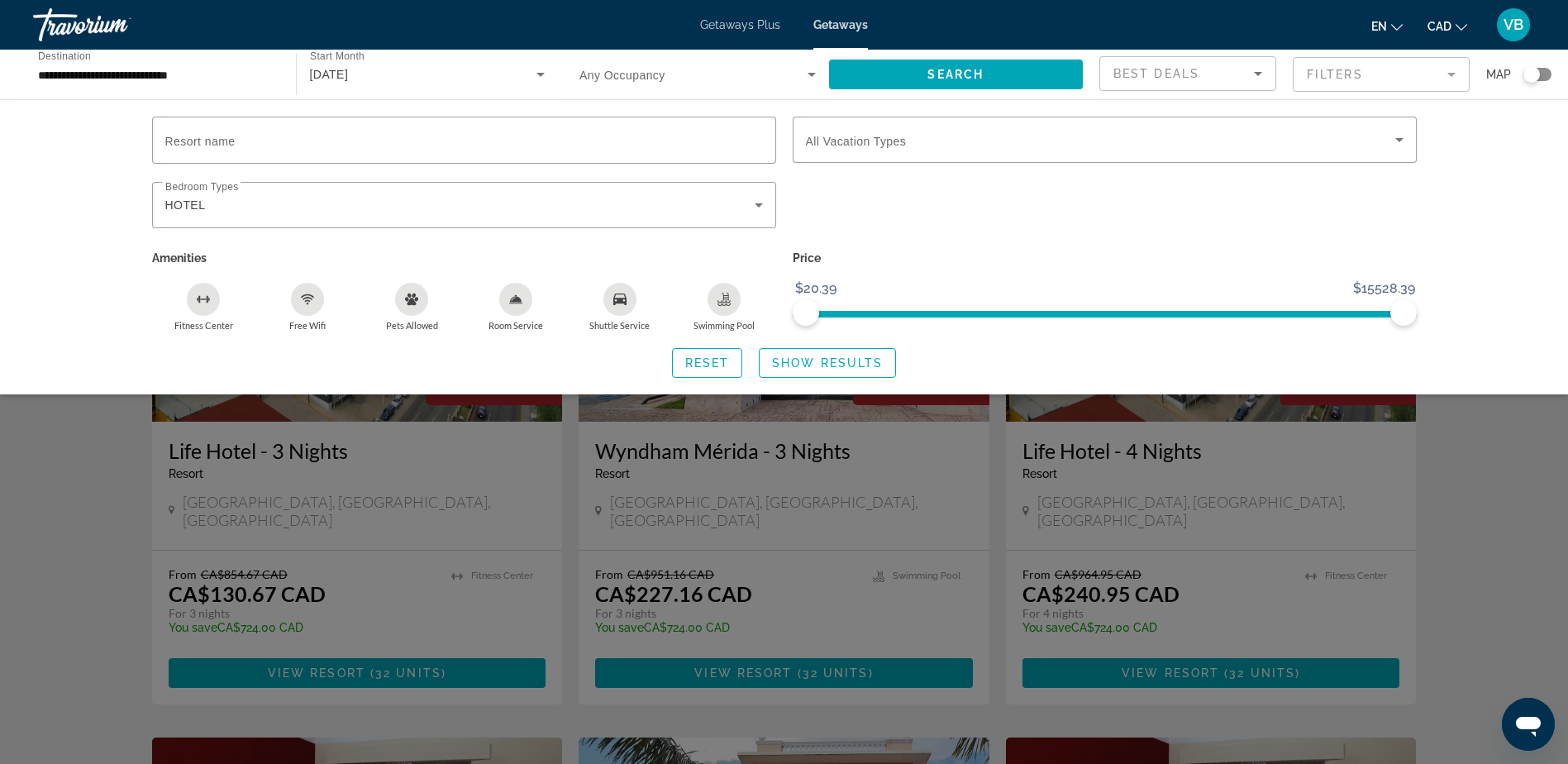
click at [1345, 76] on mat-form-field "Filters" at bounding box center [1382, 74] width 177 height 35
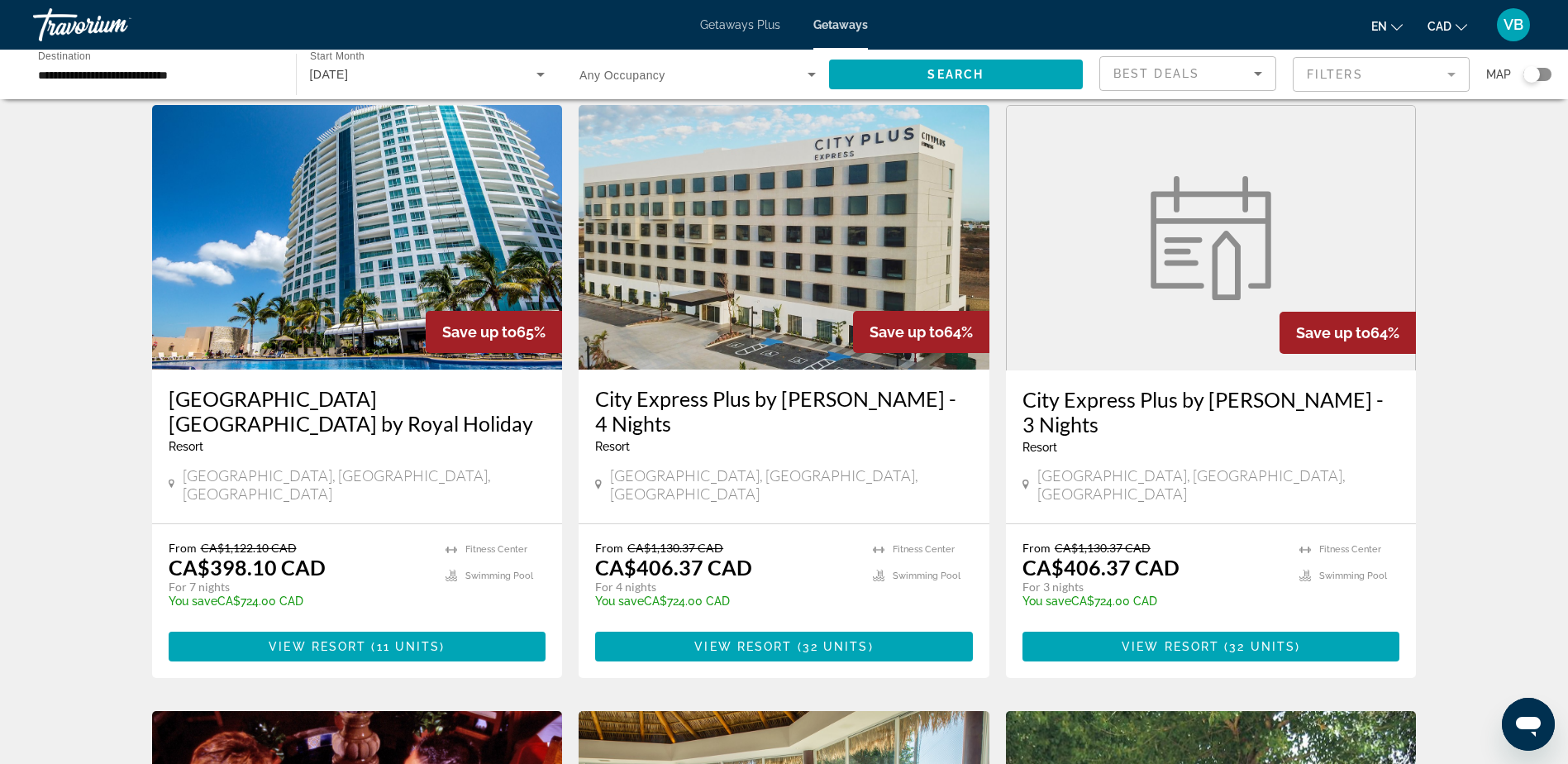
scroll to position [1240, 0]
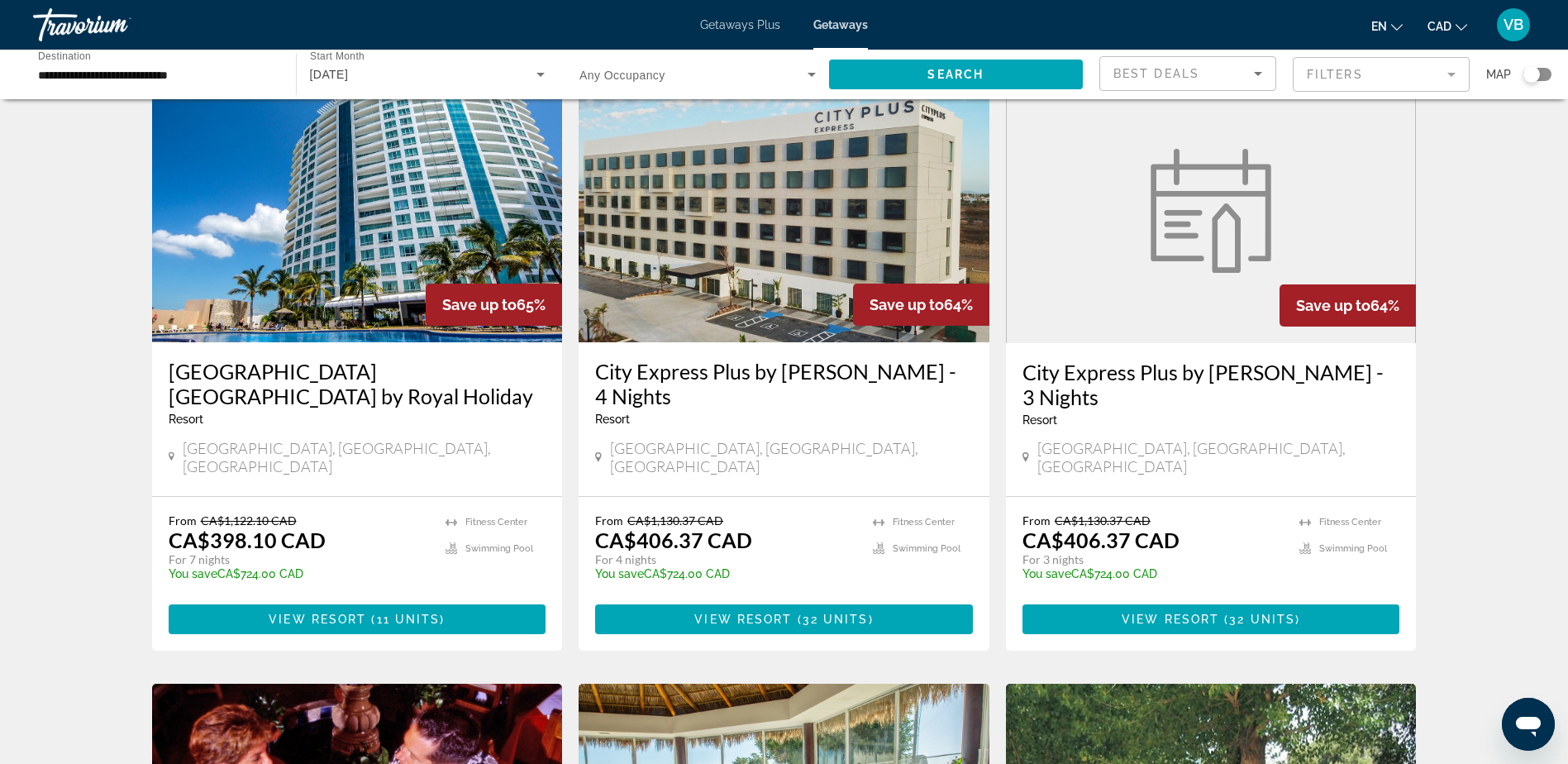
click at [289, 255] on img "Main content" at bounding box center [358, 210] width 410 height 265
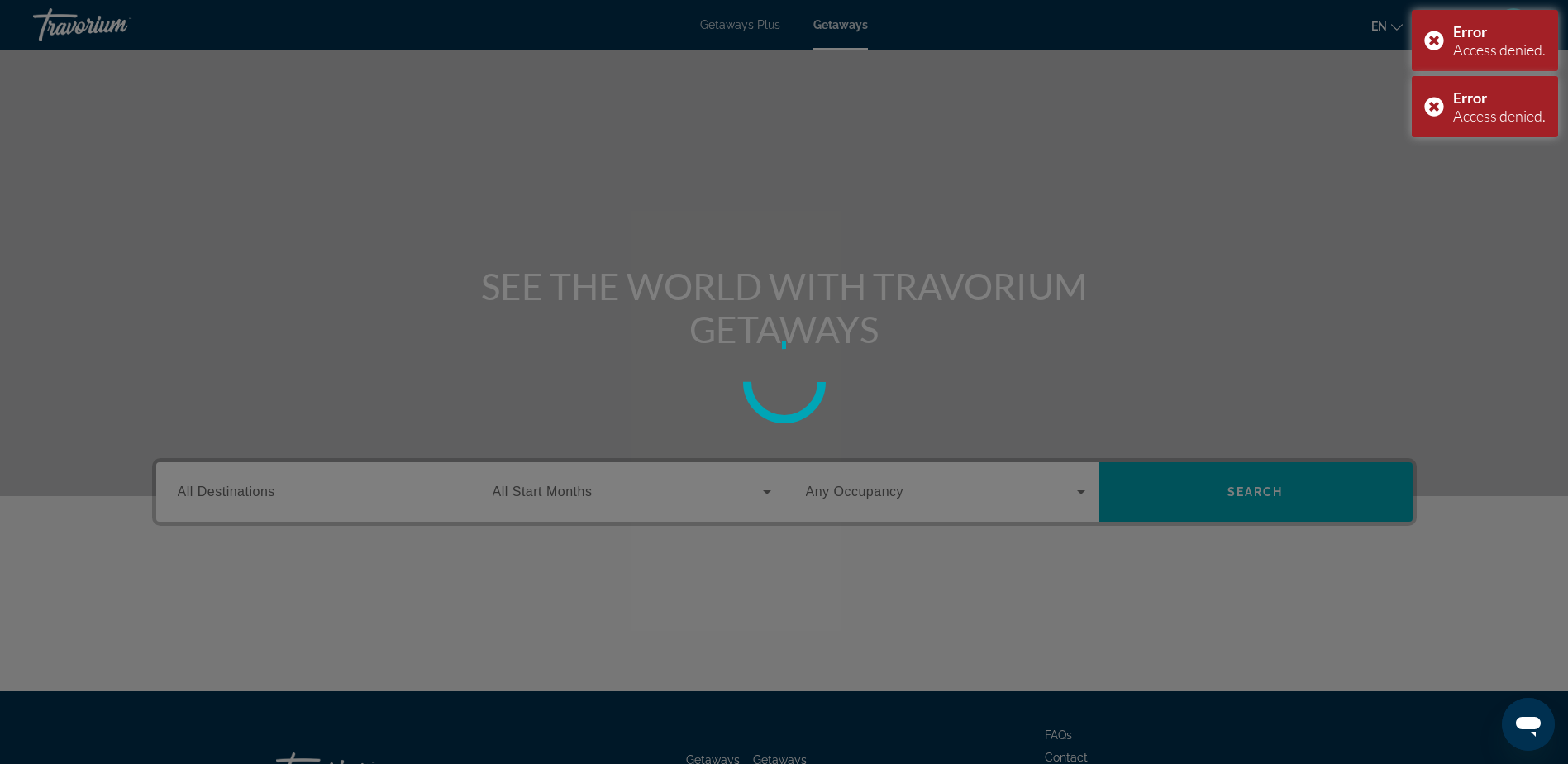
click at [1426, 95] on div "Error Access denied." at bounding box center [1484, 106] width 146 height 61
click at [1417, 46] on div "Error Access denied." at bounding box center [1484, 40] width 146 height 61
